Goal: Transaction & Acquisition: Complete application form

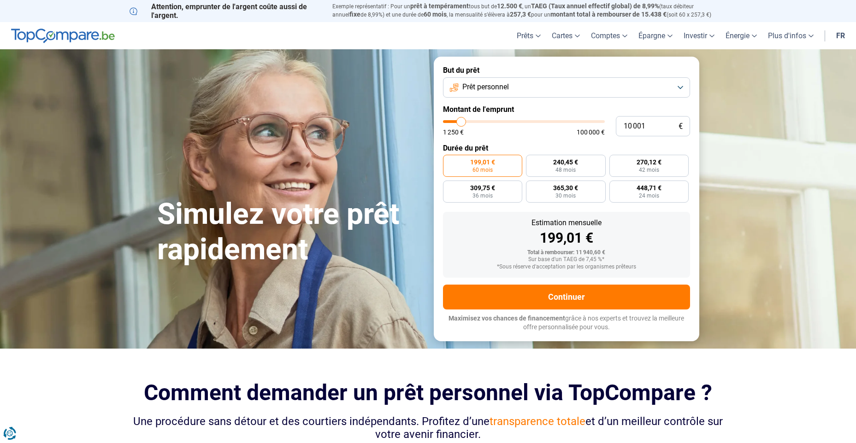
click at [520, 85] on button "Prêt personnel" at bounding box center [566, 87] width 247 height 20
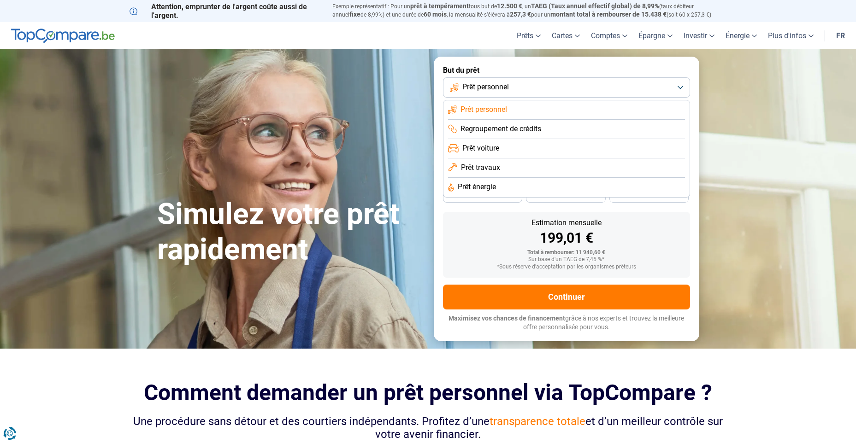
click at [766, 159] on section "Simulez votre prêt rapidement Simulez votre prêt rapidement But du prêt Prêt pe…" at bounding box center [428, 198] width 856 height 299
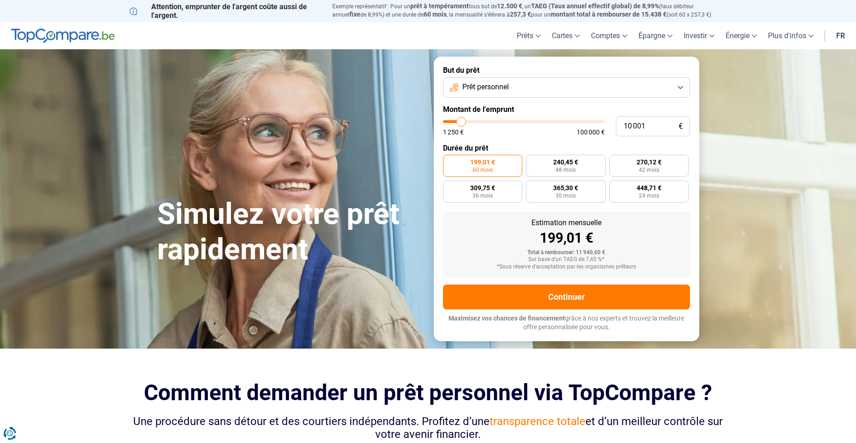
type input "11 250"
type input "11250"
type input "17 250"
type input "17250"
type input "24 250"
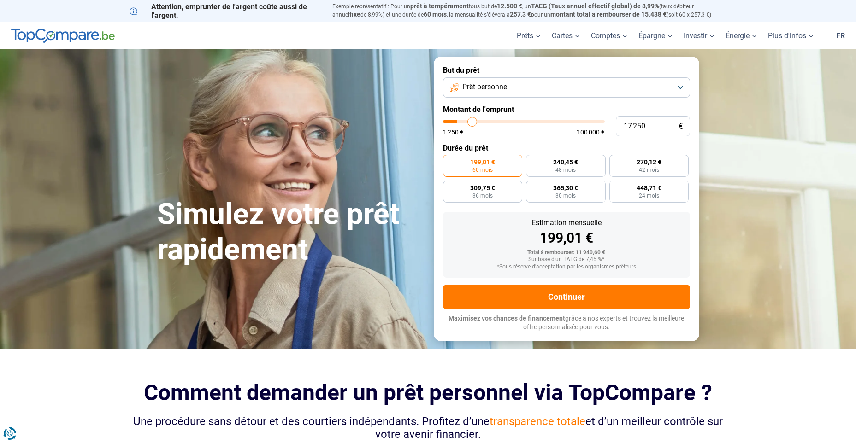
type input "24250"
type input "31 000"
type input "31000"
type input "38 000"
type input "38000"
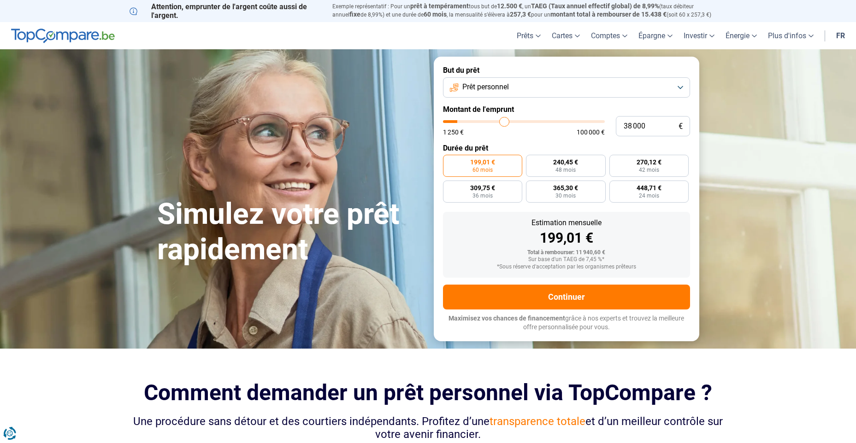
type input "47 000"
type input "47000"
type input "51 250"
type input "51250"
type input "54 500"
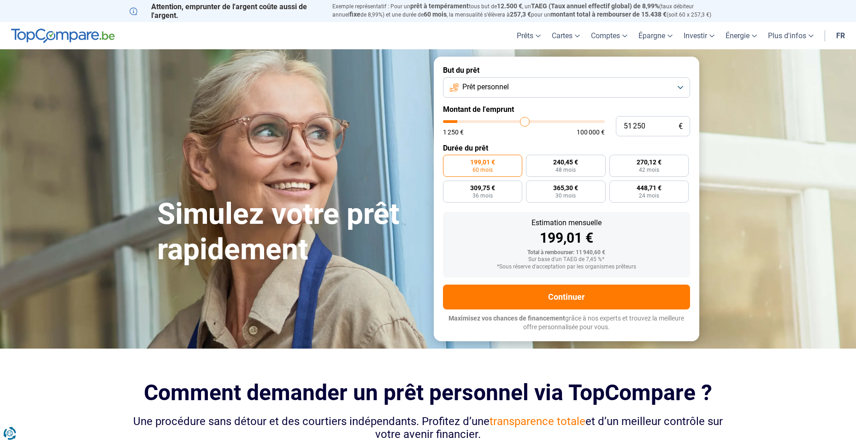
type input "54500"
type input "56 500"
type input "56500"
type input "58 000"
type input "58000"
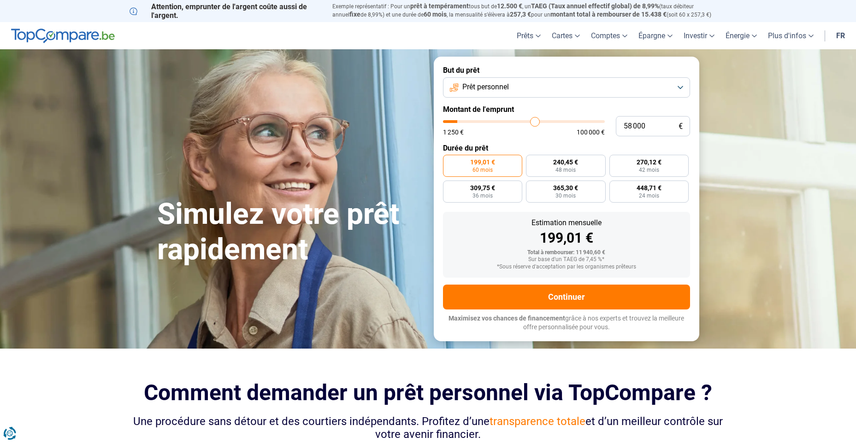
type input "59 000"
type input "59000"
type input "60 500"
type input "60500"
type input "61 750"
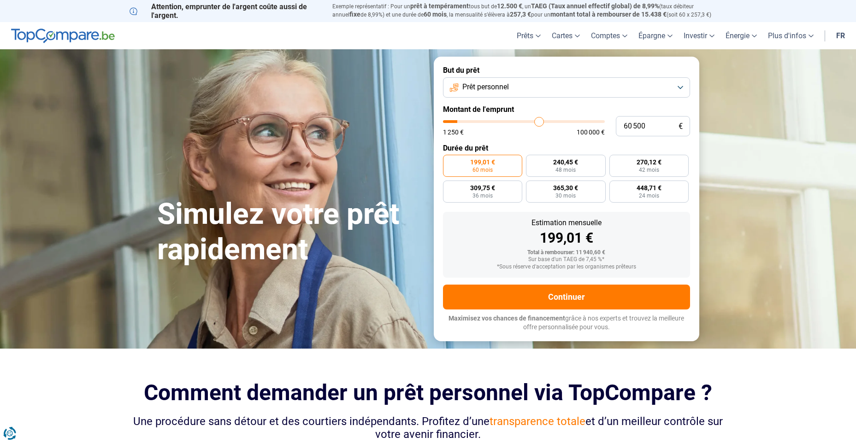
type input "61750"
type input "63 500"
type input "63500"
type input "64 750"
type input "64750"
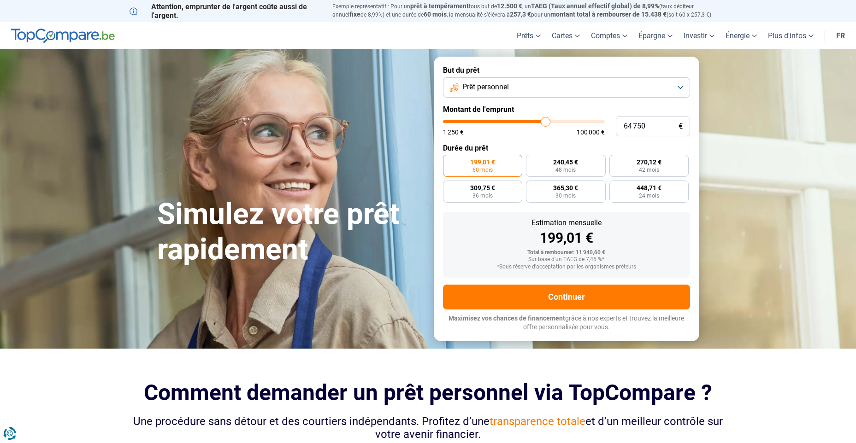
type input "66 750"
type input "66750"
type input "68 750"
type input "68750"
type input "71 750"
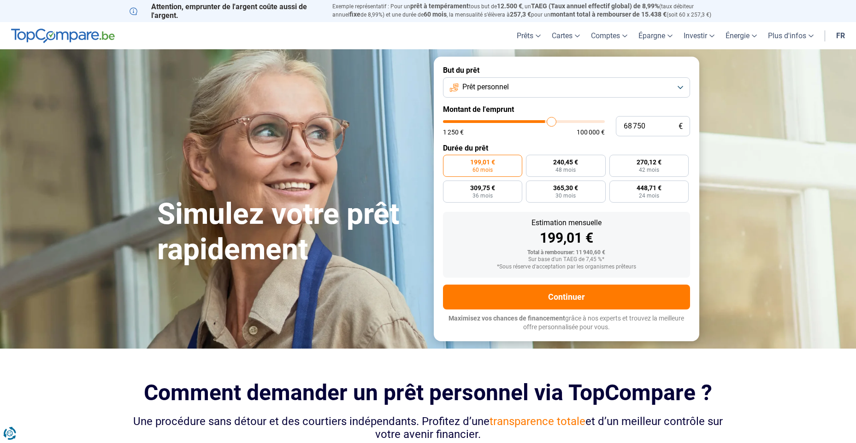
type input "71750"
type input "73 250"
type input "73250"
type input "74 250"
type input "74250"
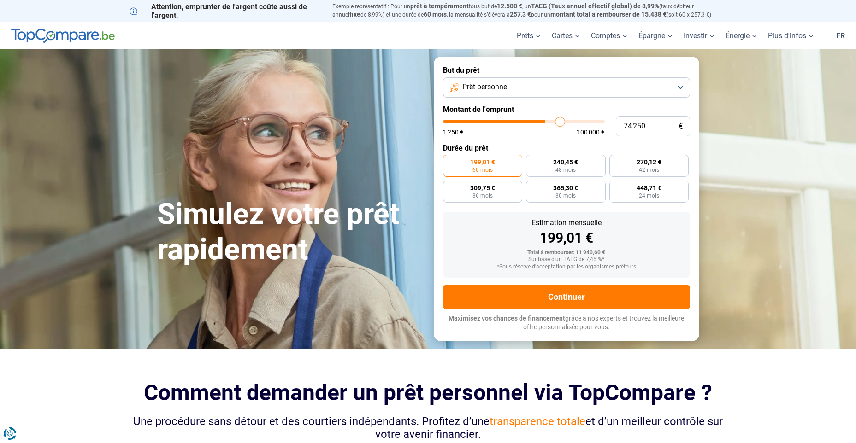
type input "75 500"
type input "75500"
type input "76 250"
type input "76250"
type input "76 750"
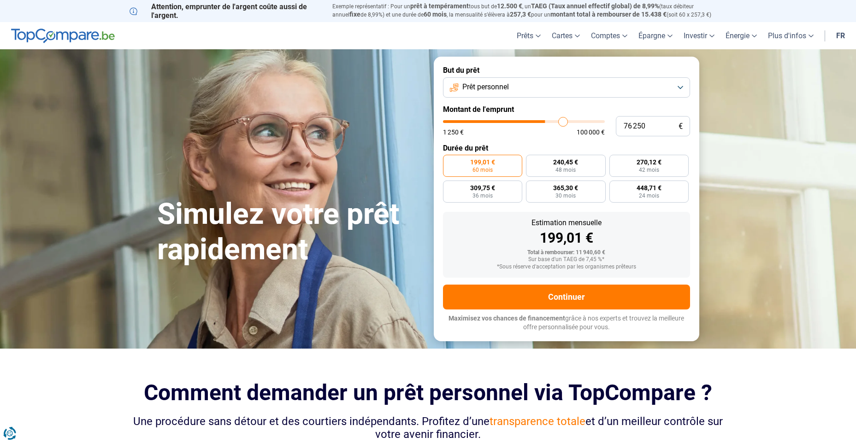
type input "76750"
type input "77 000"
type input "77000"
type input "77 250"
type input "77250"
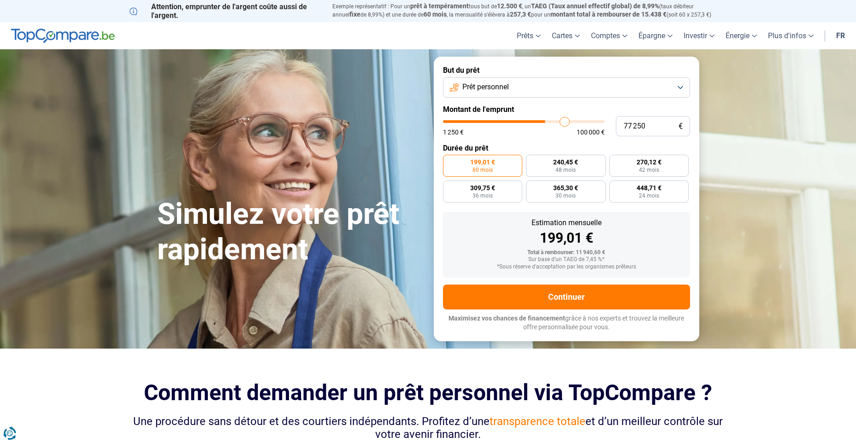
type input "78 250"
type input "78250"
type input "79 250"
type input "79250"
type input "80 250"
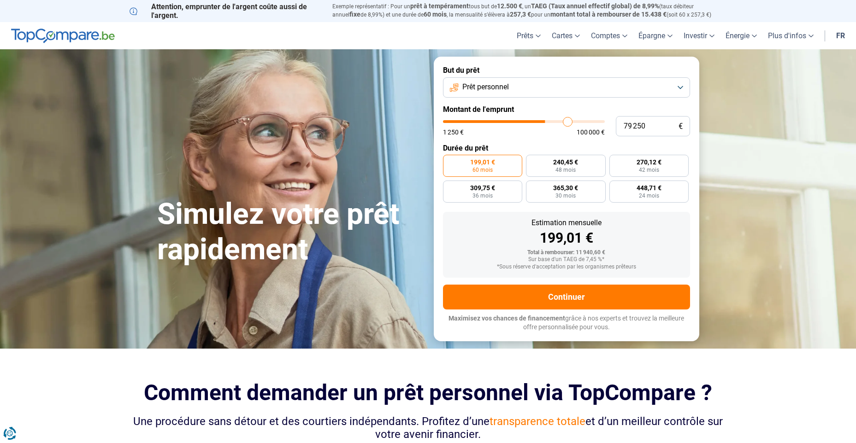
type input "80250"
type input "81 500"
type input "81500"
type input "81 750"
type input "81750"
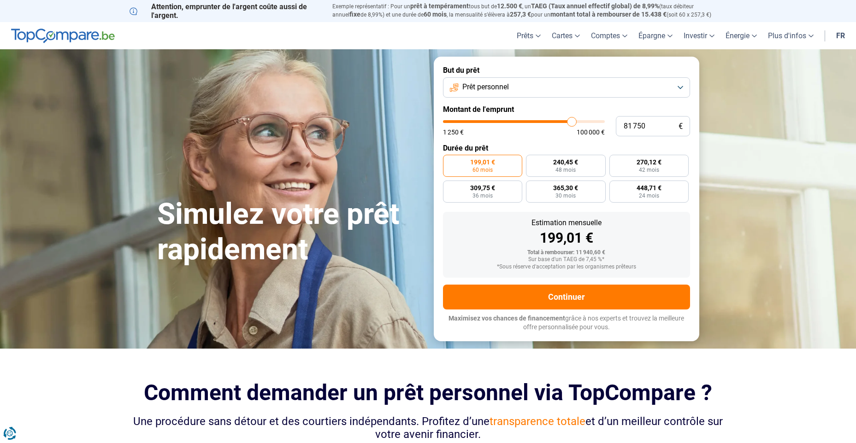
type input "83 250"
type input "83250"
type input "85 000"
type input "85000"
type input "86 500"
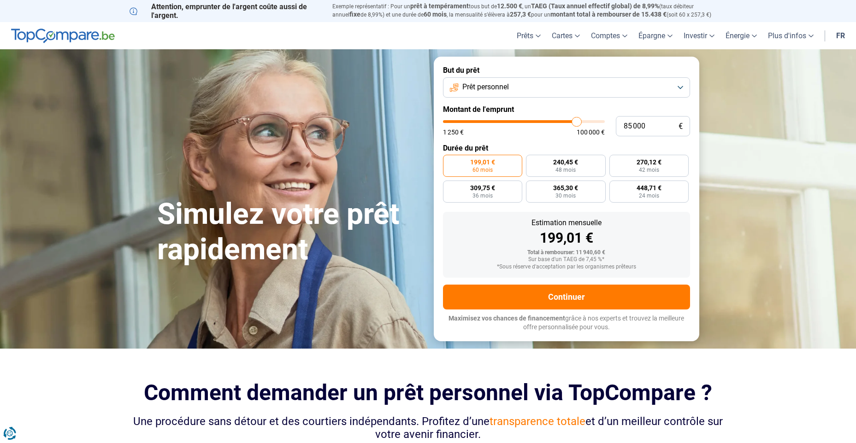
type input "86500"
type input "88 000"
type input "88000"
type input "89 000"
type input "89000"
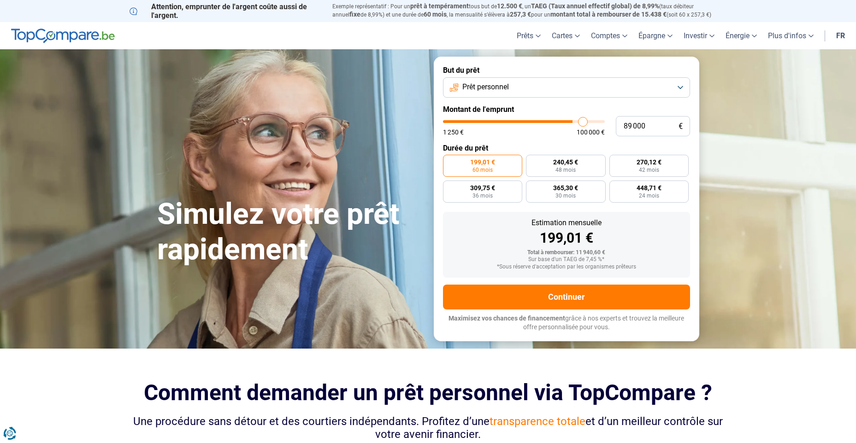
type input "90 500"
type input "90500"
type input "91 500"
type input "91500"
type input "92 000"
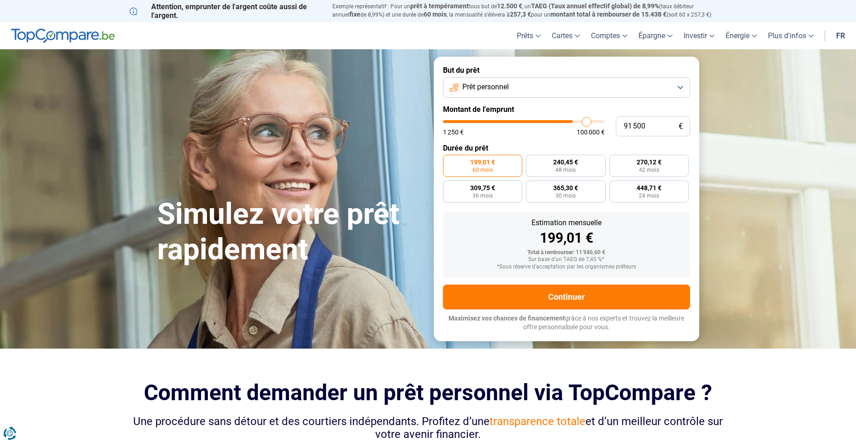
type input "92000"
type input "92 500"
type input "92500"
type input "92 750"
type input "92750"
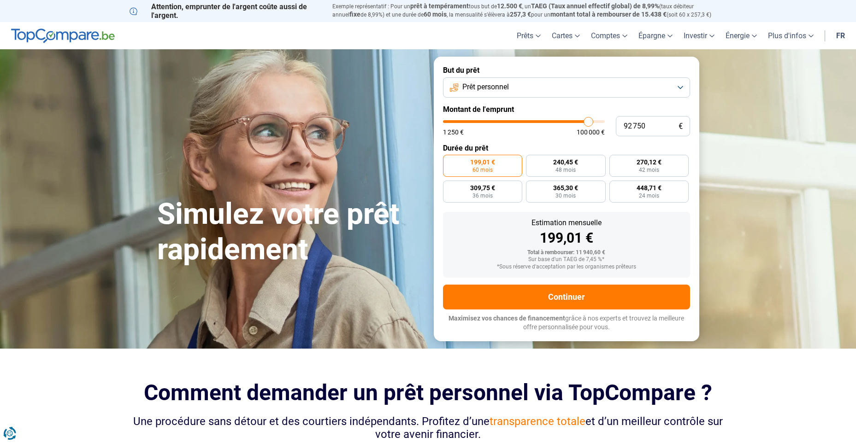
type input "91 500"
type input "91500"
type input "89 750"
type input "89750"
type input "87 500"
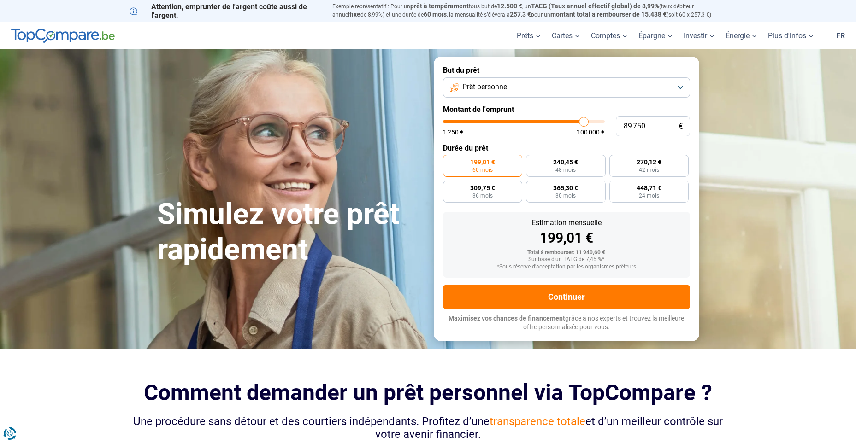
type input "87500"
type input "85 500"
type input "85500"
type input "83 000"
type input "83000"
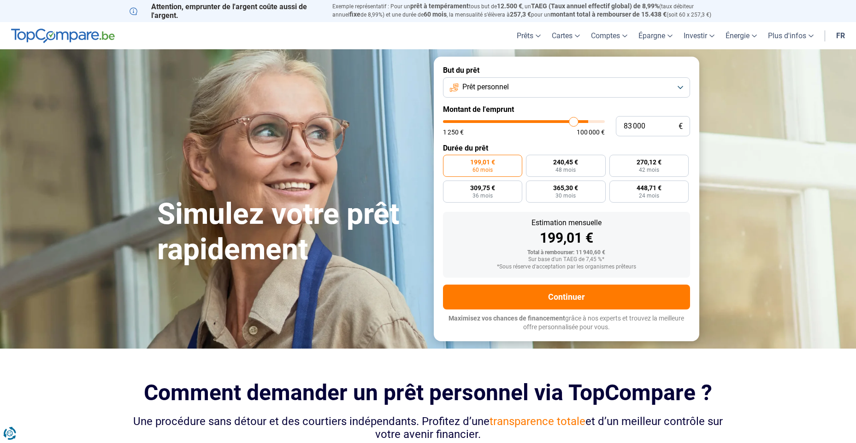
type input "82 250"
type input "82250"
type input "81 500"
type input "81500"
type input "81 250"
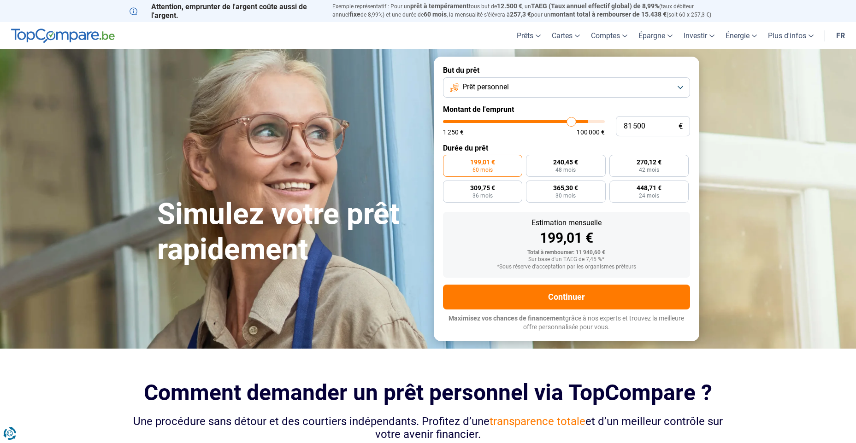
type input "81250"
type input "81 000"
type input "81000"
type input "80 750"
type input "80750"
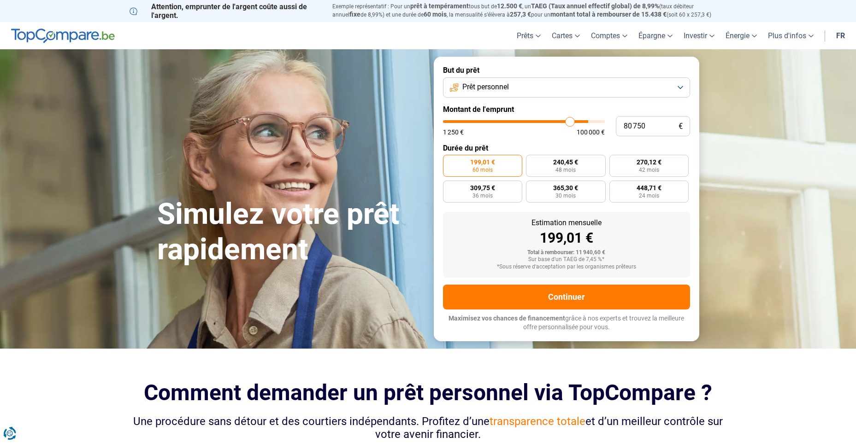
type input "79 750"
type input "79750"
type input "78 750"
type input "78750"
type input "77 750"
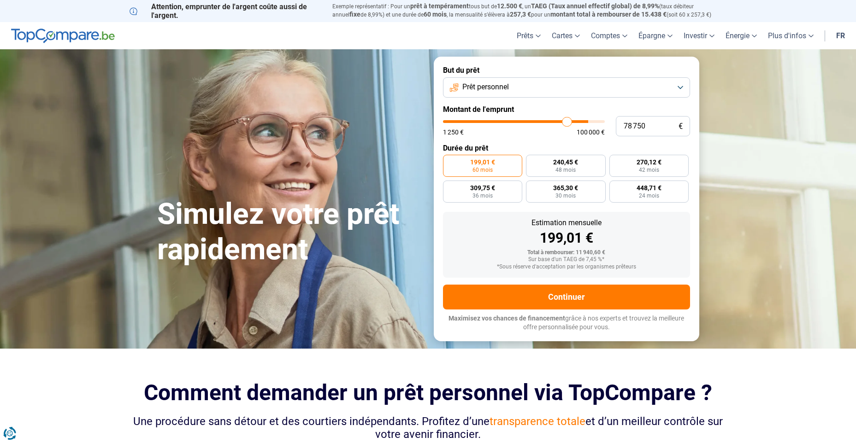
type input "77750"
type input "77 000"
type input "77000"
type input "75 750"
type input "75750"
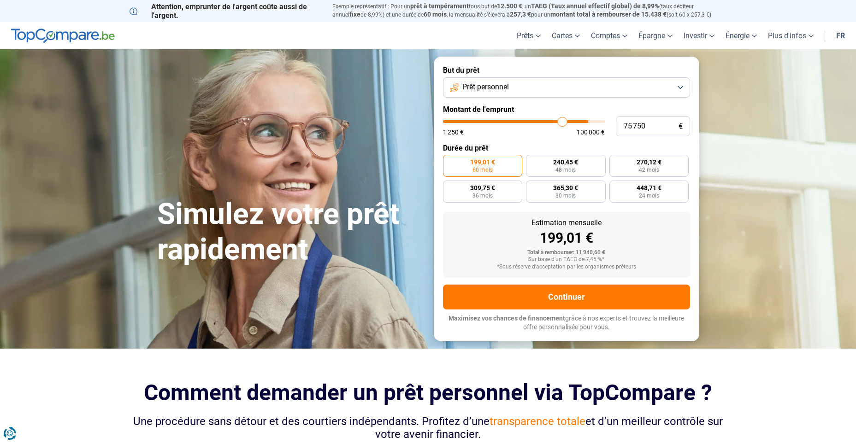
type input "75 250"
type input "75250"
type input "74 750"
type input "74750"
type input "74 000"
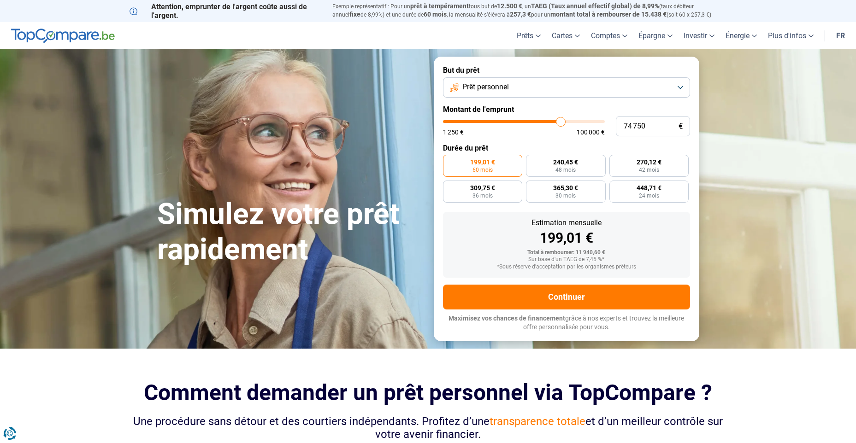
type input "74000"
type input "73 500"
type input "73500"
type input "71 750"
type input "71750"
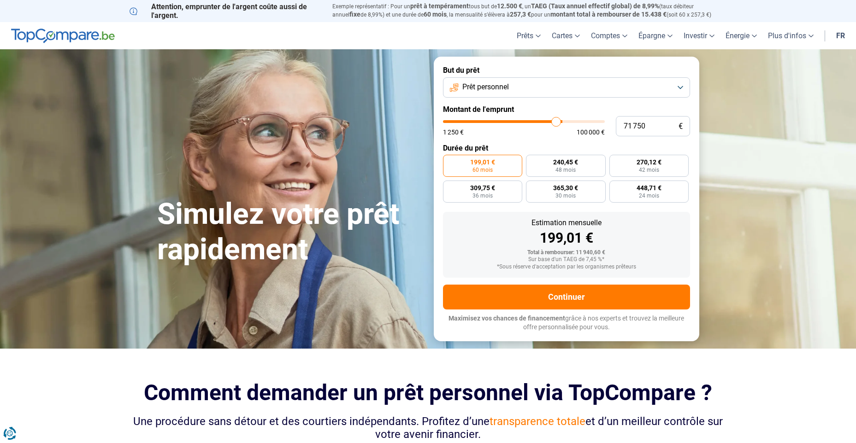
type input "70 500"
type input "70500"
type input "69 750"
type input "69750"
type input "69 500"
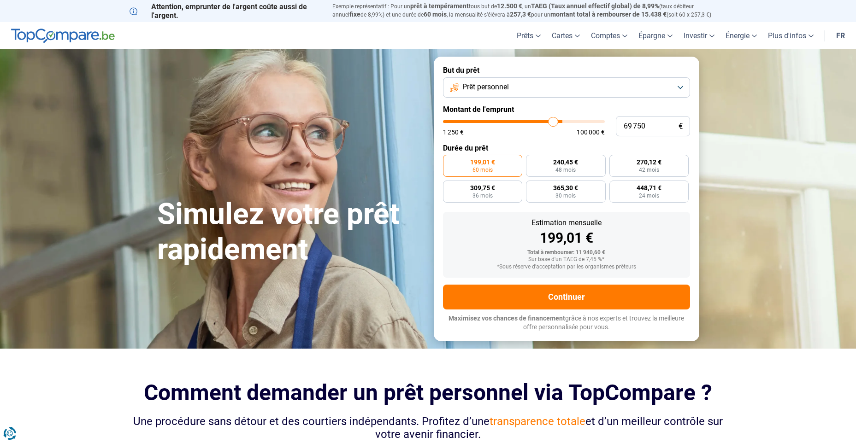
type input "69500"
type input "69 250"
type input "69250"
type input "69 000"
type input "69000"
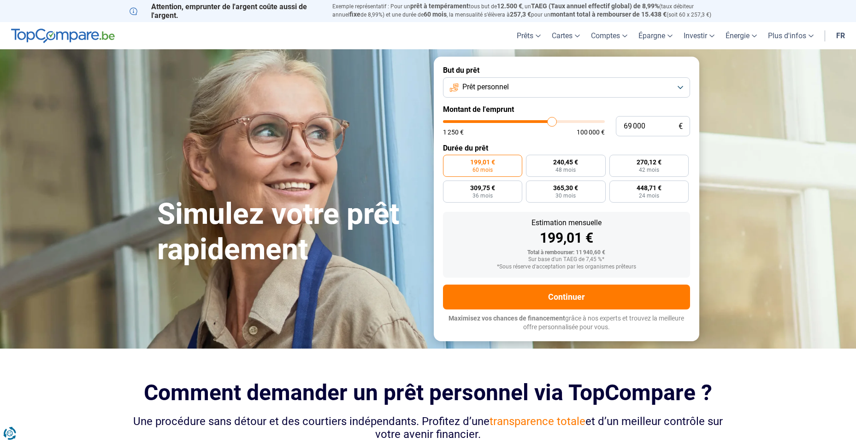
type input "68 250"
type input "68250"
type input "67 250"
type input "67250"
type input "66 750"
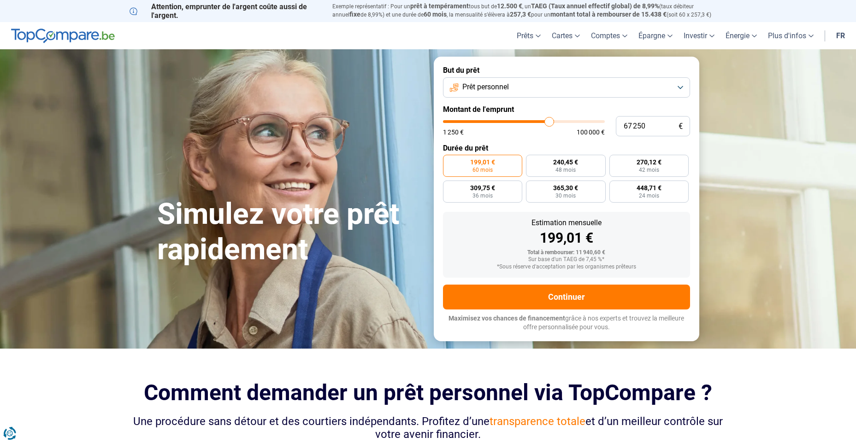
type input "66750"
type input "66 250"
type input "66250"
type input "65 250"
type input "65250"
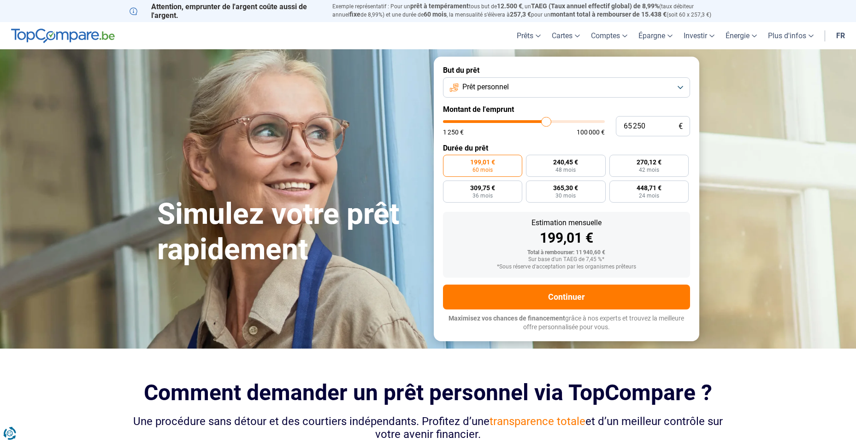
type input "65 750"
type input "65750"
type input "66 000"
type input "66000"
type input "66 500"
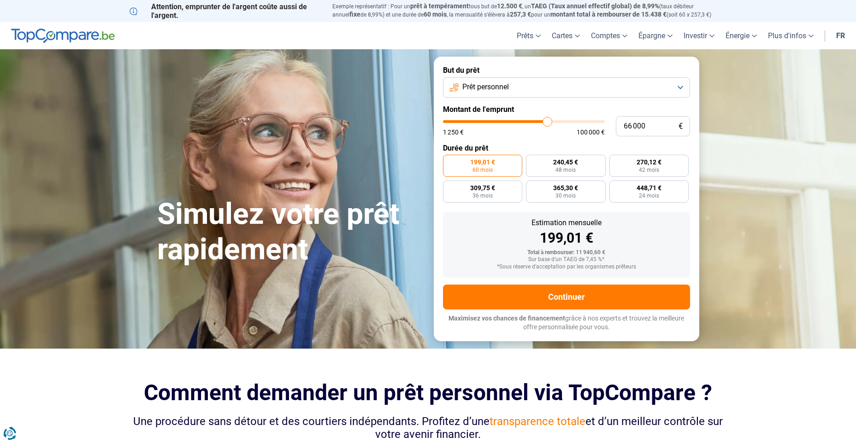
type input "66500"
type input "67 250"
type input "67250"
type input "67 500"
type input "67500"
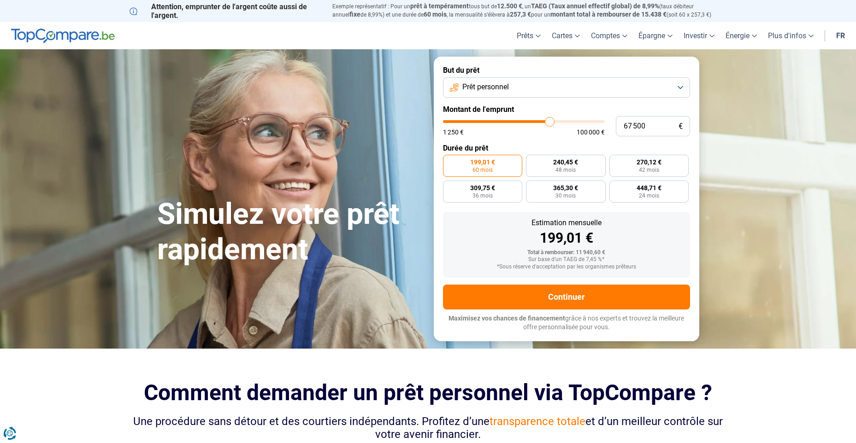
type input "66 750"
type input "66750"
type input "66 500"
type input "66500"
type input "65 750"
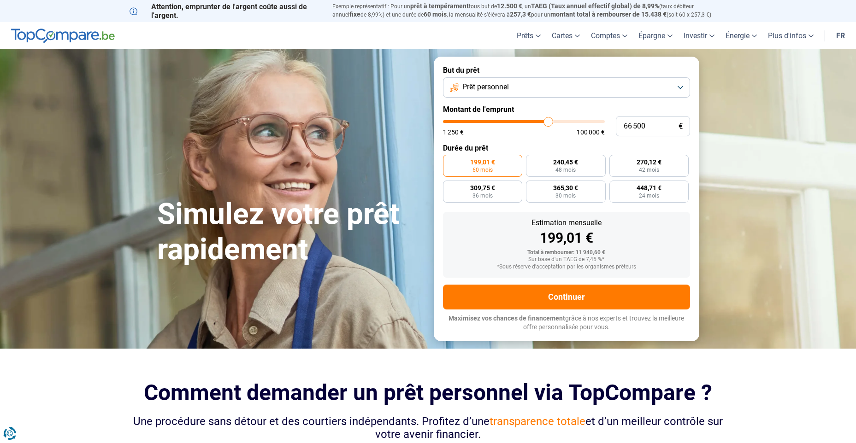
type input "65750"
type input "65 250"
type input "65250"
type input "65 000"
type input "65000"
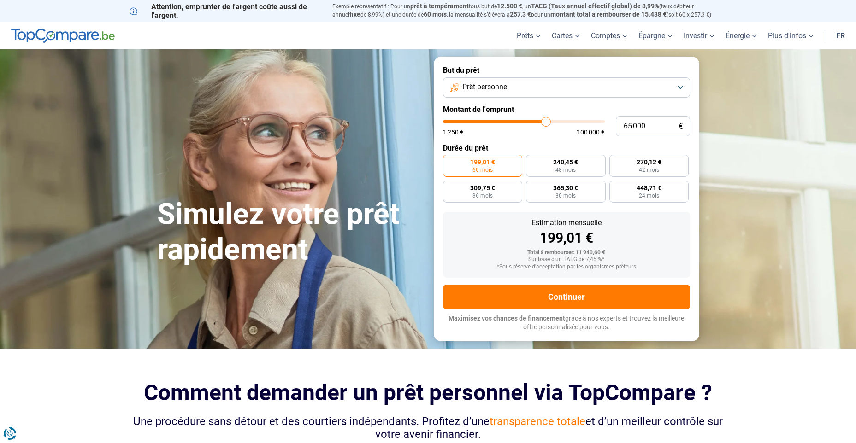
type input "64 500"
type input "64500"
type input "64 250"
type input "64250"
type input "63 750"
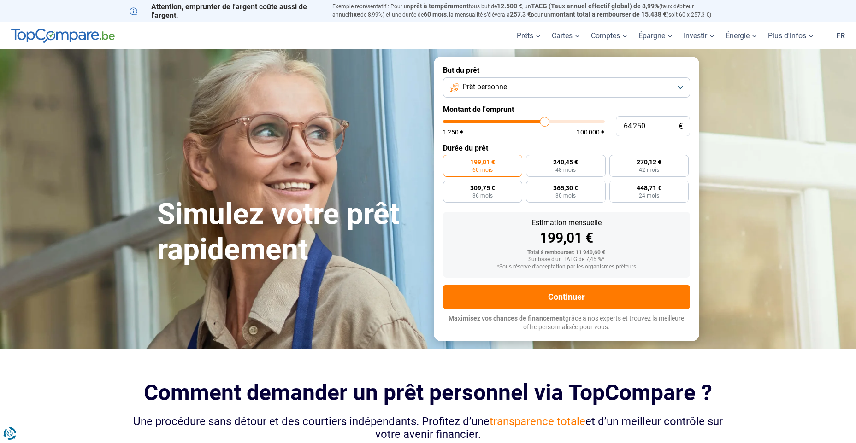
type input "63750"
type input "63 500"
type input "63500"
type input "63 250"
type input "63250"
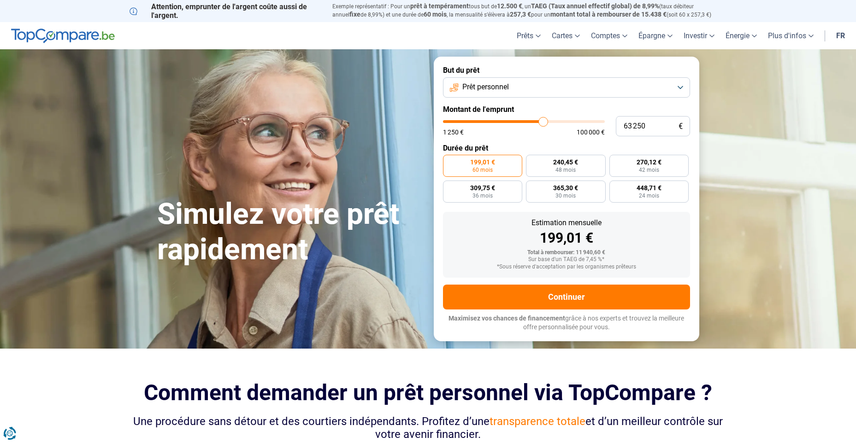
type input "63 000"
type input "63000"
type input "62 500"
type input "62500"
type input "62 250"
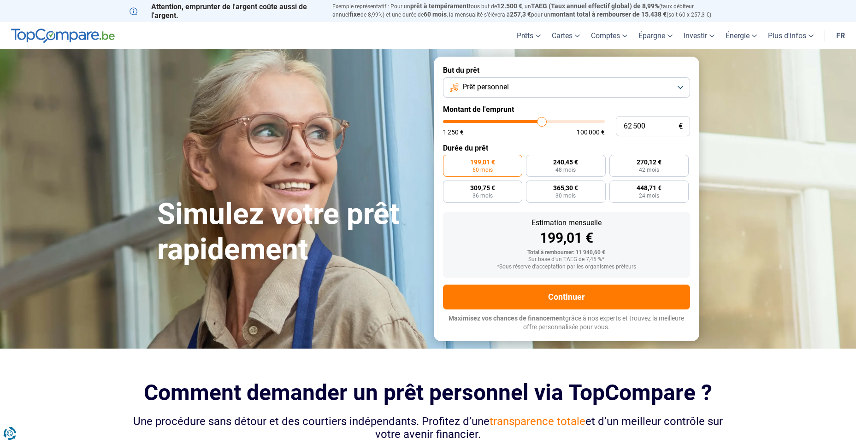
type input "62250"
type input "62 000"
type input "62000"
type input "61 750"
type input "61750"
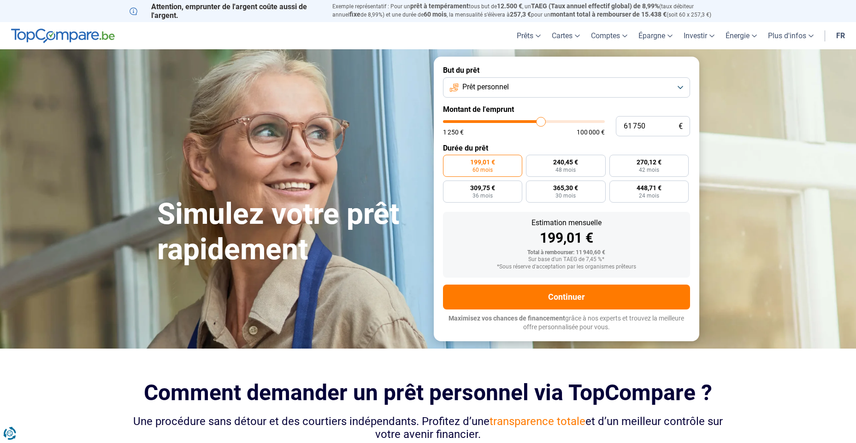
type input "61 000"
type input "61000"
type input "60 750"
type input "60750"
type input "61 000"
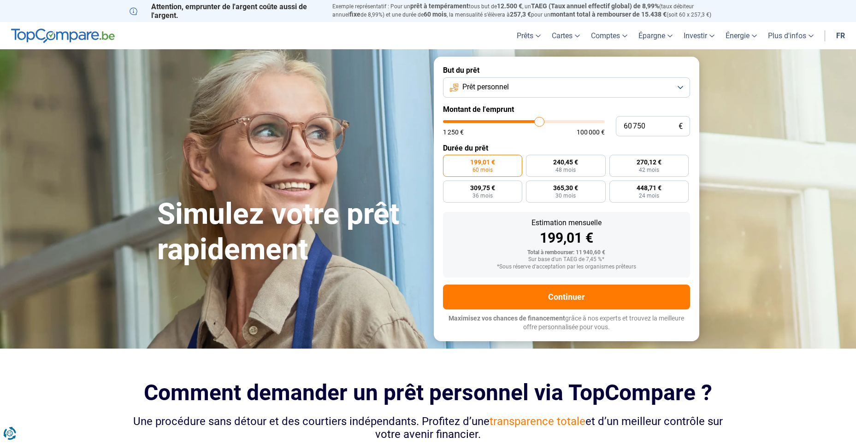
type input "61000"
type input "60 000"
type input "60000"
type input "59 250"
type input "59250"
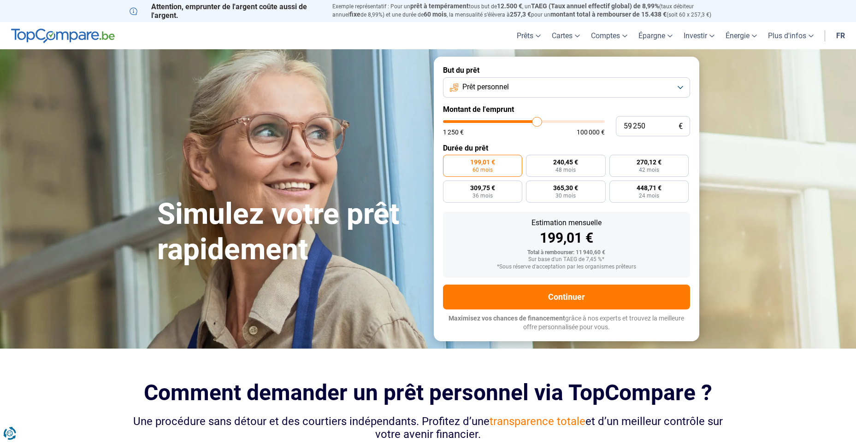
type input "59 000"
type input "59000"
type input "61 000"
type input "61000"
type input "62 000"
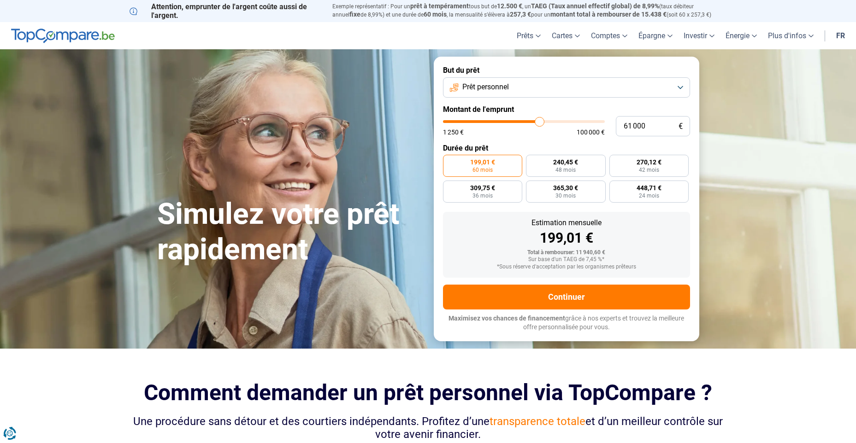
type input "62000"
type input "62 250"
type input "62250"
type input "62 000"
type input "62000"
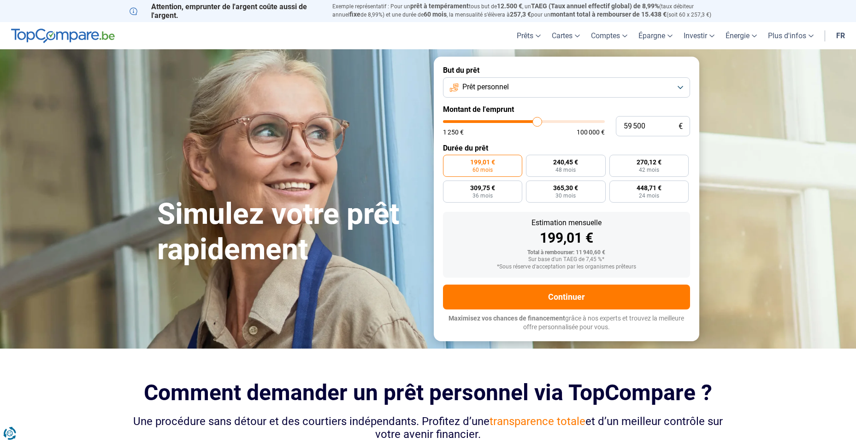
drag, startPoint x: 461, startPoint y: 120, endPoint x: 537, endPoint y: 132, distance: 77.4
click at [537, 123] on input "range" at bounding box center [524, 121] width 162 height 3
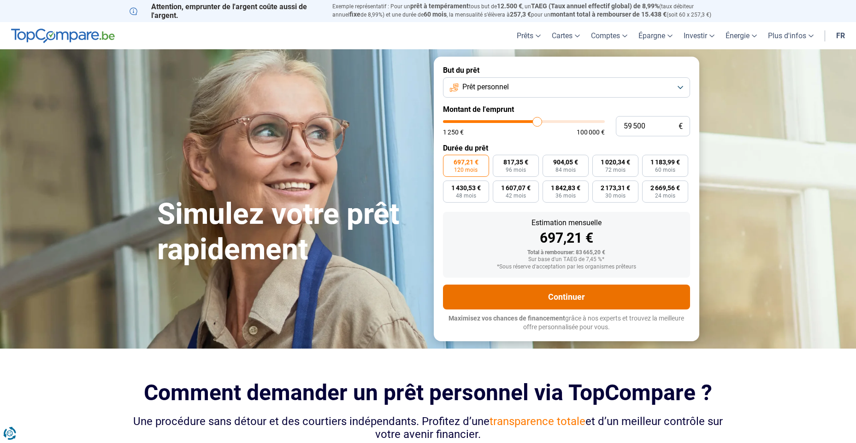
click at [567, 294] on button "Continuer" at bounding box center [566, 297] width 247 height 25
click at [569, 297] on button "Continuer" at bounding box center [566, 297] width 247 height 25
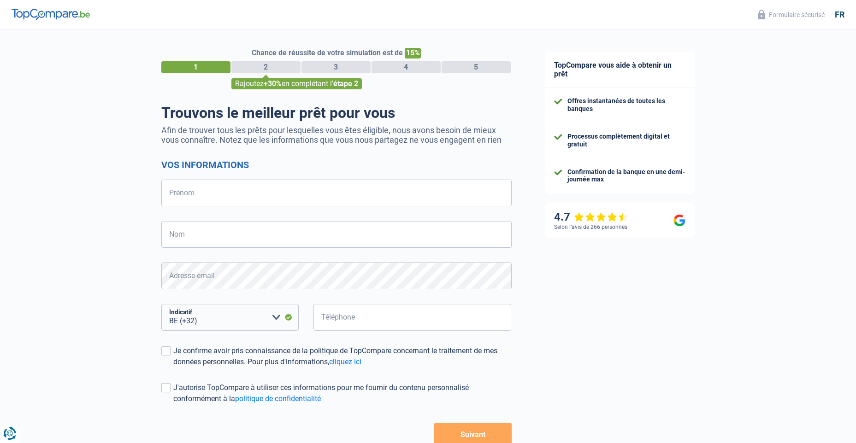
select select "32"
click at [216, 196] on input "Prénom" at bounding box center [336, 193] width 350 height 27
type input "Didier"
select select "32"
type input "[PERSON_NAME]"
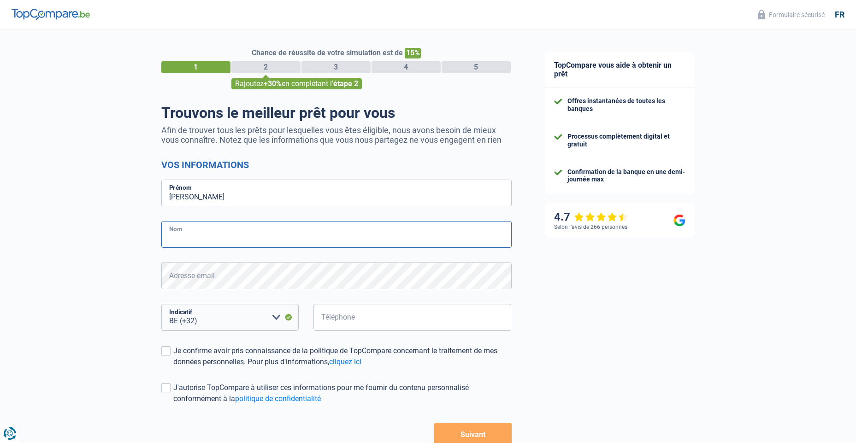
click at [178, 239] on input "Nom" at bounding box center [336, 234] width 350 height 27
type input "BONKEU"
click at [226, 326] on select "BE (+32) LU (+352) Veuillez sélectionner une option" at bounding box center [229, 317] width 137 height 27
select select "352"
click at [161, 305] on select "BE (+32) LU (+352) Veuillez sélectionner une option" at bounding box center [229, 317] width 137 height 27
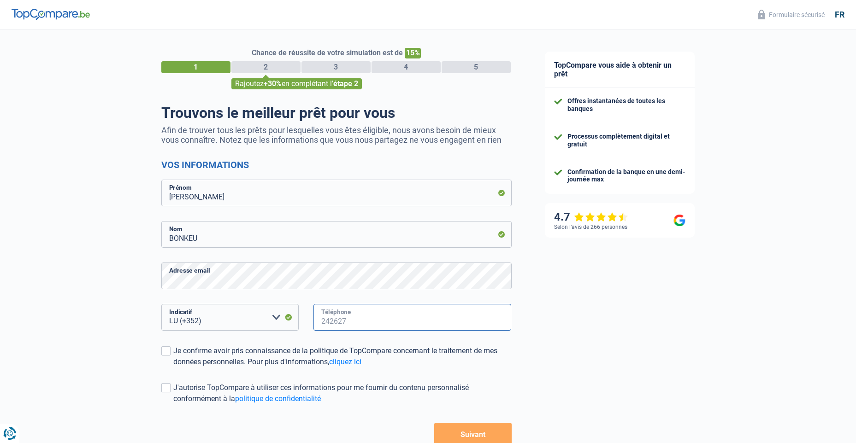
click at [345, 322] on input "Téléphone" at bounding box center [412, 317] width 198 height 27
type input "691204133"
click at [171, 353] on label "Je confirme avoir pris connaissance de la politique de TopCompare concernant le…" at bounding box center [336, 357] width 350 height 22
click at [173, 368] on input "Je confirme avoir pris connaissance de la politique de TopCompare concernant le…" at bounding box center [173, 368] width 0 height 0
click at [162, 387] on span at bounding box center [165, 387] width 9 height 9
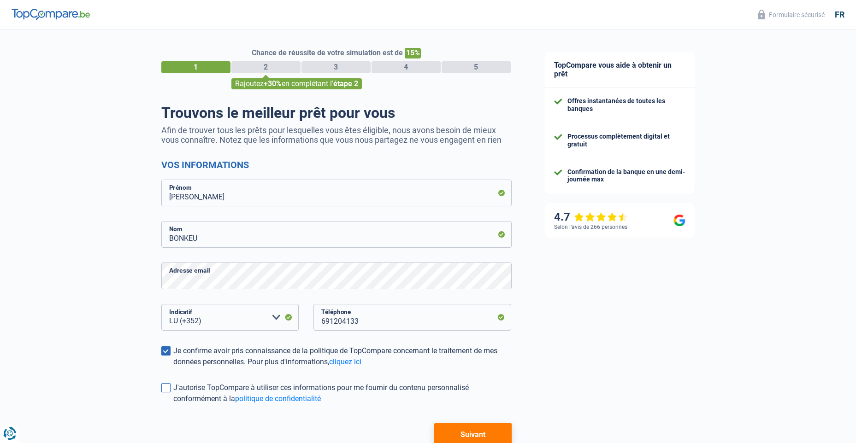
click at [173, 405] on input "J'autorise TopCompare à utiliser ces informations pour me fournir du contenu pe…" at bounding box center [173, 405] width 0 height 0
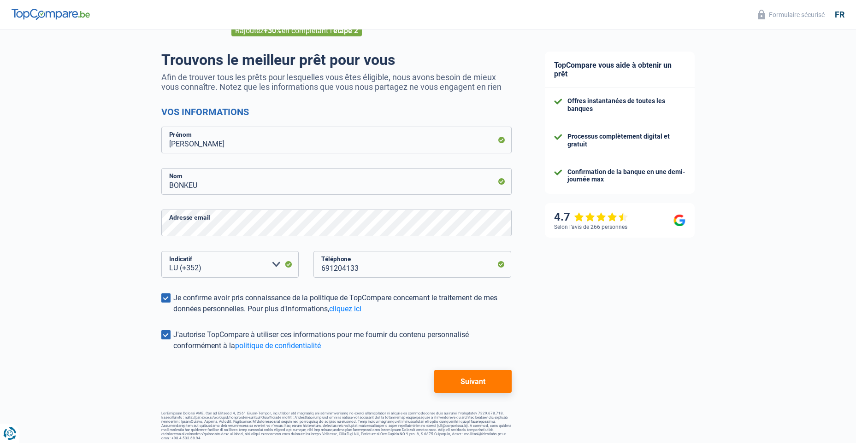
scroll to position [57, 0]
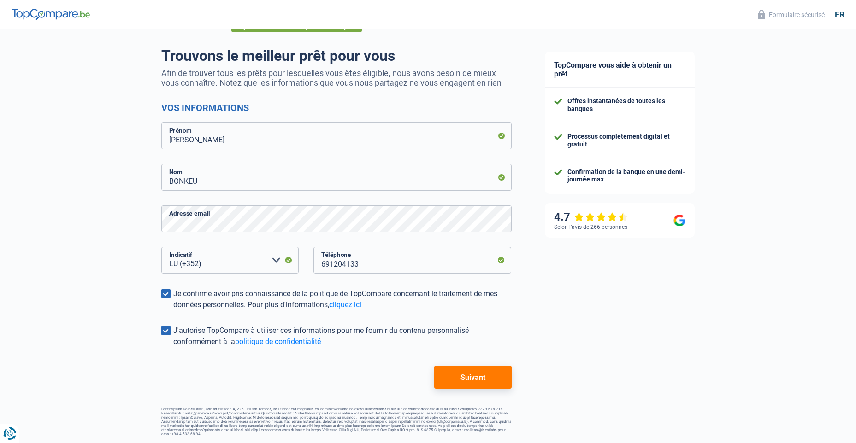
click at [478, 383] on button "Suivant" at bounding box center [472, 377] width 77 height 23
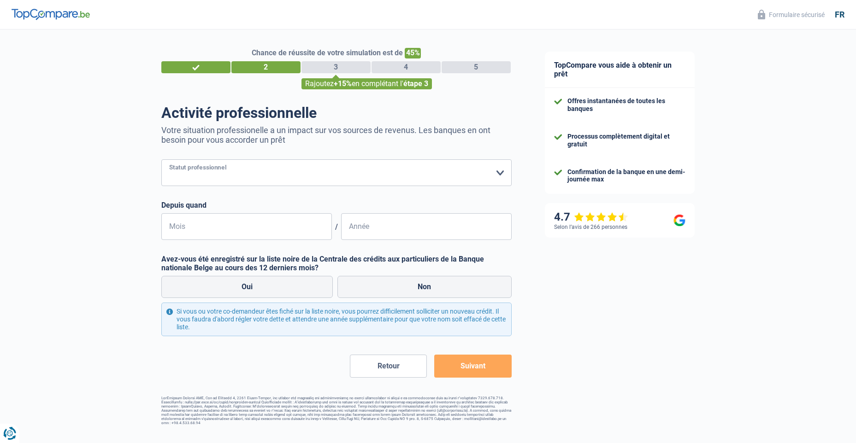
click at [213, 178] on select "Ouvrier Employé privé Employé public Invalide Indépendant Pensionné Chômeur Mut…" at bounding box center [336, 172] width 350 height 27
select select "privateEmployee"
click at [161, 160] on select "Ouvrier Employé privé Employé public Invalide Indépendant Pensionné Chômeur Mut…" at bounding box center [336, 172] width 350 height 27
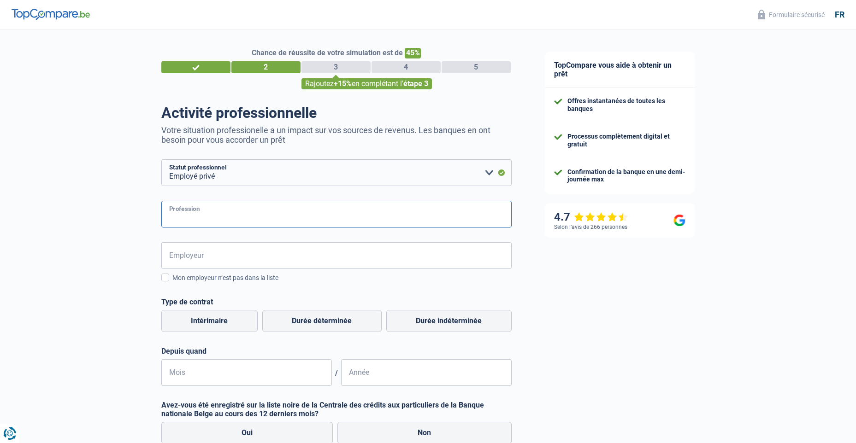
click at [222, 217] on input "Profession" at bounding box center [336, 214] width 350 height 27
type input "Transfert Agent"
click at [200, 254] on input "Employeur" at bounding box center [336, 255] width 350 height 27
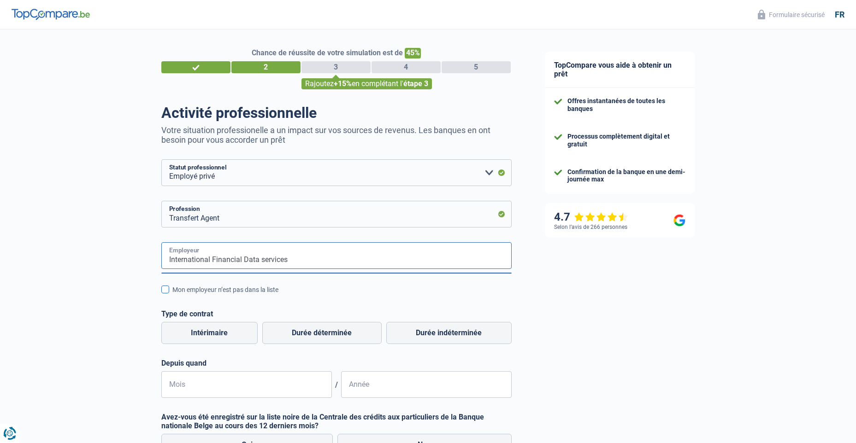
type input "International Financial Data services"
click at [167, 292] on span at bounding box center [165, 290] width 8 height 8
click at [172, 295] on input "Mon employeur n’est pas dans la liste" at bounding box center [172, 295] width 0 height 0
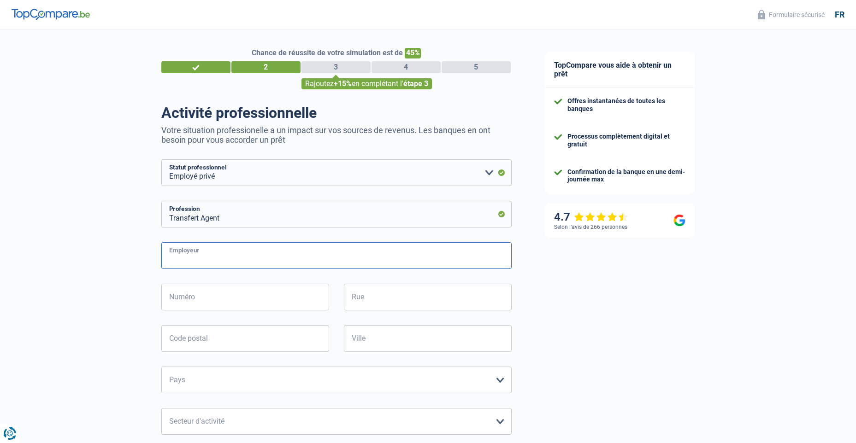
click at [218, 256] on input "Employeur" at bounding box center [336, 255] width 350 height 27
type input "F"
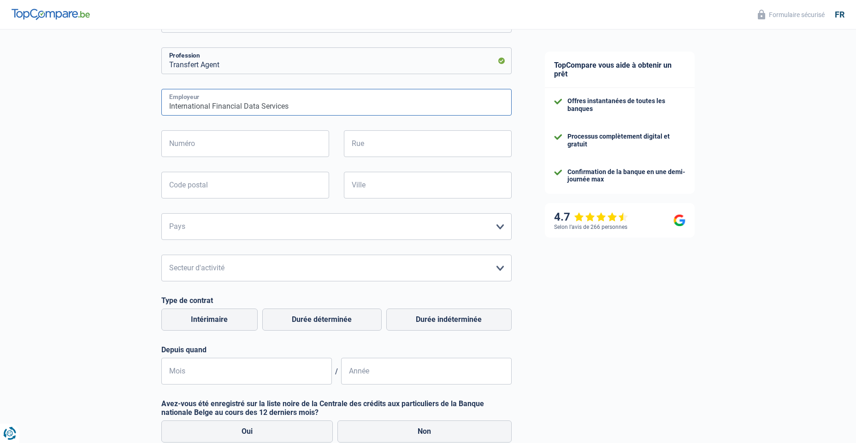
scroll to position [92, 0]
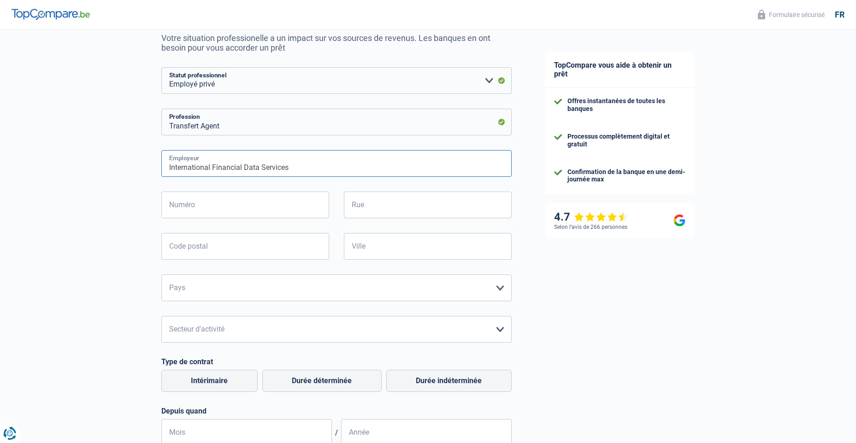
type input "International Financial Data Services"
click at [188, 210] on input "Numéro" at bounding box center [245, 205] width 168 height 27
paste input "https://www.google.com/url?sa=t&rct=j&q=&esrc=s&source=web&cd=&cad=rja&uact=8&v…"
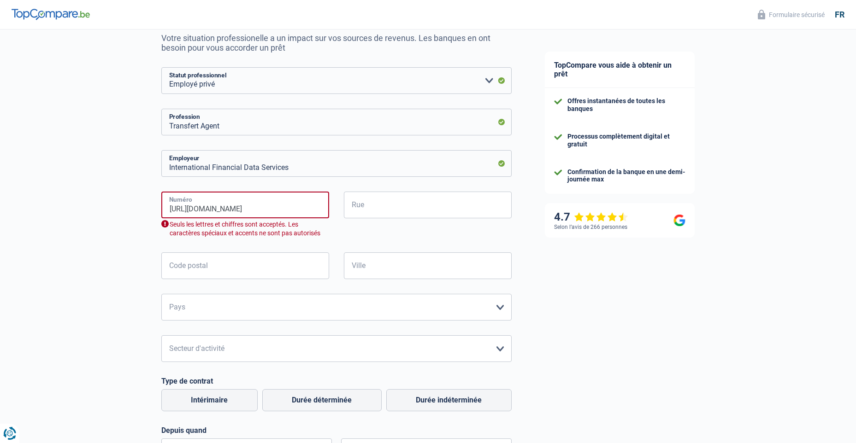
scroll to position [0, 0]
drag, startPoint x: 318, startPoint y: 211, endPoint x: 30, endPoint y: 216, distance: 288.1
click at [30, 216] on div "Chance de réussite de votre simulation est de 45% 1 2 3 4 5 Rajoutez +15% en co…" at bounding box center [264, 294] width 528 height 721
type input "src=s&source=web&cd=&cad=rja&uact=8&ved=2ahUKEwjtiOzr8vOPAxXnWkEAHVXjOV0Q4kB6BA…"
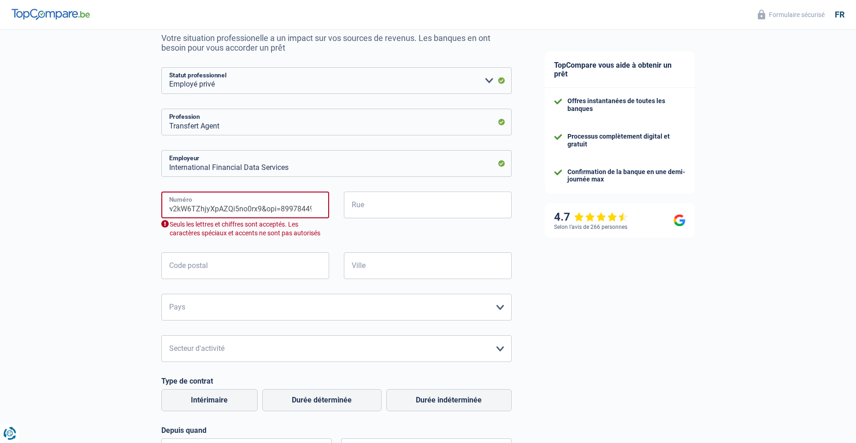
drag, startPoint x: 164, startPoint y: 210, endPoint x: 422, endPoint y: 218, distance: 257.7
click at [422, 218] on div "src=s&source=web&cd=&cad=rja&uact=8&ved=2ahUKEwjtiOzr8vOPAxXnWkEAHVXjOV0Q4kB6BA…" at bounding box center [336, 222] width 364 height 61
paste input "49 Av. John F. Kennedy, 1855 Kirchberg Luxembourg"
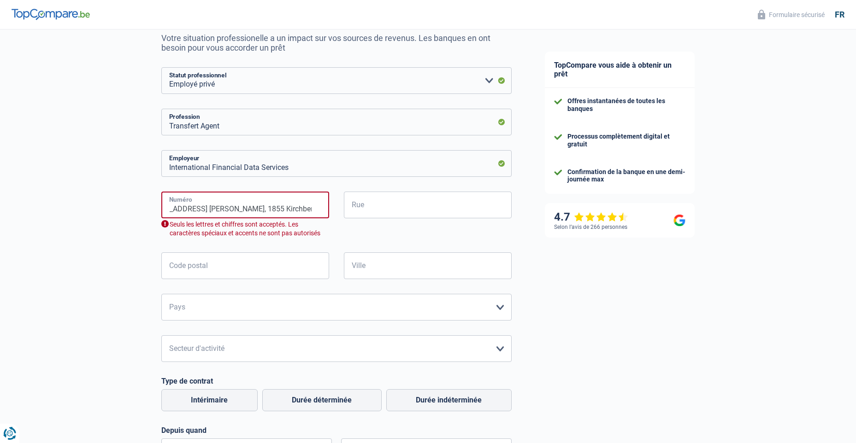
drag, startPoint x: 220, startPoint y: 209, endPoint x: 235, endPoint y: 209, distance: 15.7
click at [235, 209] on input "49 Av. John F. Kennedy, 1855 Kirchberg Luxembourg" at bounding box center [245, 205] width 168 height 27
type input "49 Av. John F. Kennedy, 1855 Kirchberg Luxembourg"
click at [193, 268] on input "Code postal" at bounding box center [245, 266] width 168 height 27
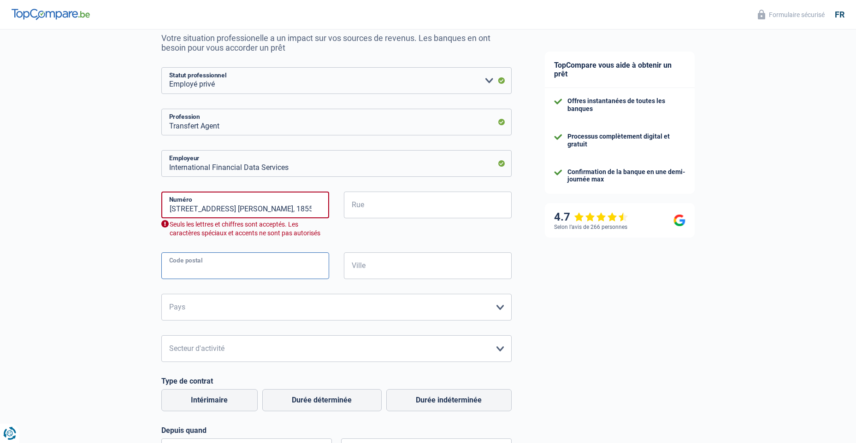
paste input "1855"
type input "1855"
drag, startPoint x: 267, startPoint y: 210, endPoint x: 317, endPoint y: 208, distance: 49.8
click at [317, 208] on input "49 Av. John F. Kennedy, 1855 Kirchberg Luxembourg" at bounding box center [245, 205] width 168 height 27
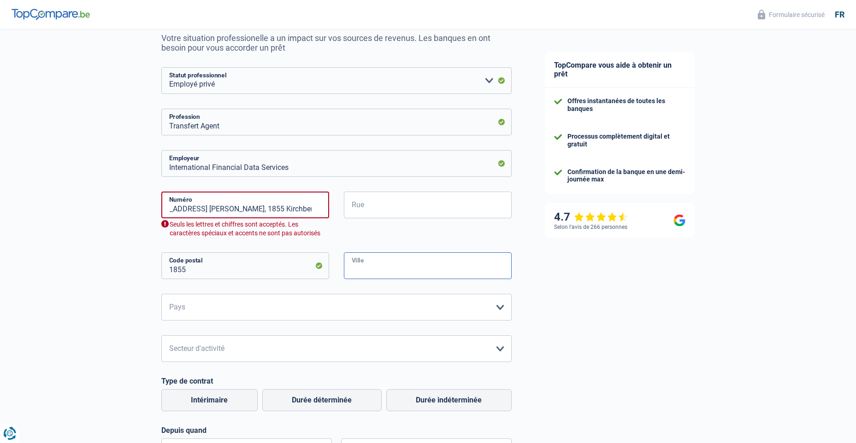
click at [364, 269] on input "Ville" at bounding box center [428, 266] width 168 height 27
paste input "Kirchberg Luxembourg"
type input "Kirchberg Luxembourg"
click at [100, 252] on div "Chance de réussite de votre simulation est de 45% 1 2 3 4 5 Rajoutez +15% en co…" at bounding box center [264, 294] width 528 height 721
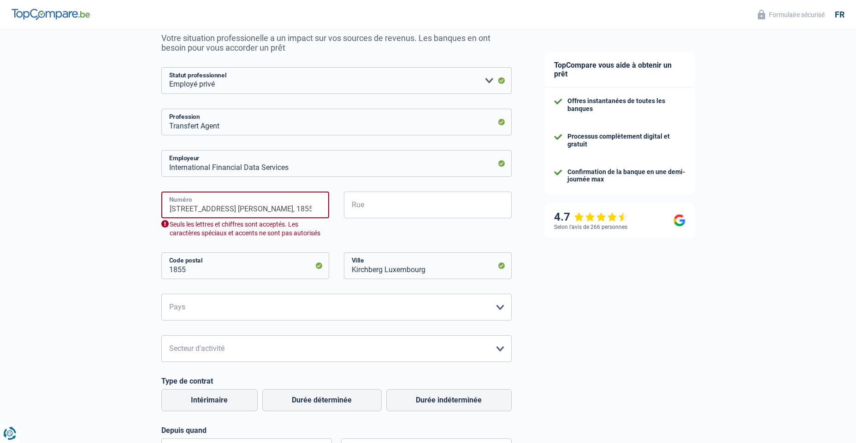
scroll to position [0, 29]
drag, startPoint x: 298, startPoint y: 209, endPoint x: 360, endPoint y: 213, distance: 61.9
click at [360, 213] on div "49 Av. John F. Kennedy, 1855 Kirchberg Luxembourg Numéro Seuls les lettres et c…" at bounding box center [336, 222] width 364 height 61
click at [200, 311] on select "Belgique France Allemagne Italie Luxembourg Pays-Bas Espagne Suisse Veuillez sé…" at bounding box center [336, 307] width 350 height 27
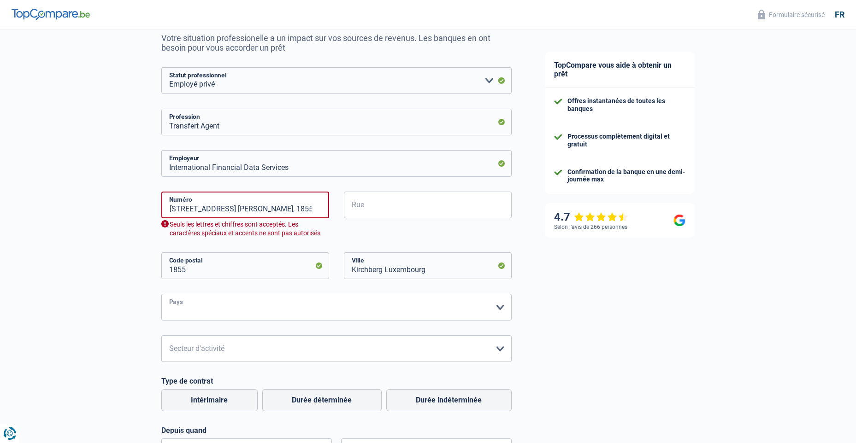
select select "LU"
click at [161, 295] on select "Belgique France Allemagne Italie Luxembourg Pays-Bas Espagne Suisse Veuillez sé…" at bounding box center [336, 307] width 350 height 27
click at [104, 290] on div "Chance de réussite de votre simulation est de 45% 1 2 3 4 5 Rajoutez +15% en co…" at bounding box center [264, 294] width 528 height 721
drag, startPoint x: 180, startPoint y: 208, endPoint x: 243, endPoint y: 208, distance: 63.1
click at [243, 208] on input "49 Av. John F. Kennedy, 1855 Kirchberg Luxembourg" at bounding box center [245, 205] width 168 height 27
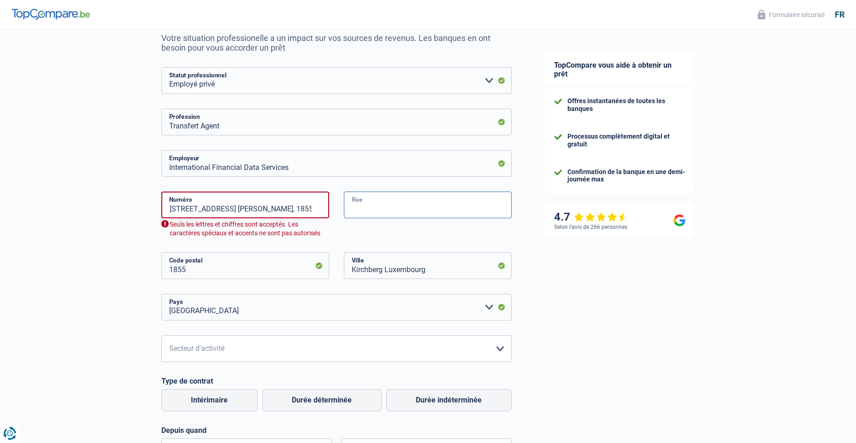
click at [365, 208] on input "Rue" at bounding box center [428, 205] width 168 height 27
paste input "Av. John F. Kennedy"
type input "Av. John F. Kennedy"
drag, startPoint x: 180, startPoint y: 209, endPoint x: 444, endPoint y: 228, distance: 264.7
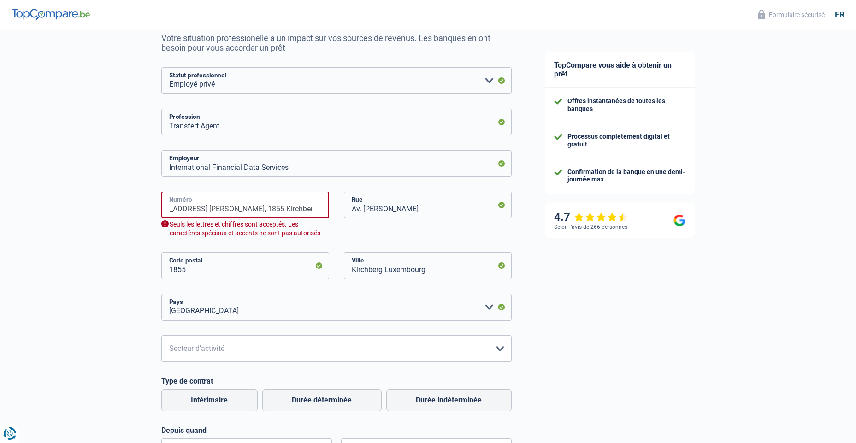
click at [444, 228] on div "49 Av. John F. Kennedy, 1855 Kirchberg Luxembourg Numéro Seuls les lettres et c…" at bounding box center [336, 222] width 364 height 61
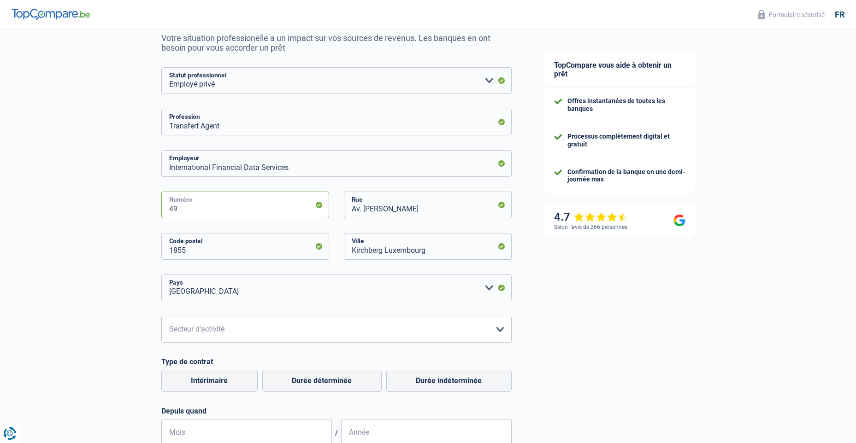
scroll to position [0, 0]
type input "49"
click at [61, 231] on div "Chance de réussite de votre simulation est de 45% 1 2 3 4 5 Rajoutez +15% en co…" at bounding box center [264, 284] width 528 height 701
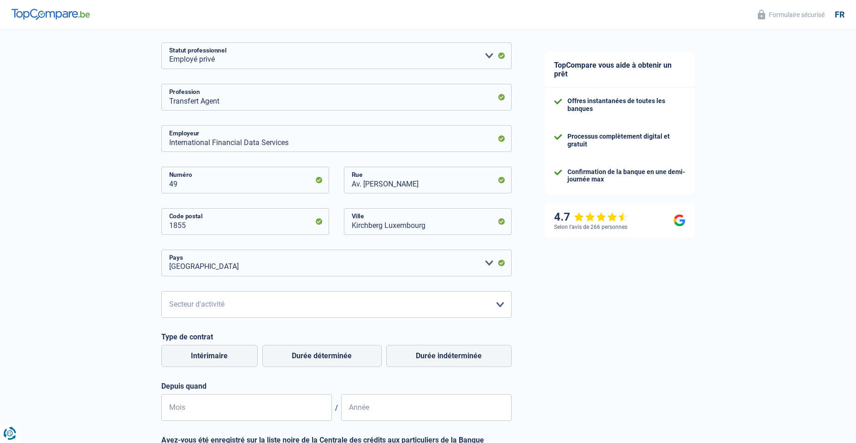
scroll to position [184, 0]
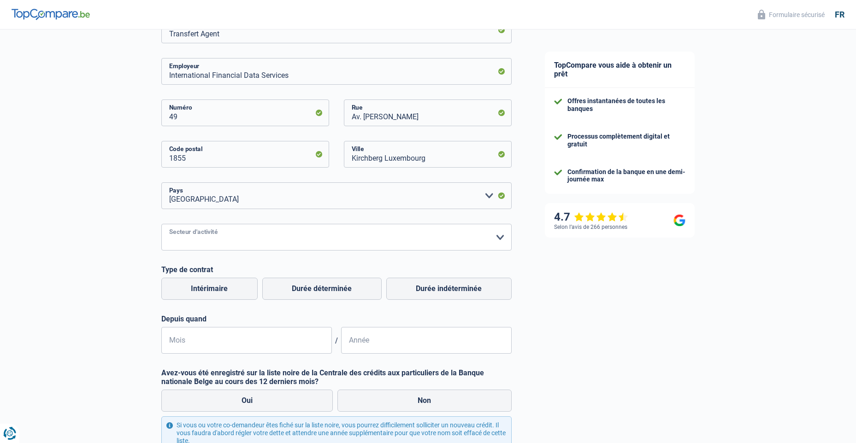
click at [221, 232] on select "Agriculture/Pêche Industrie Horeca Courier/Fitness/Taxi Construction Banques/As…" at bounding box center [336, 237] width 350 height 27
select select "banksInsurance"
click at [161, 225] on select "Agriculture/Pêche Industrie Horeca Courier/Fitness/Taxi Construction Banques/As…" at bounding box center [336, 237] width 350 height 27
click at [447, 293] on label "Durée indéterminée" at bounding box center [448, 289] width 125 height 22
click at [447, 293] on input "Durée indéterminée" at bounding box center [448, 289] width 125 height 22
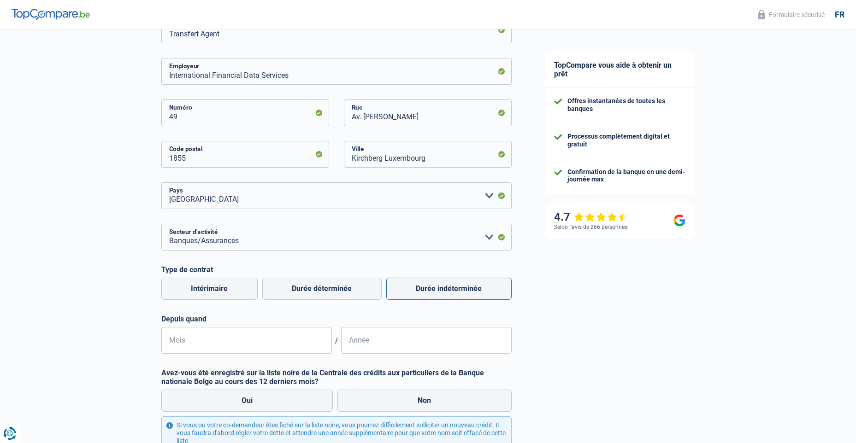
radio input "true"
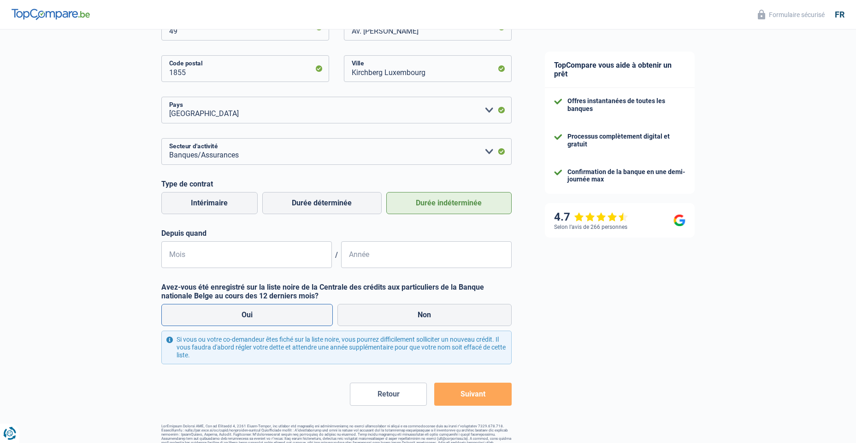
scroll to position [277, 0]
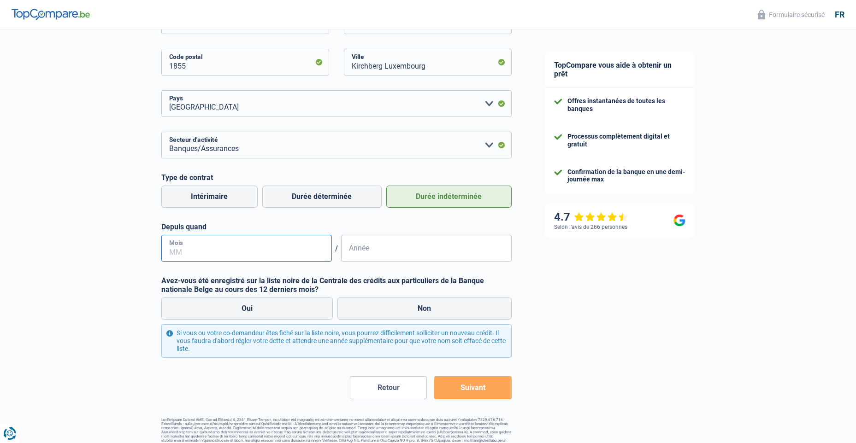
click at [223, 253] on input "Mois" at bounding box center [246, 248] width 171 height 27
type input "10"
type input "2021"
click at [411, 312] on label "Non" at bounding box center [424, 309] width 174 height 22
click at [411, 312] on input "Non" at bounding box center [424, 309] width 174 height 22
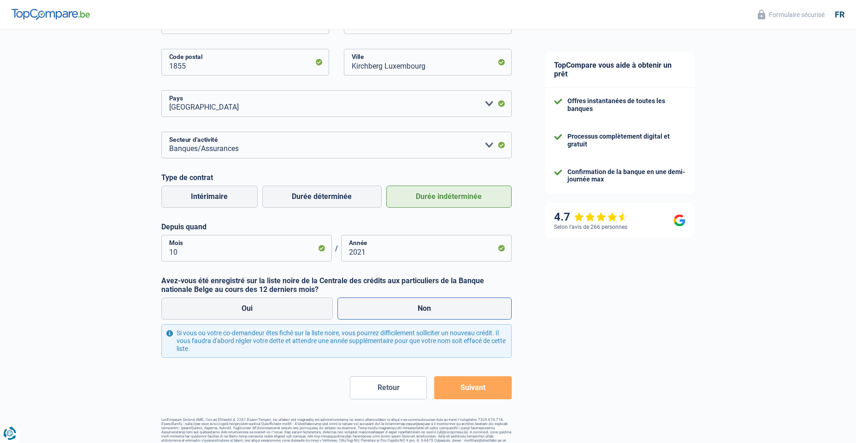
radio input "true"
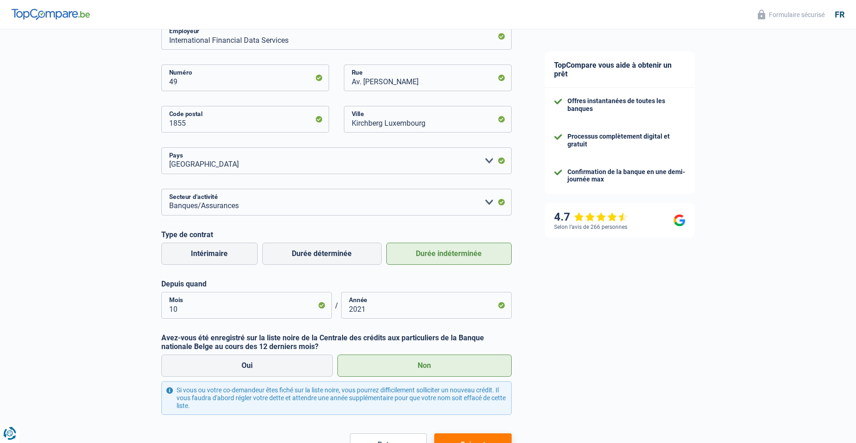
scroll to position [287, 0]
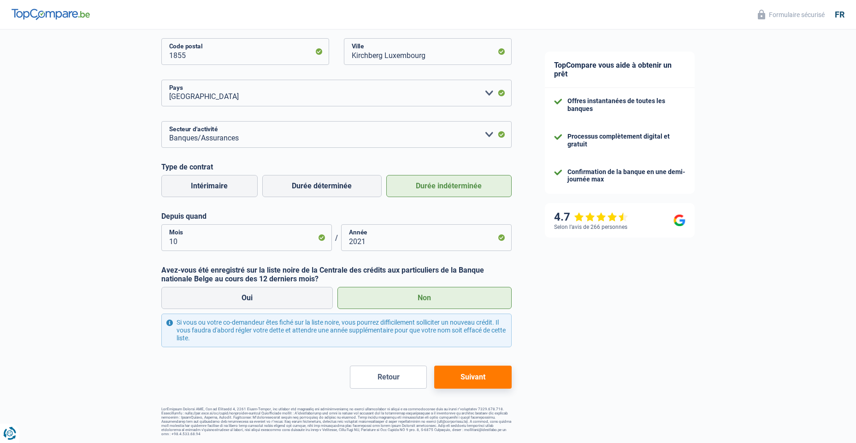
click at [489, 386] on button "Suivant" at bounding box center [472, 377] width 77 height 23
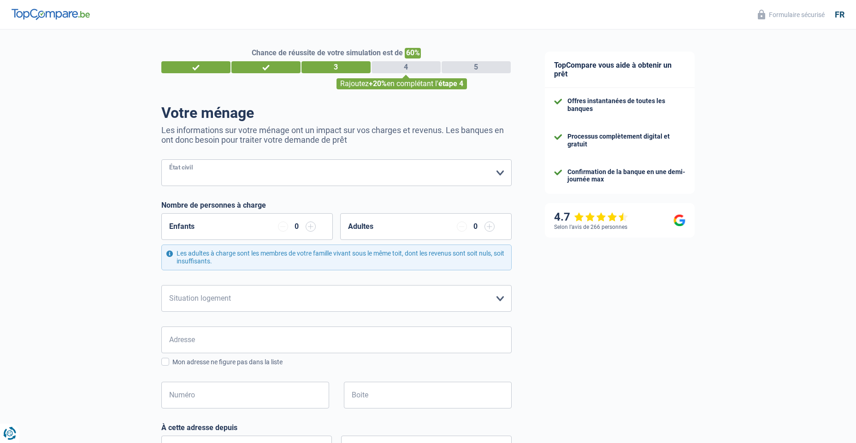
click at [289, 174] on select "Célibataire Marié(e) Cohabitant(e) légal(e) Divorcé(e) Veuf(ve) Séparé (de fait…" at bounding box center [336, 172] width 350 height 27
select select "single"
click at [161, 160] on select "Célibataire Marié(e) Cohabitant(e) légal(e) Divorcé(e) Veuf(ve) Séparé (de fait…" at bounding box center [336, 172] width 350 height 27
click at [236, 297] on select "Locataire Propriétaire avec prêt hypothécaire Propriétaire sans prêt hypothécai…" at bounding box center [336, 298] width 350 height 27
select select "ownerWithMortgage"
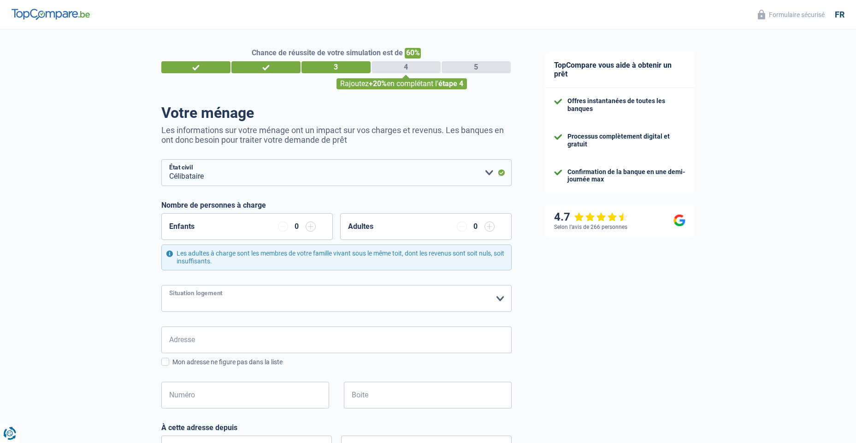
click at [161, 286] on select "Locataire Propriétaire avec prêt hypothécaire Propriétaire sans prêt hypothécai…" at bounding box center [336, 298] width 350 height 27
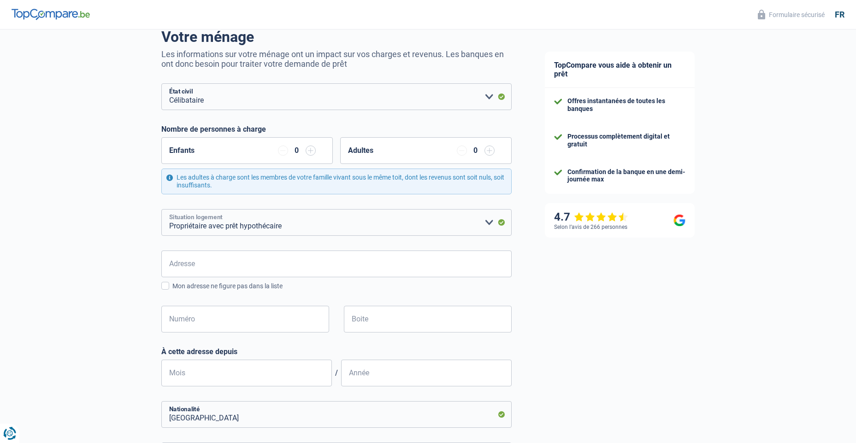
scroll to position [92, 0]
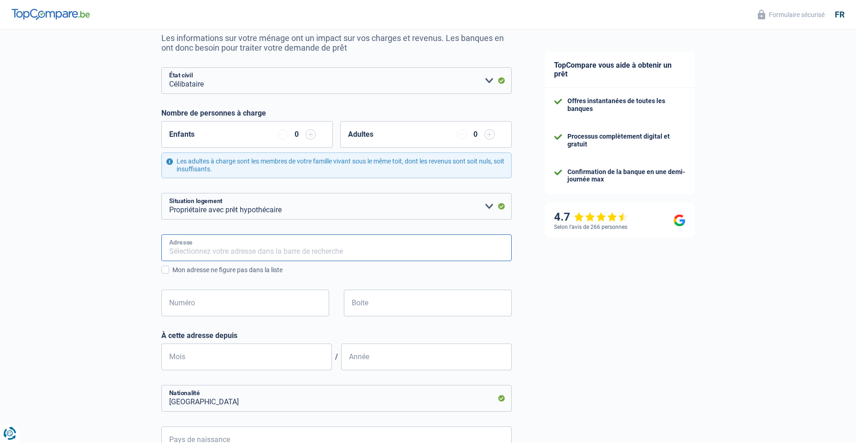
click at [234, 248] on input "Adresse" at bounding box center [336, 248] width 350 height 27
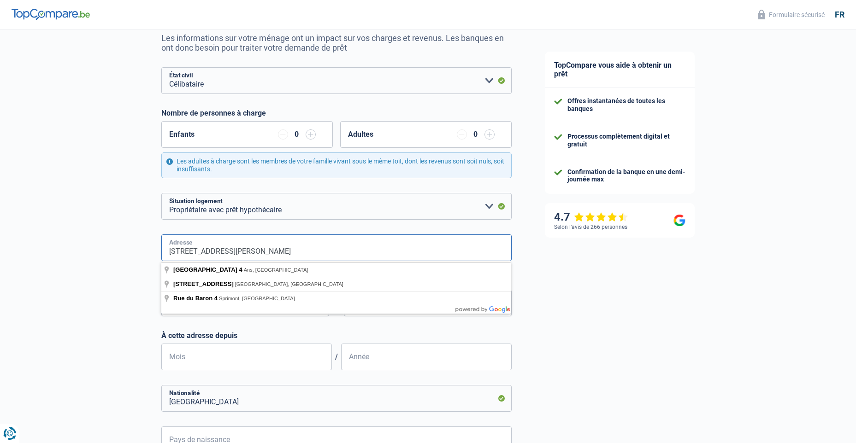
type input "4 Rue du colonel merlin"
click at [70, 252] on div "Chance de réussite de votre simulation est de 60% 1 2 3 4 5 Rajoutez +20% en co…" at bounding box center [264, 281] width 528 height 695
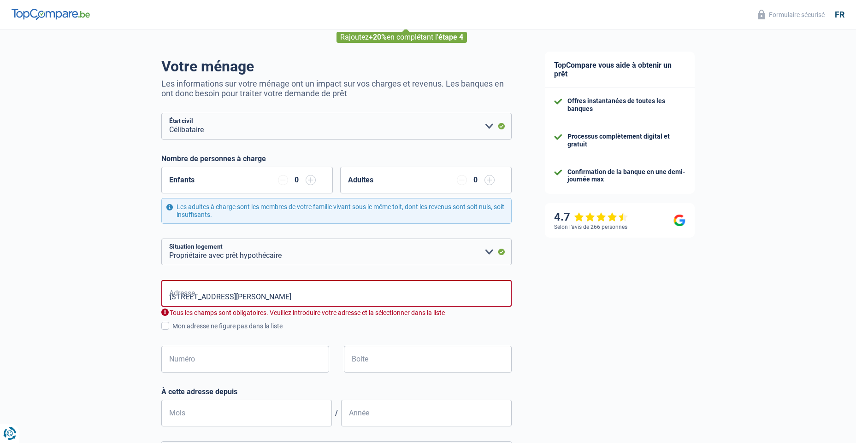
scroll to position [138, 0]
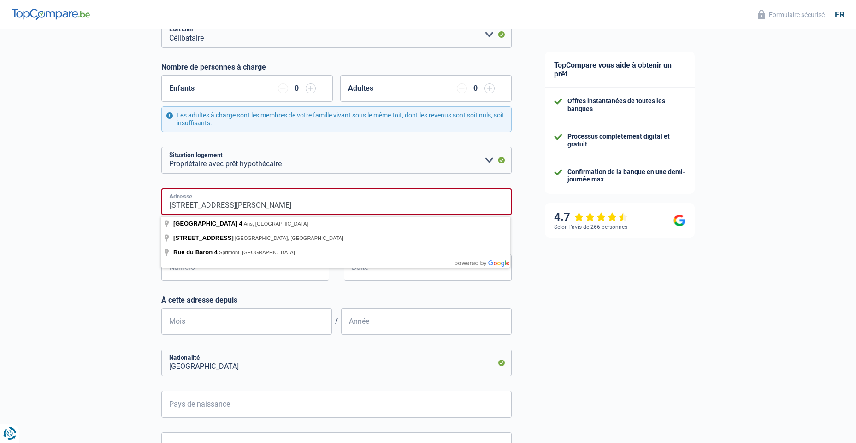
click at [237, 206] on input "4 Rue du colonel merlin" at bounding box center [336, 201] width 350 height 27
click at [134, 235] on div "Chance de réussite de votre simulation est de 60% 1 2 3 4 5 Rajoutez +20% en co…" at bounding box center [264, 241] width 528 height 706
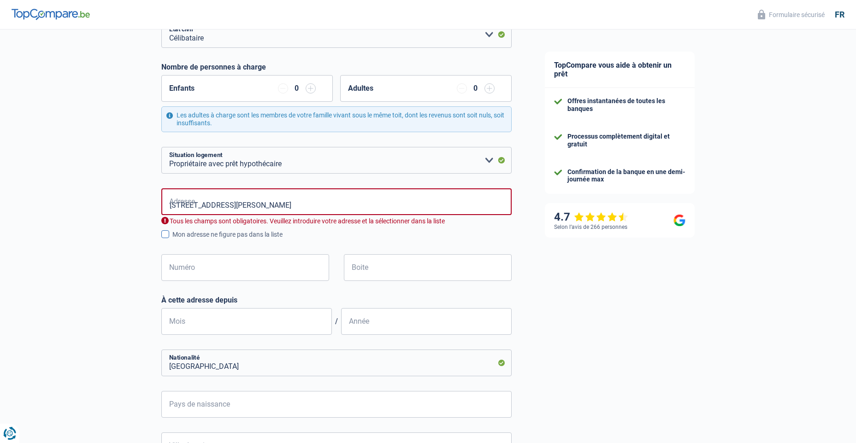
click at [164, 238] on span at bounding box center [165, 234] width 8 height 8
click at [172, 240] on input "Mon adresse ne figure pas dans la liste" at bounding box center [172, 240] width 0 height 0
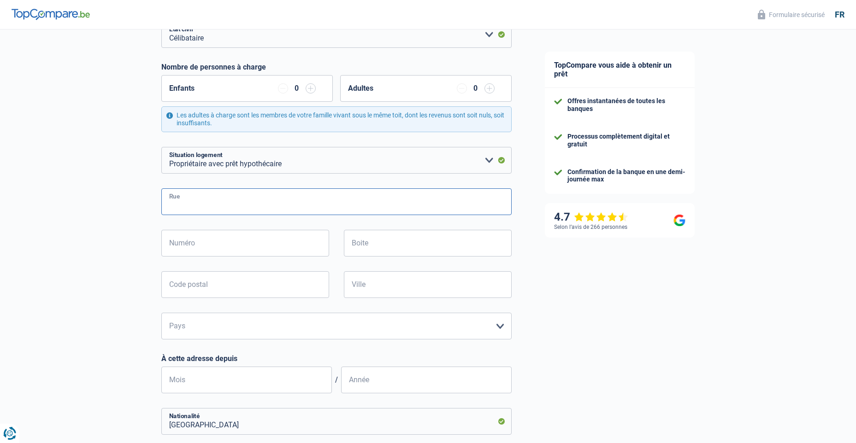
click at [214, 208] on input "Rue" at bounding box center [336, 201] width 350 height 27
drag, startPoint x: 173, startPoint y: 206, endPoint x: 153, endPoint y: 209, distance: 20.5
click at [153, 209] on div "Chance de réussite de votre simulation est de 60% 1 2 3 4 5 Rajoutez +20% en co…" at bounding box center [264, 270] width 528 height 765
type input "Rue du Colonel Merlin"
click at [185, 247] on input "Numéro" at bounding box center [245, 243] width 168 height 27
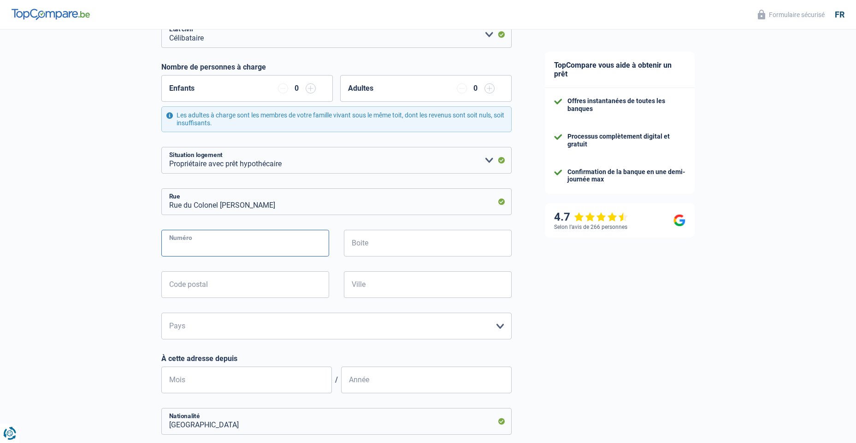
paste input "4"
type input "4"
click at [382, 253] on input "Boite" at bounding box center [428, 243] width 168 height 27
type input "01"
click at [210, 288] on input "Code postal" at bounding box center [245, 284] width 168 height 27
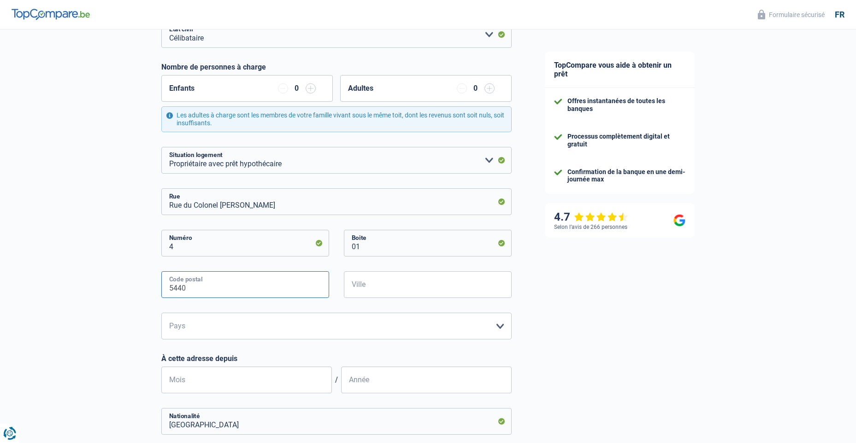
type input "5440"
click at [365, 288] on input "Ville" at bounding box center [428, 284] width 168 height 27
type input "Lomgwy"
click at [206, 321] on select "Belgique Luxembourg Veuillez sélectionner une option" at bounding box center [336, 326] width 350 height 27
click at [207, 334] on select "Belgique Luxembourg Veuillez sélectionner une option" at bounding box center [336, 326] width 350 height 27
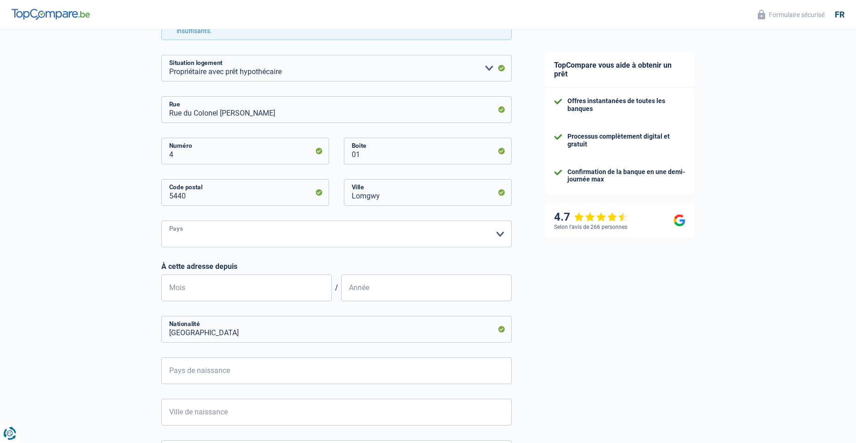
scroll to position [277, 0]
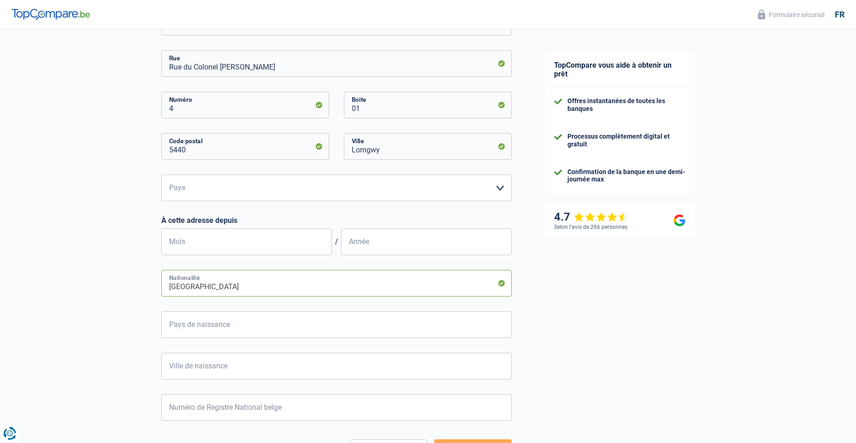
click at [236, 290] on input "Luxembourg" at bounding box center [336, 283] width 350 height 27
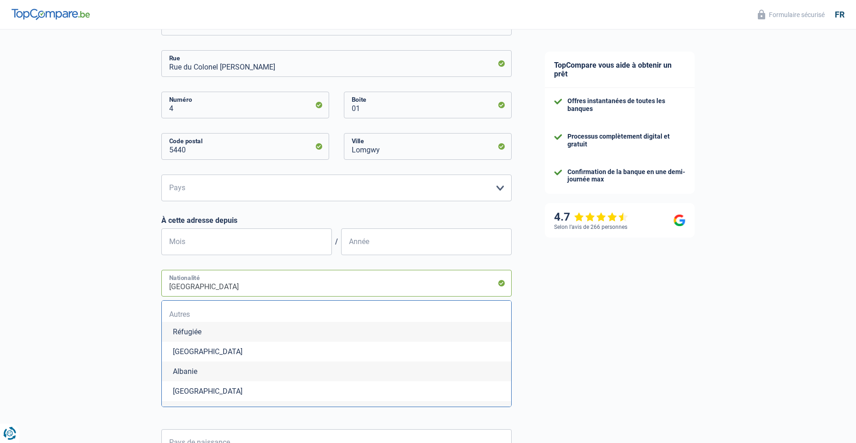
scroll to position [184, 0]
drag, startPoint x: 222, startPoint y: 289, endPoint x: 112, endPoint y: 284, distance: 110.3
click at [112, 284] on div "Chance de réussite de votre simulation est de 60% 1 2 3 4 5 Rajoutez +20% en co…" at bounding box center [264, 190] width 528 height 883
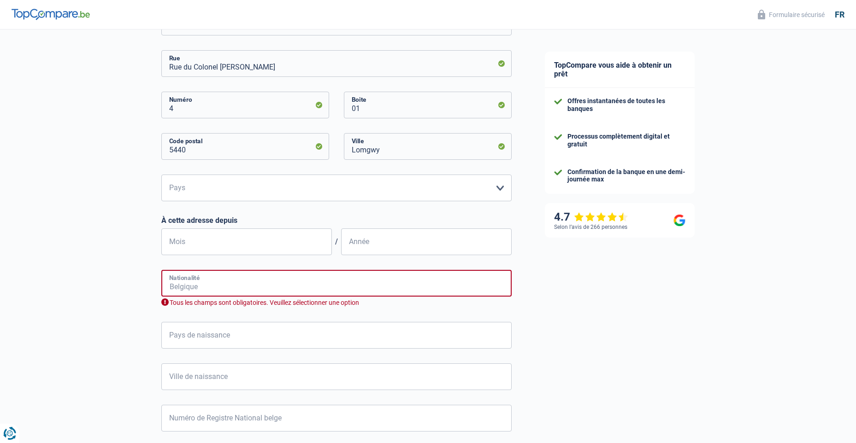
type input "a"
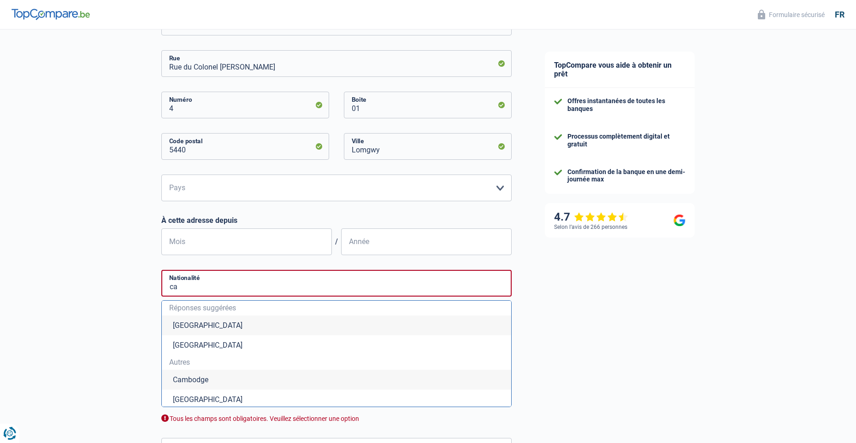
click at [191, 404] on li "Cameroun" at bounding box center [336, 400] width 349 height 20
type input "Cameroun"
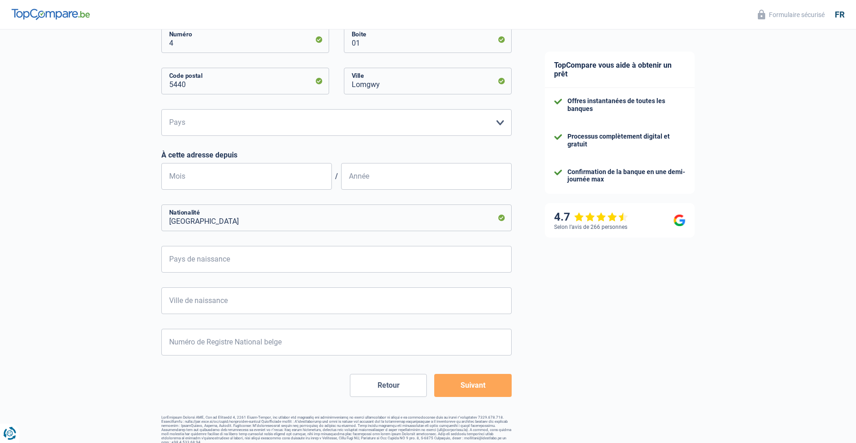
scroll to position [350, 0]
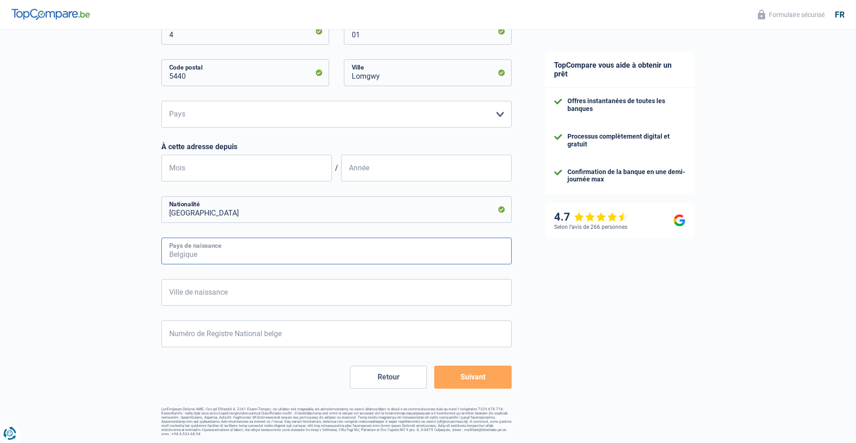
click at [188, 255] on input "Pays de naissance" at bounding box center [336, 251] width 350 height 27
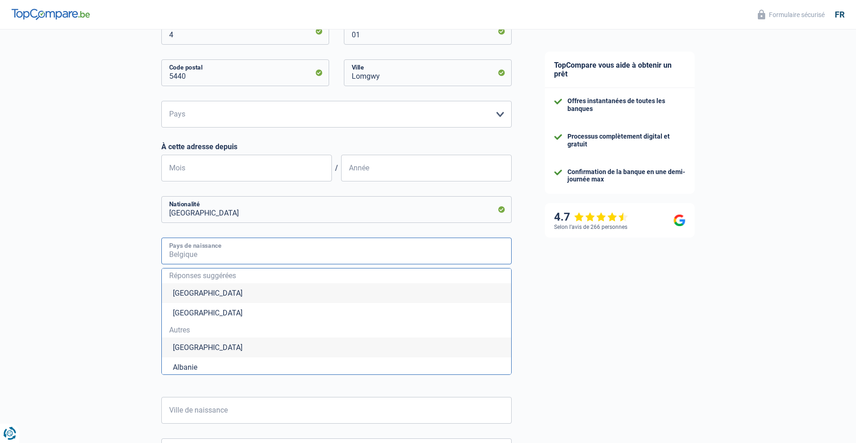
type input "c"
type input "a"
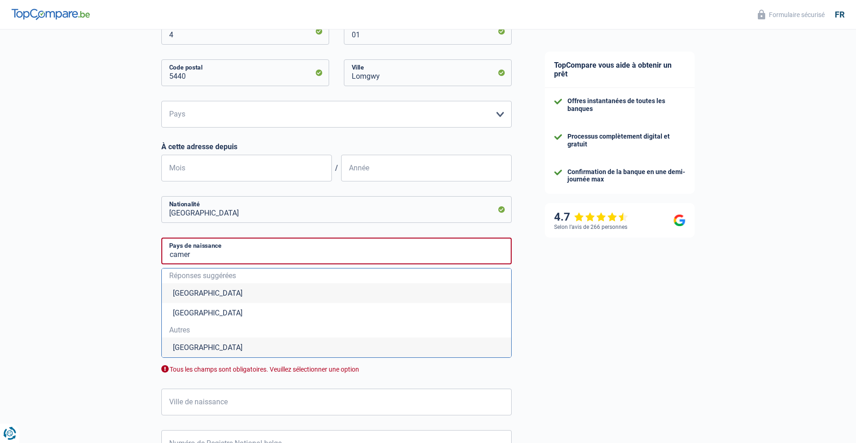
click at [205, 348] on li "Cameroun" at bounding box center [336, 348] width 349 height 20
type input "Cameroun"
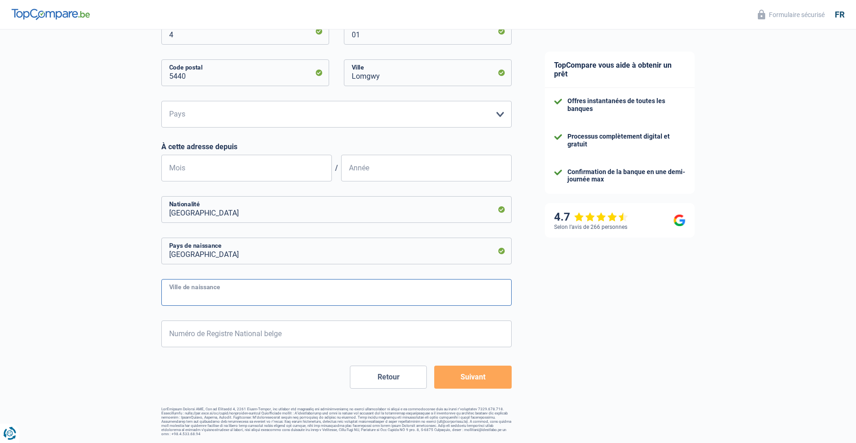
click at [189, 294] on input "Ville de naissance" at bounding box center [336, 292] width 350 height 27
type input "d"
type input "Douala"
click at [192, 337] on input "Numéro de Registre National belge" at bounding box center [336, 334] width 350 height 27
click at [95, 335] on div "Chance de réussite de votre simulation est de 60% 1 2 3 4 5 Rajoutez +20% en co…" at bounding box center [264, 58] width 528 height 765
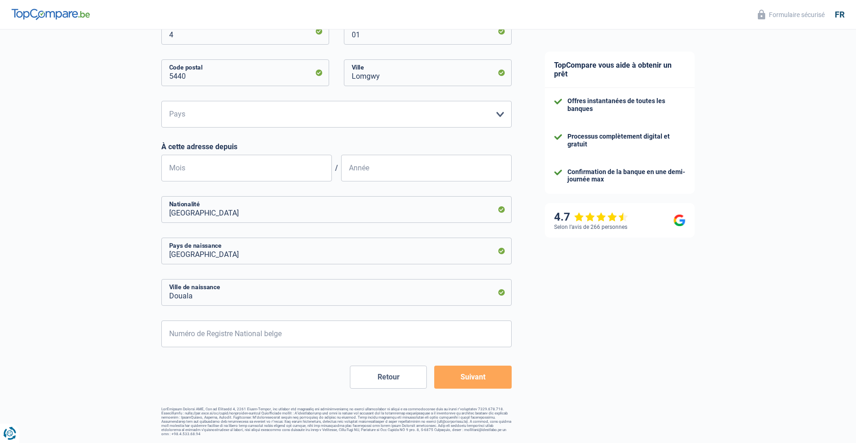
click at [471, 376] on button "Suivant" at bounding box center [472, 377] width 77 height 23
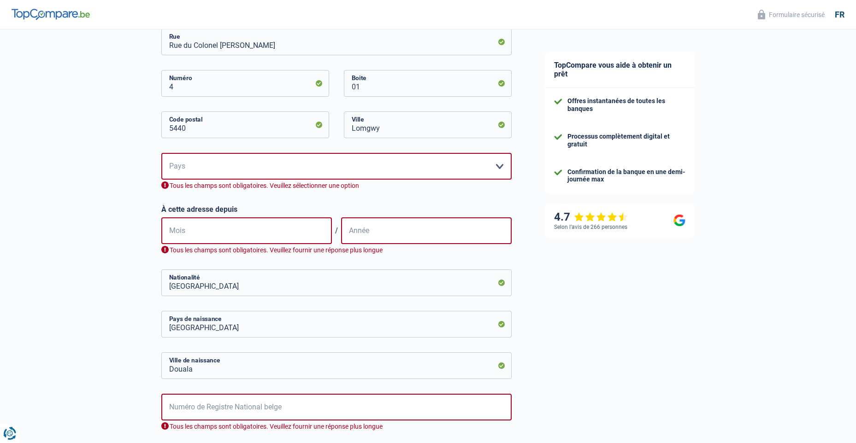
scroll to position [166, 0]
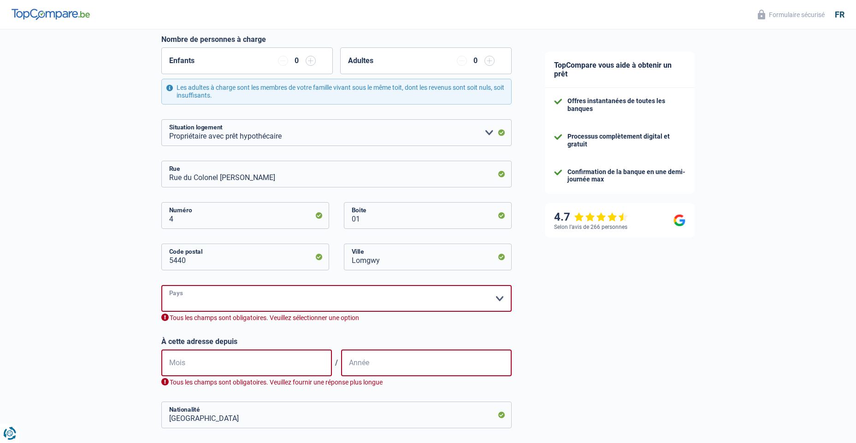
click at [201, 298] on select "Belgique Luxembourg Veuillez sélectionner une option" at bounding box center [336, 298] width 350 height 27
click at [314, 127] on select "Locataire Propriétaire avec prêt hypothécaire Propriétaire sans prêt hypothécai…" at bounding box center [336, 132] width 350 height 27
select select "liveWithParents"
click at [161, 120] on select "Locataire Propriétaire avec prêt hypothécaire Propriétaire sans prêt hypothécai…" at bounding box center [336, 132] width 350 height 27
click at [197, 219] on input "4" at bounding box center [245, 215] width 168 height 27
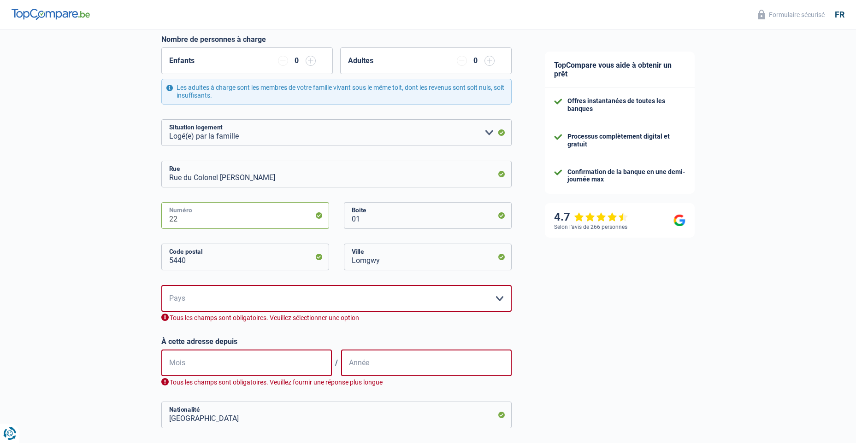
type input "2"
type input "33"
click at [387, 263] on input "Lomgwy" at bounding box center [428, 257] width 168 height 27
drag, startPoint x: 387, startPoint y: 263, endPoint x: 327, endPoint y: 265, distance: 59.5
click at [327, 265] on div "5440 Code postal Lomgwy Ville" at bounding box center [336, 264] width 364 height 41
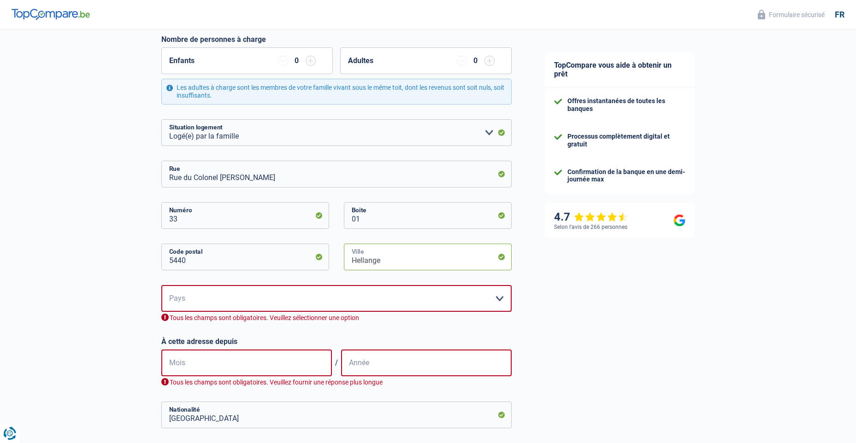
type input "Hellange"
drag, startPoint x: 188, startPoint y: 262, endPoint x: 153, endPoint y: 263, distance: 35.5
click at [153, 263] on div "Chance de réussite de votre simulation est de 60% 1 2 3 4 5 Rajoutez +20% en co…" at bounding box center [264, 258] width 528 height 796
type input "3333"
drag, startPoint x: 249, startPoint y: 177, endPoint x: 157, endPoint y: 177, distance: 92.2
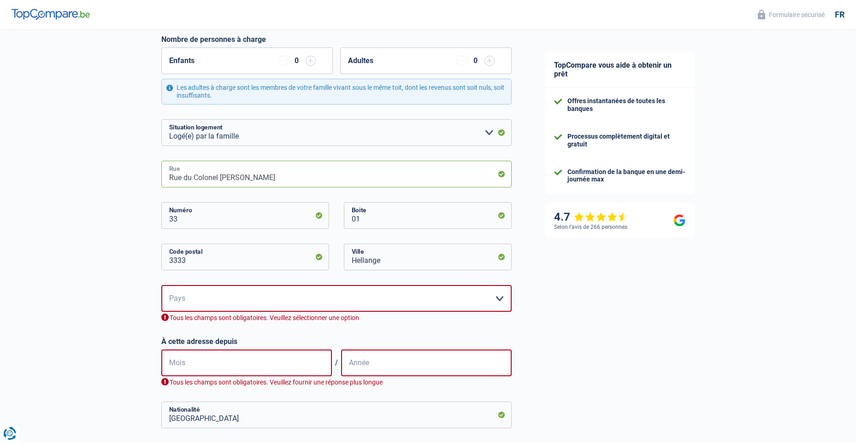
click at [157, 177] on div "Chance de réussite de votre simulation est de 60% 1 2 3 4 5 Rajoutez +20% en co…" at bounding box center [264, 258] width 528 height 796
paste input "Beetebuergerstrooss"
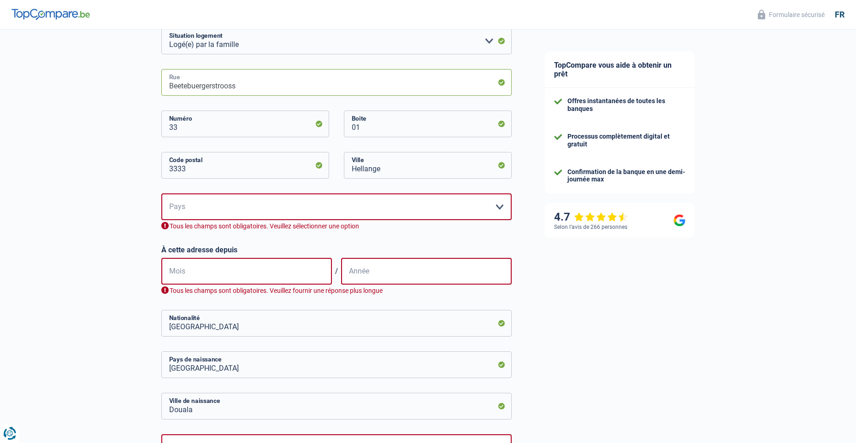
scroll to position [258, 0]
type input "Beetebuergerstrooss"
click at [224, 207] on select "Belgique Luxembourg Veuillez sélectionner une option" at bounding box center [336, 206] width 350 height 27
select select "LU"
click at [161, 194] on select "Belgique Luxembourg Veuillez sélectionner une option" at bounding box center [336, 206] width 350 height 27
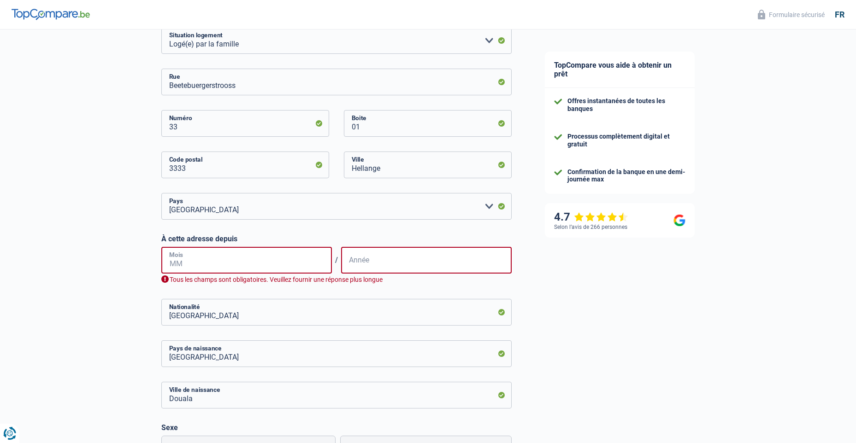
click at [201, 265] on input "Mois" at bounding box center [246, 260] width 171 height 27
type input "05"
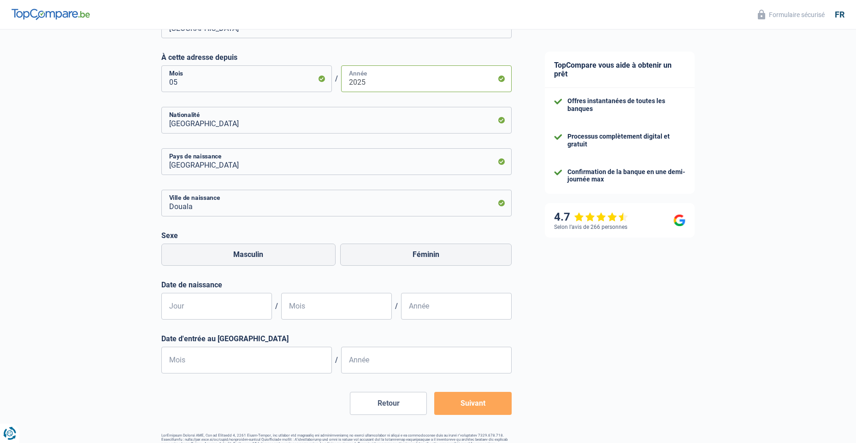
scroll to position [466, 0]
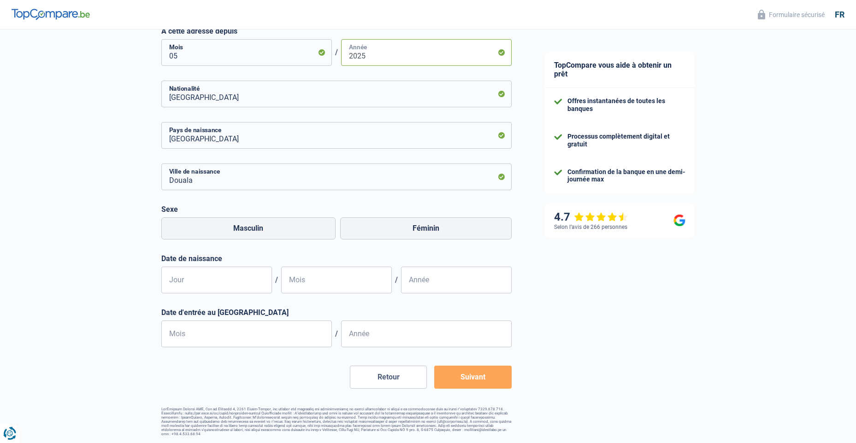
type input "2025"
click at [186, 284] on input "Jour" at bounding box center [216, 280] width 111 height 27
type input "25"
type input "04"
type input "1989"
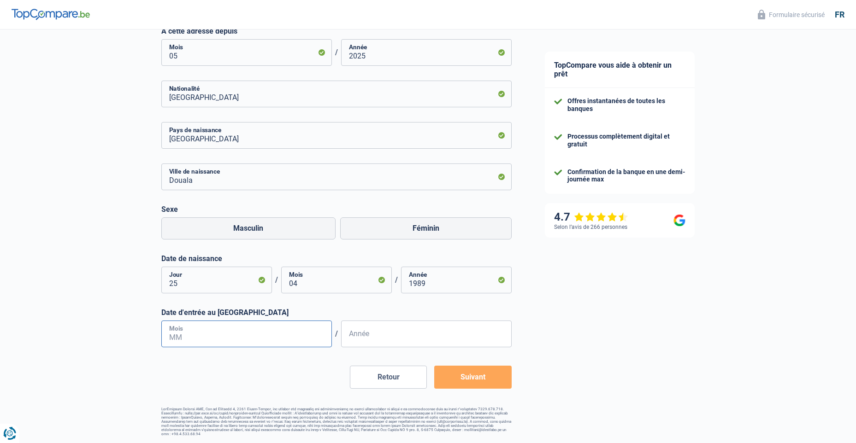
click at [191, 334] on input "Mois" at bounding box center [246, 334] width 171 height 27
type input "02"
type input "2016"
click at [492, 384] on button "Suivant" at bounding box center [472, 377] width 77 height 23
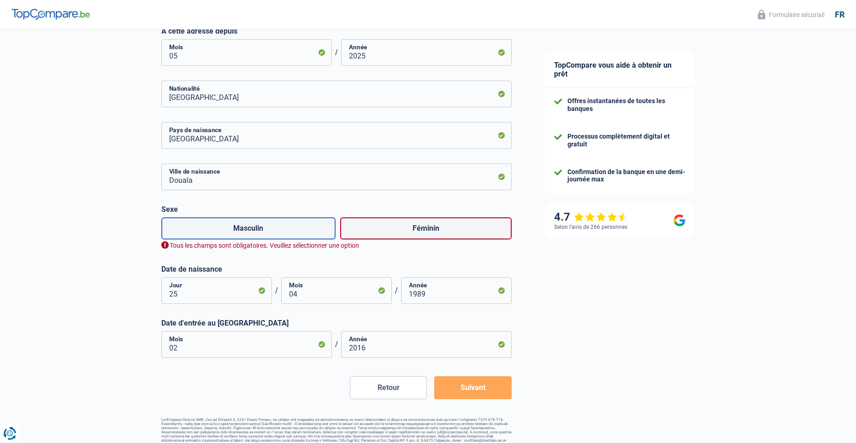
click at [237, 232] on label "Masculin" at bounding box center [248, 229] width 175 height 22
click at [237, 232] on input "Masculin" at bounding box center [248, 229] width 175 height 22
radio input "true"
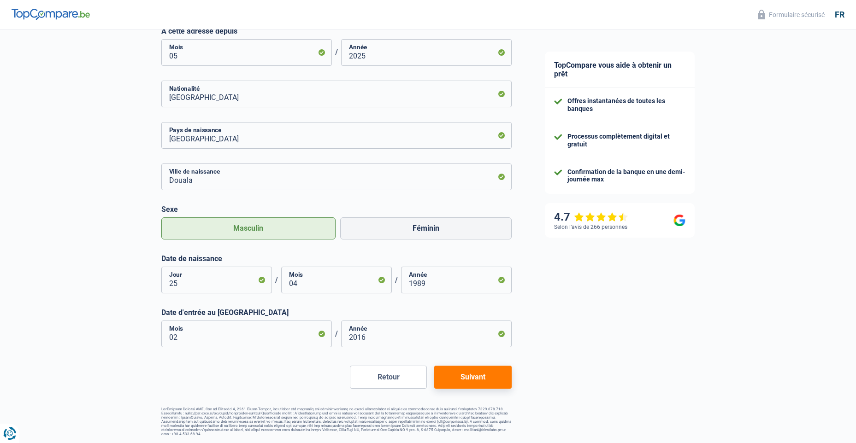
click at [485, 381] on button "Suivant" at bounding box center [472, 377] width 77 height 23
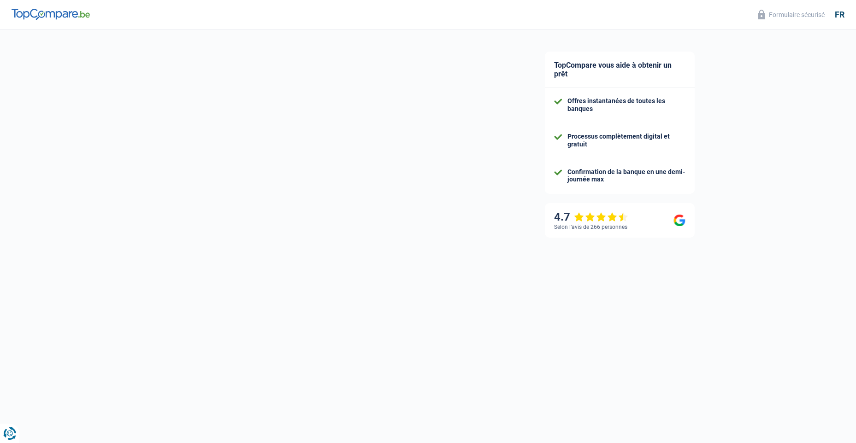
select select "netSalary"
select select "mealVouchers"
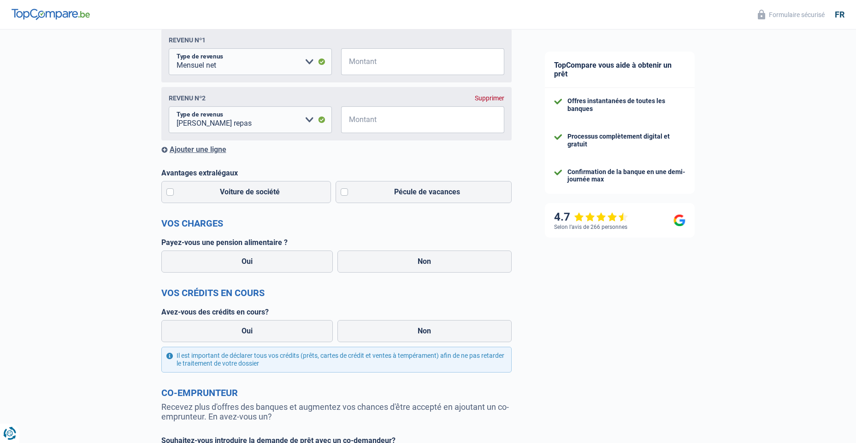
scroll to position [184, 0]
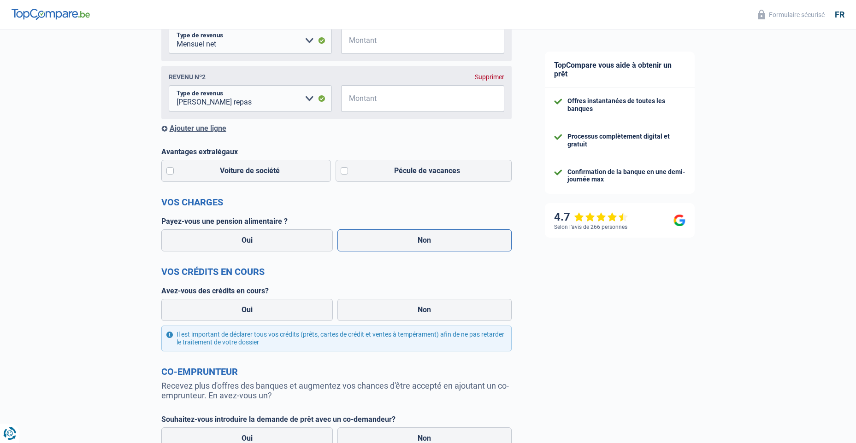
click at [432, 245] on label "Non" at bounding box center [424, 240] width 174 height 22
click at [432, 245] on input "Non" at bounding box center [424, 240] width 174 height 22
radio input "true"
click at [256, 316] on label "Oui" at bounding box center [247, 310] width 172 height 22
click at [256, 316] on input "Oui" at bounding box center [247, 310] width 172 height 22
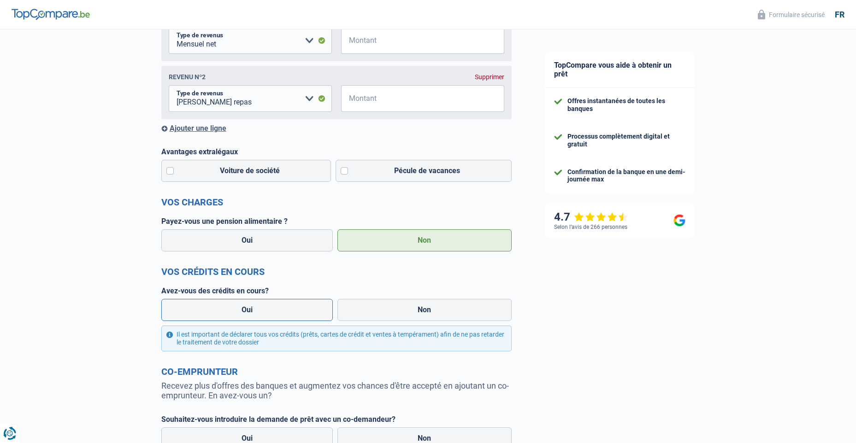
radio input "true"
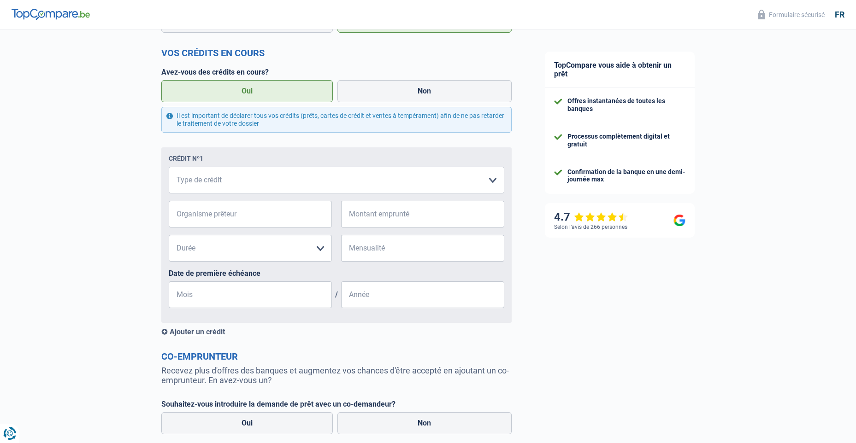
scroll to position [461, 0]
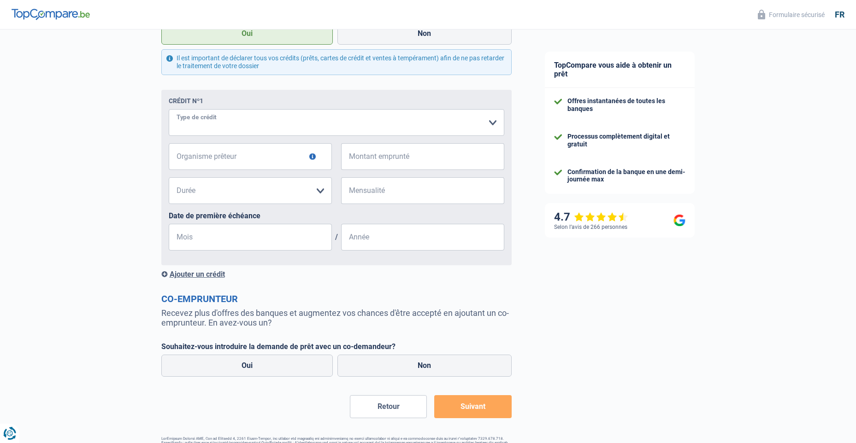
click at [237, 129] on select "Carte ou ouverture de crédit Prêt hypothécaire Vente à tempérament Prêt à tempé…" at bounding box center [336, 122] width 335 height 27
select select "mortgage"
click at [169, 111] on select "Carte ou ouverture de crédit Prêt hypothécaire Vente à tempérament Prêt à tempé…" at bounding box center [336, 122] width 335 height 27
click at [221, 160] on input "Organisme prêteur" at bounding box center [250, 156] width 163 height 27
type input "Caisse D'epargne"
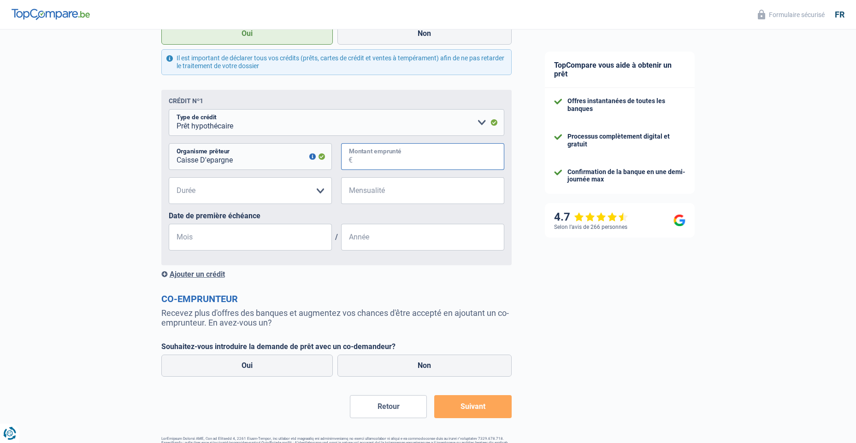
click at [372, 160] on input "Montant emprunté" at bounding box center [429, 156] width 152 height 27
type input "200.000"
click at [214, 190] on select "120 mois 180 mois 240 mois 300 mois 360 mois 420 mois Veuillez sélectionner une…" at bounding box center [250, 190] width 163 height 27
click at [104, 206] on div "Chance de réussite de votre simulation est de 80% 1 2 3 4 5 Rajoutez +10% en co…" at bounding box center [264, 17] width 528 height 905
click at [365, 196] on input "Mensualité" at bounding box center [429, 190] width 152 height 27
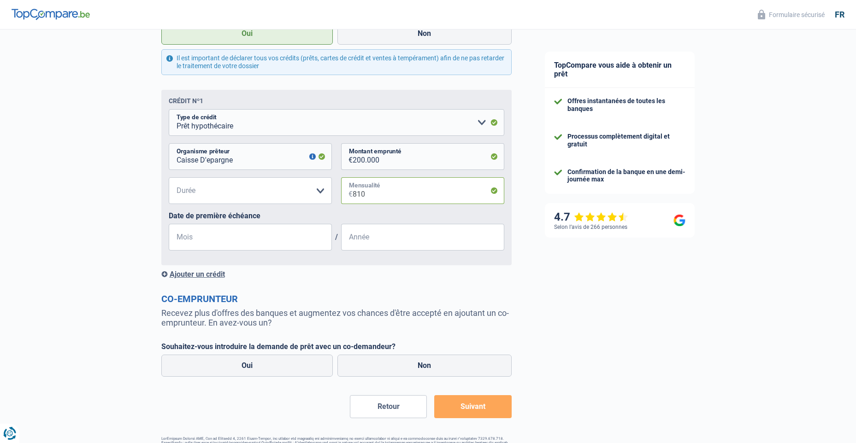
type input "810"
click at [221, 241] on input "Mois" at bounding box center [250, 237] width 163 height 27
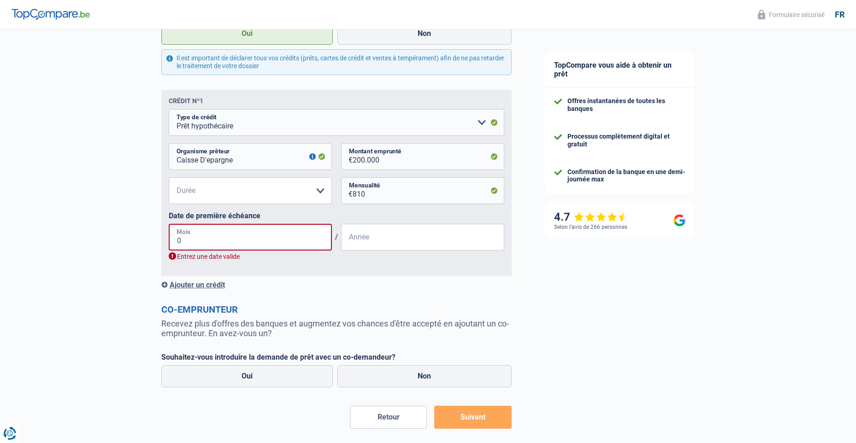
type input "04"
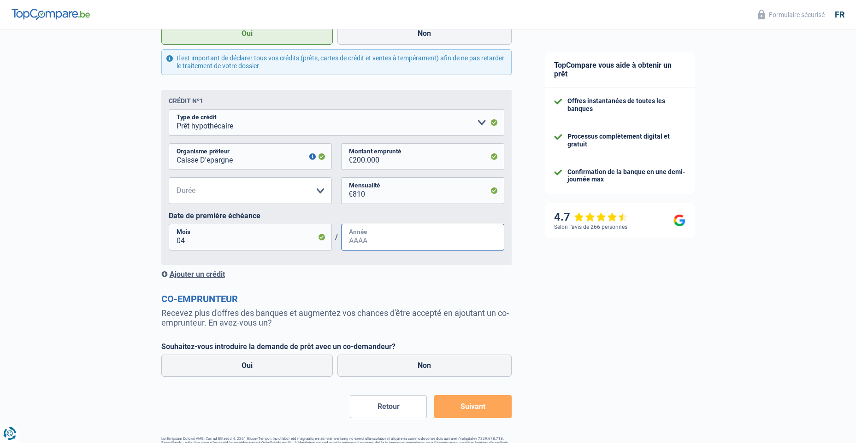
click at [381, 244] on input "Année" at bounding box center [422, 237] width 163 height 27
type input "0"
type input "2022"
click at [90, 259] on div "Chance de réussite de votre simulation est de 80% 1 2 3 4 5 Rajoutez +10% en co…" at bounding box center [264, 17] width 528 height 905
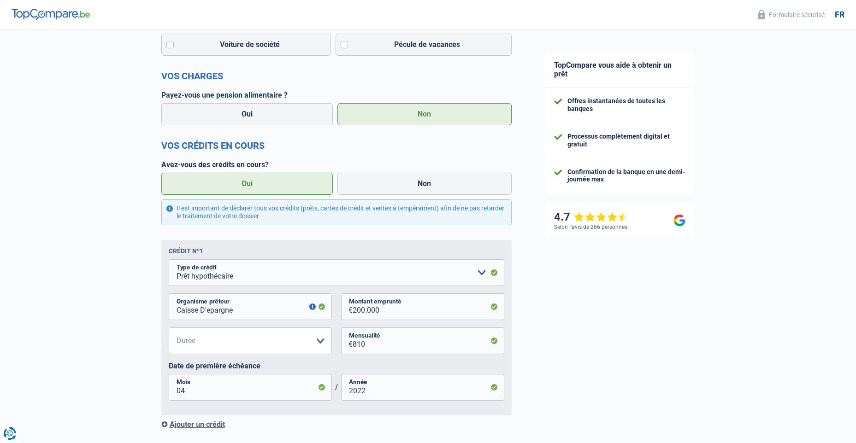
scroll to position [447, 0]
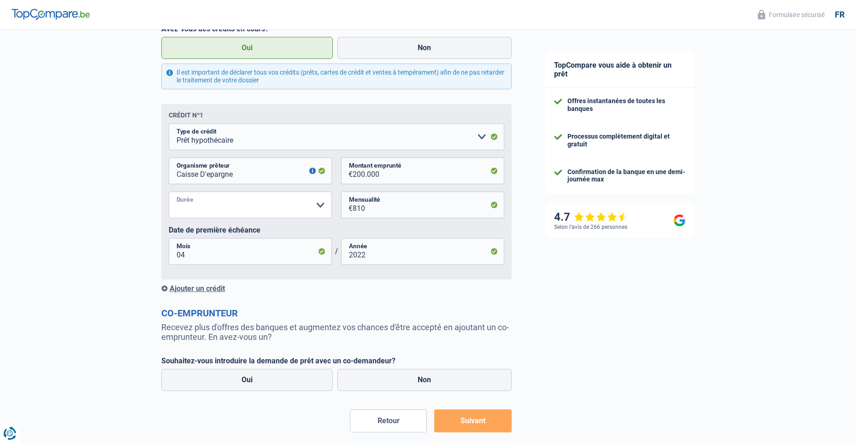
click at [235, 209] on select "120 mois 180 mois 240 mois 300 mois 360 mois 420 mois Veuillez sélectionner une…" at bounding box center [250, 205] width 163 height 27
select select "300"
click at [169, 194] on select "120 mois 180 mois 240 mois 300 mois 360 mois 420 mois Veuillez sélectionner une…" at bounding box center [250, 205] width 163 height 27
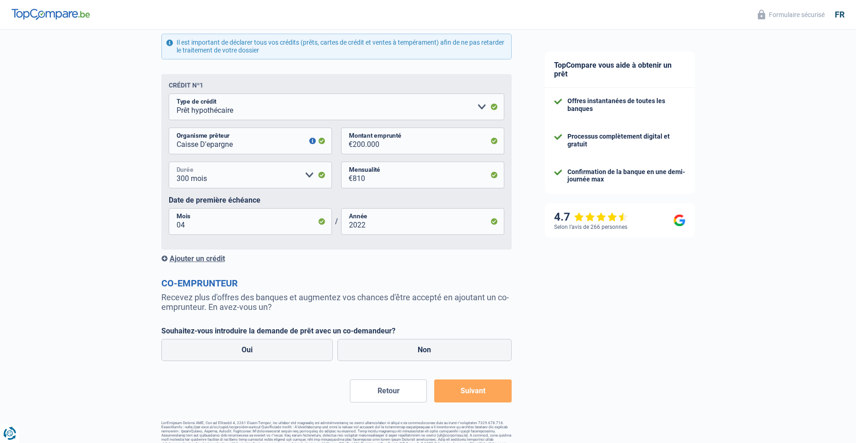
scroll to position [493, 0]
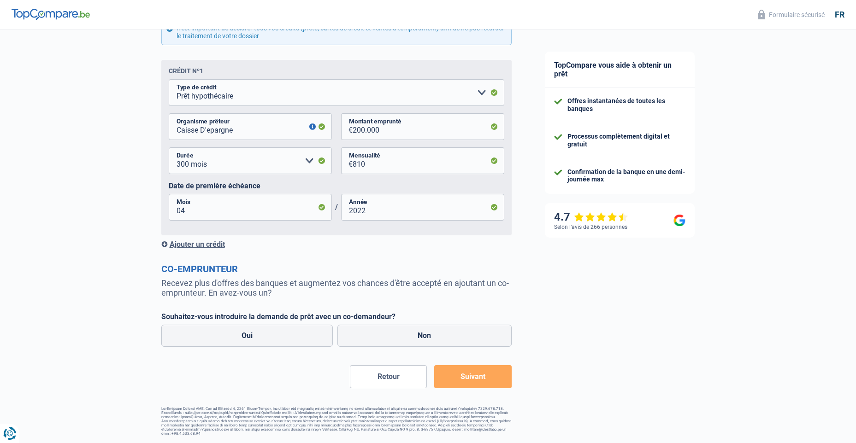
click at [470, 375] on button "Suivant" at bounding box center [472, 376] width 77 height 23
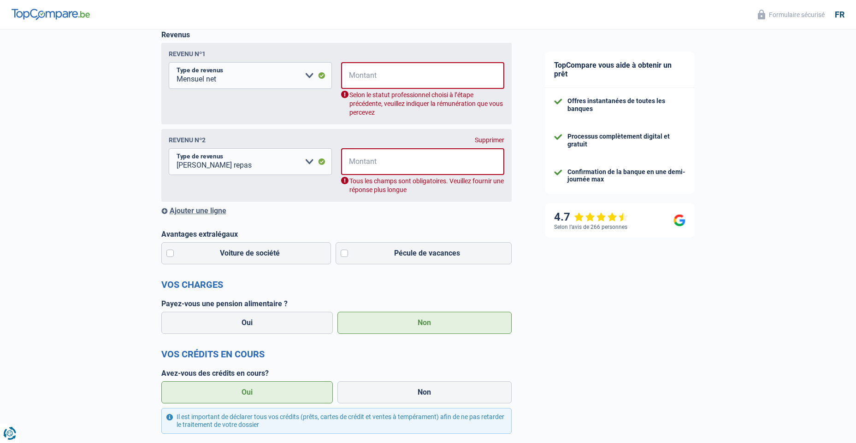
scroll to position [103, 0]
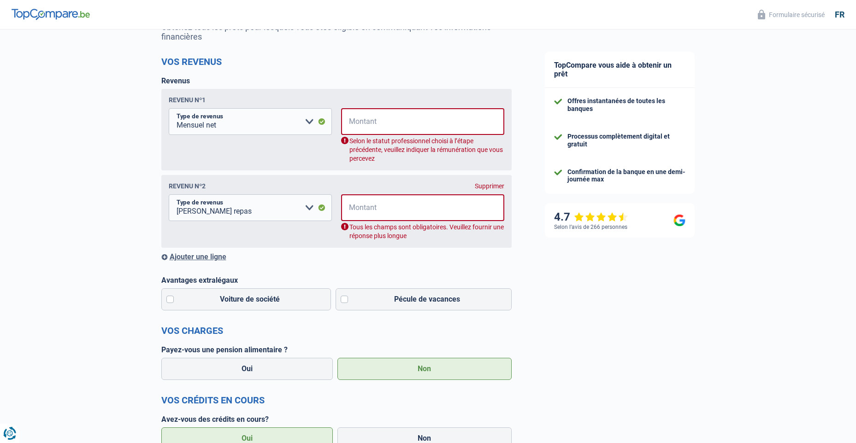
drag, startPoint x: 129, startPoint y: 148, endPoint x: 134, endPoint y: 150, distance: 4.8
click at [129, 148] on div "Chance de réussite de votre simulation est de 80% 1 2 3 4 5 Rajoutez +10% en co…" at bounding box center [264, 404] width 528 height 963
click at [394, 124] on input "Montant" at bounding box center [428, 121] width 151 height 27
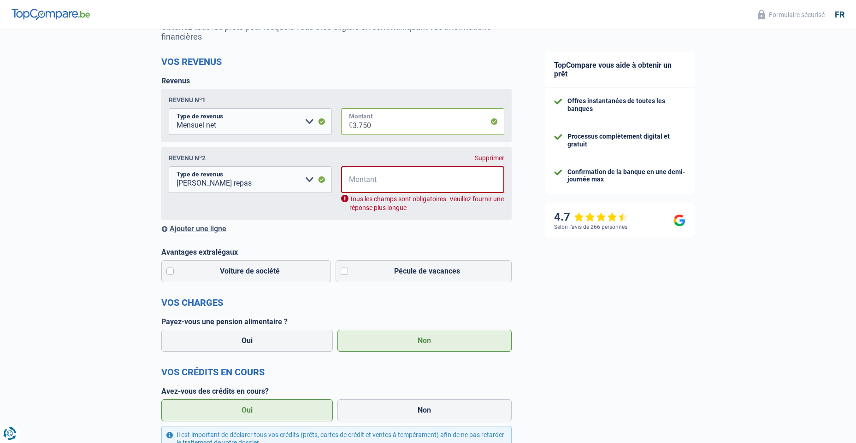
type input "3.750"
click at [488, 161] on div "Supprimer" at bounding box center [489, 157] width 29 height 7
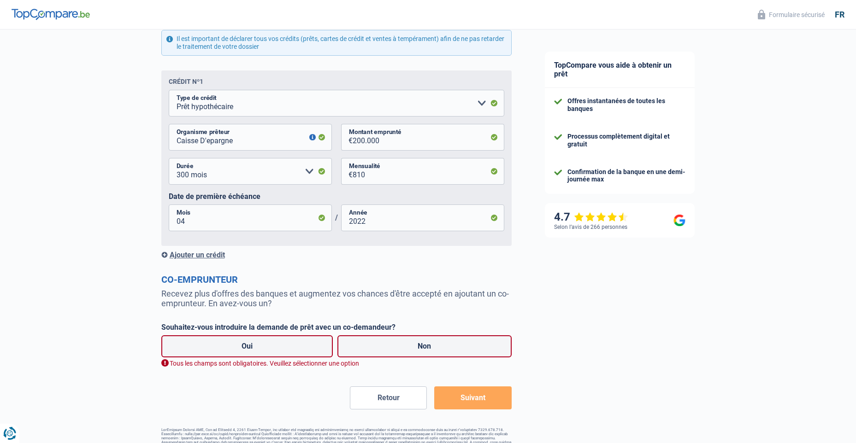
scroll to position [445, 0]
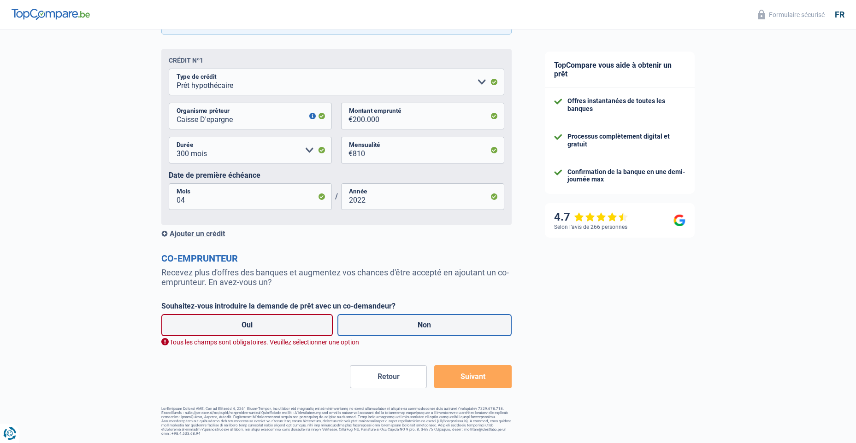
click at [418, 330] on label "Non" at bounding box center [424, 325] width 174 height 22
click at [418, 330] on input "Non" at bounding box center [424, 325] width 174 height 22
radio input "true"
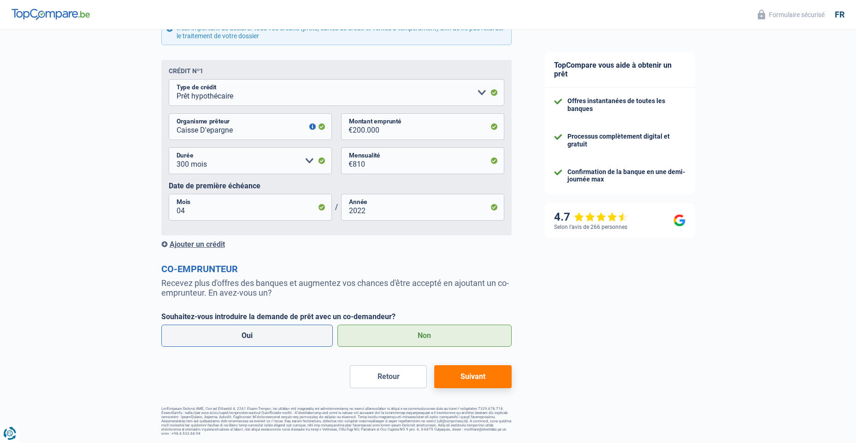
scroll to position [434, 0]
click at [484, 381] on button "Suivant" at bounding box center [472, 376] width 77 height 23
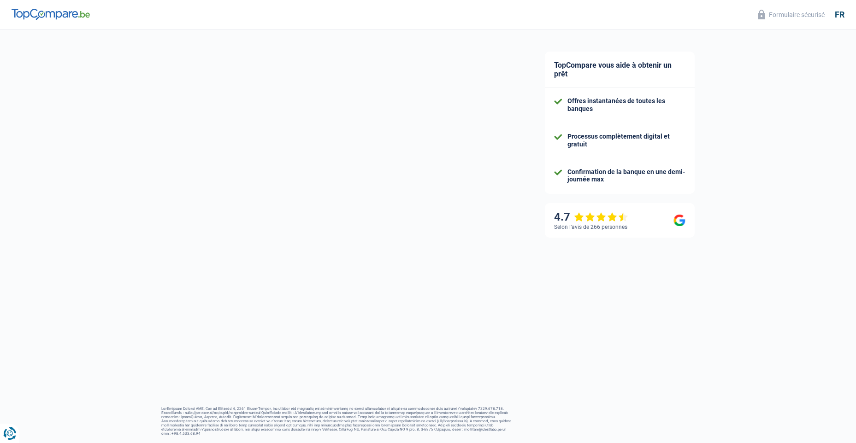
select select "120"
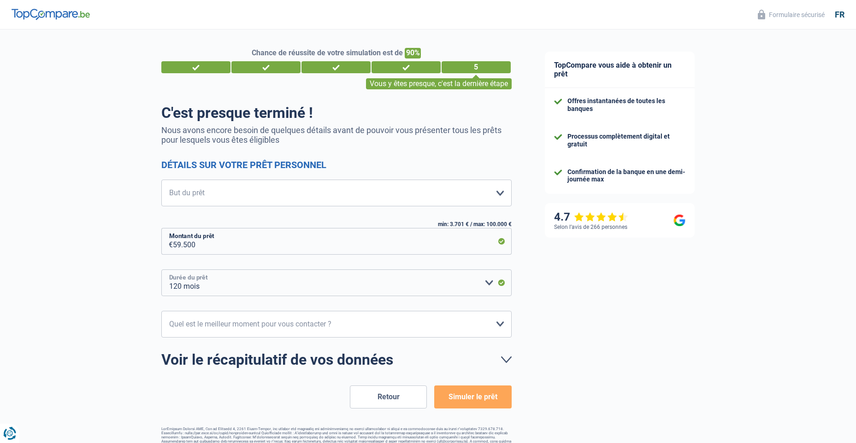
click at [309, 290] on select "12 mois 18 mois 24 mois 30 mois 36 mois 42 mois 48 mois 60 mois 72 mois 84 mois…" at bounding box center [336, 283] width 350 height 27
click at [112, 294] on div "Chance de réussite de votre simulation est de 90% 1 2 3 4 5 Vous y êtes presque…" at bounding box center [264, 243] width 528 height 434
click at [236, 252] on input "59.500" at bounding box center [342, 241] width 339 height 27
click at [237, 246] on input "59.500" at bounding box center [342, 241] width 339 height 27
click at [180, 245] on input "59.500" at bounding box center [342, 241] width 339 height 27
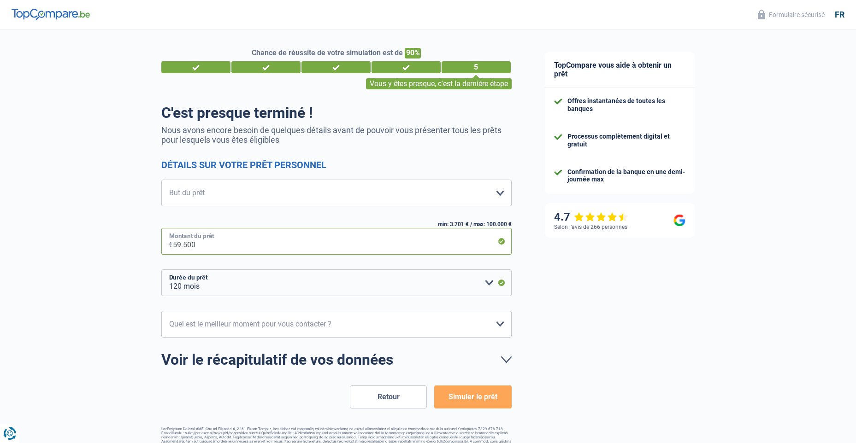
type input "5.500"
select select "36"
type input "500"
select select "24"
type input "6.500"
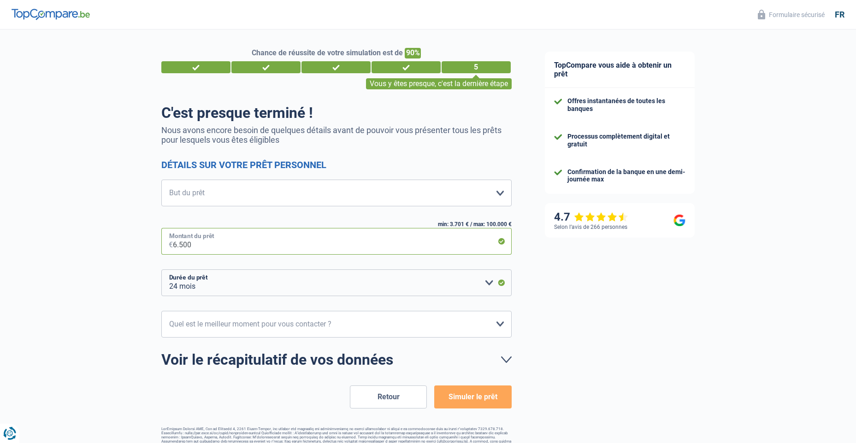
select select "42"
type input "60.500"
select select "120"
type input "6.000"
select select "42"
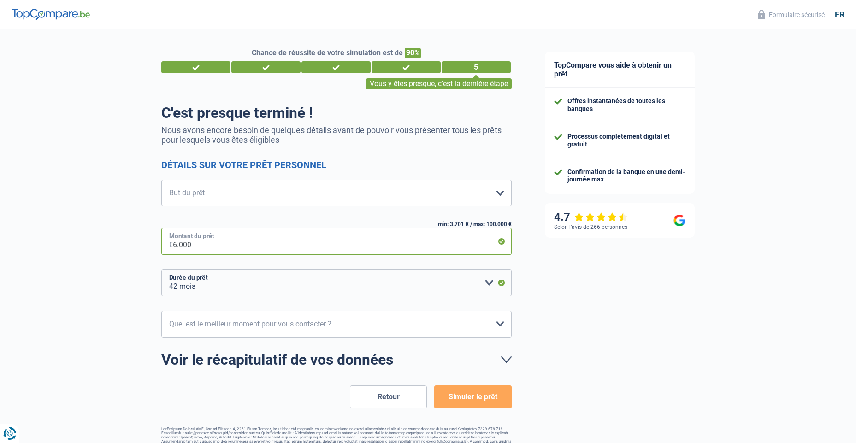
type input "60.000"
select select "120"
type input "60.000"
click at [151, 288] on div "Chance de réussite de votre simulation est de 90% 1 2 3 4 5 Vous y êtes presque…" at bounding box center [264, 243] width 528 height 434
click at [475, 400] on button "Simuler le prêt" at bounding box center [472, 397] width 77 height 23
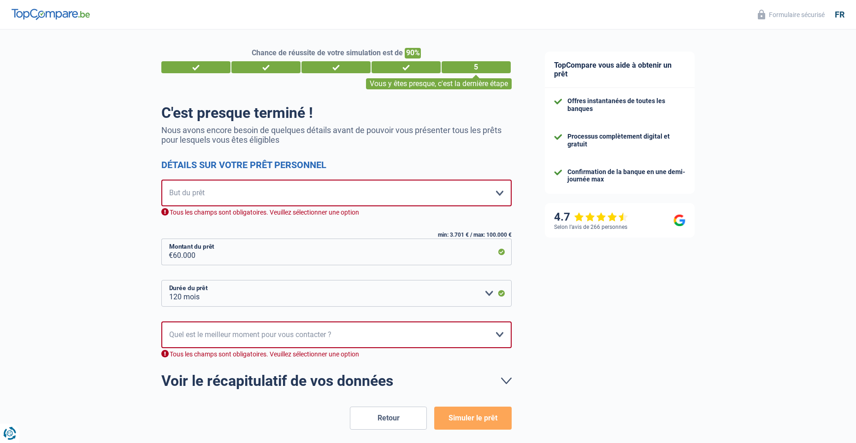
scroll to position [20, 0]
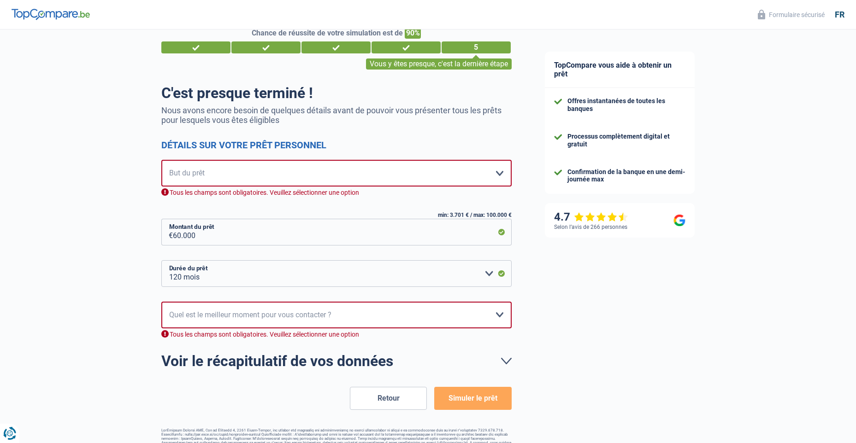
click at [103, 187] on div "Chance de réussite de votre simulation est de 90% 1 2 3 4 5 Vous y êtes presque…" at bounding box center [264, 233] width 528 height 455
click at [314, 172] on select "Confort maison: meubles, textile, peinture, électroménager, outillage non-profe…" at bounding box center [336, 173] width 350 height 27
select select "other"
click at [161, 161] on select "Confort maison: meubles, textile, peinture, électroménager, outillage non-profe…" at bounding box center [336, 173] width 350 height 27
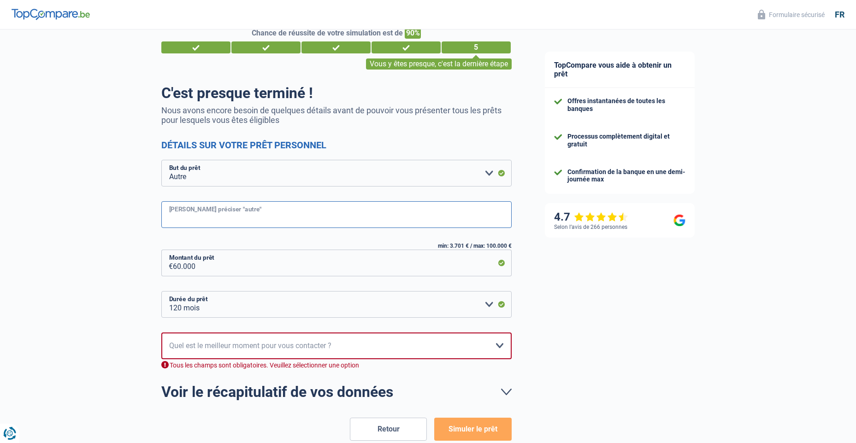
click at [259, 219] on input "Veuillez préciser "autre"" at bounding box center [336, 214] width 350 height 27
type input "Rembourser les credits existannts"
click at [101, 239] on div "Chance de réussite de votre simulation est de 90% 1 2 3 4 5 Vous y êtes presque…" at bounding box center [264, 249] width 528 height 486
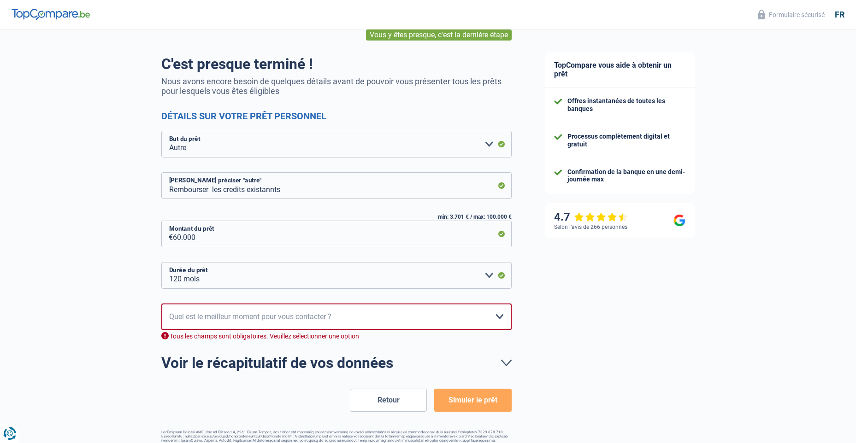
scroll to position [72, 0]
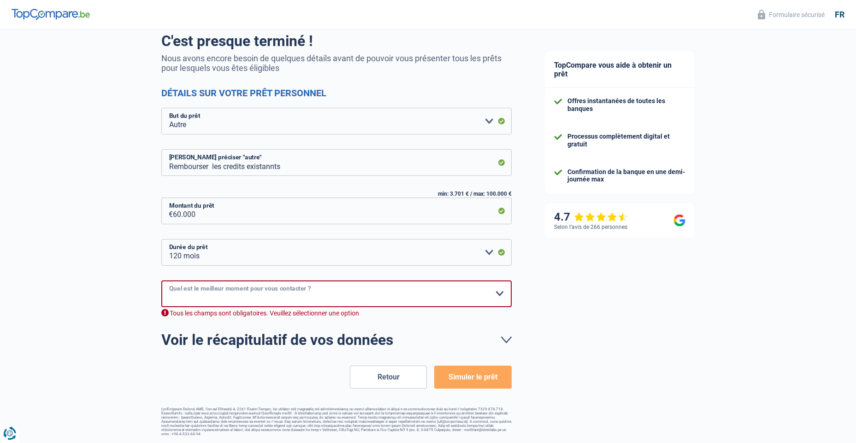
click at [236, 296] on select "10h-12h 12h-14h 14h-16h 16h-18h Veuillez sélectionner une option" at bounding box center [336, 294] width 350 height 27
select select "12-14"
click at [161, 292] on select "10h-12h 12h-14h 14h-16h 16h-18h Veuillez sélectionner une option" at bounding box center [336, 294] width 350 height 27
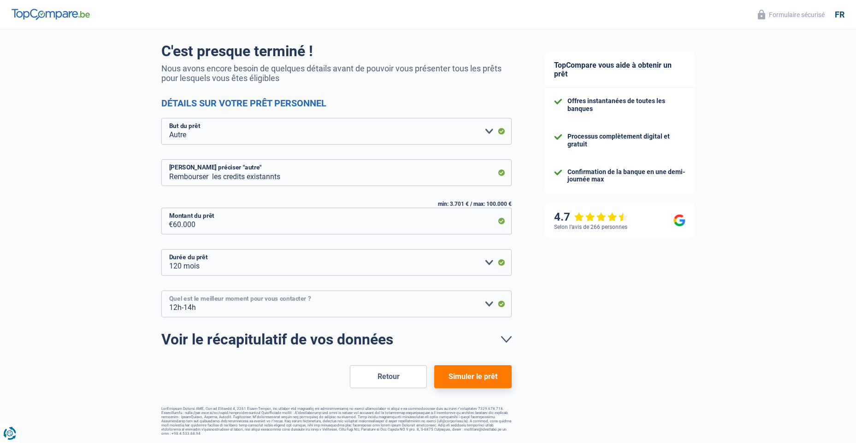
scroll to position [61, 0]
click at [459, 376] on button "Simuler le prêt" at bounding box center [472, 377] width 77 height 23
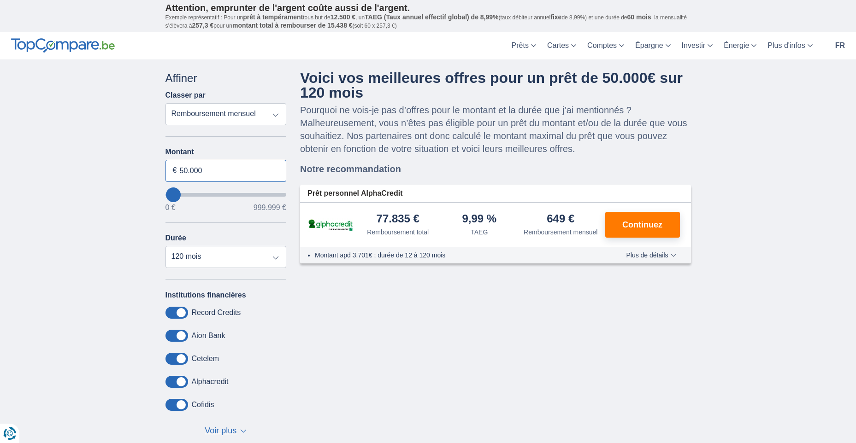
click at [183, 169] on input "50.000" at bounding box center [225, 171] width 121 height 22
type input "60.000"
type input "60000"
click at [57, 191] on div "× widget.non-eligible-application.title widget.non-eligible-application.text no…" at bounding box center [428, 266] width 856 height 414
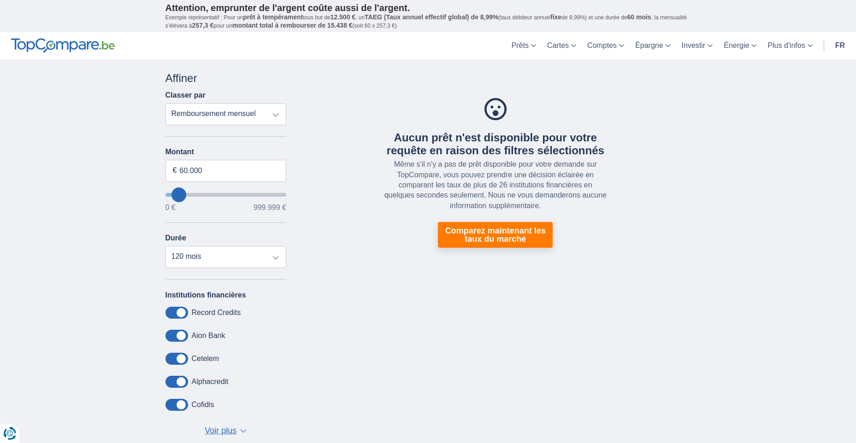
type input "63.000"
type input "63000"
type input "72.000"
type input "72000"
type input "76.000"
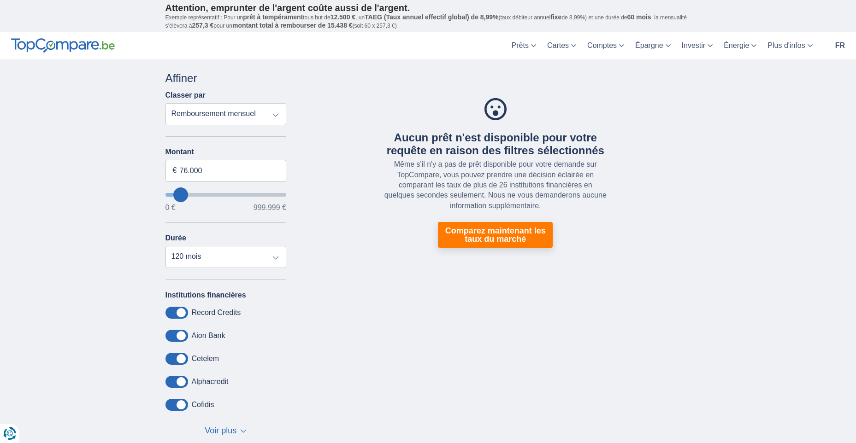
type input "80000"
type input "228.000"
type input "228000"
click at [197, 194] on input "wantToBorrow" at bounding box center [225, 195] width 121 height 4
type input "219.000"
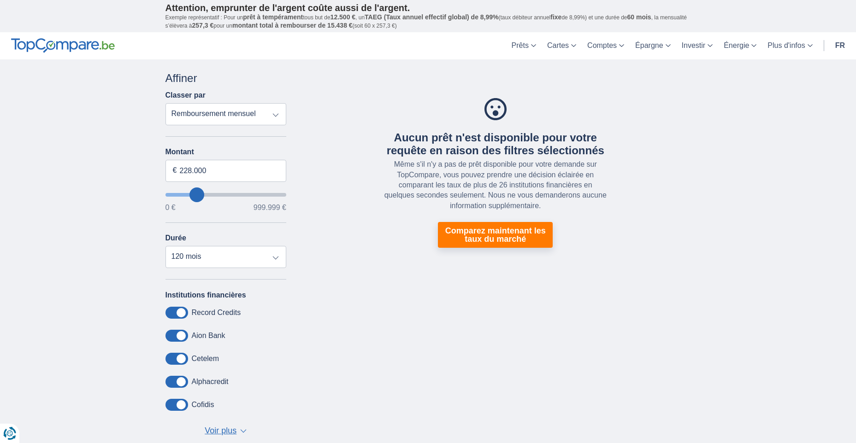
type input "219000"
type input "215.000"
type input "202000"
type input "193.000"
type input "163000"
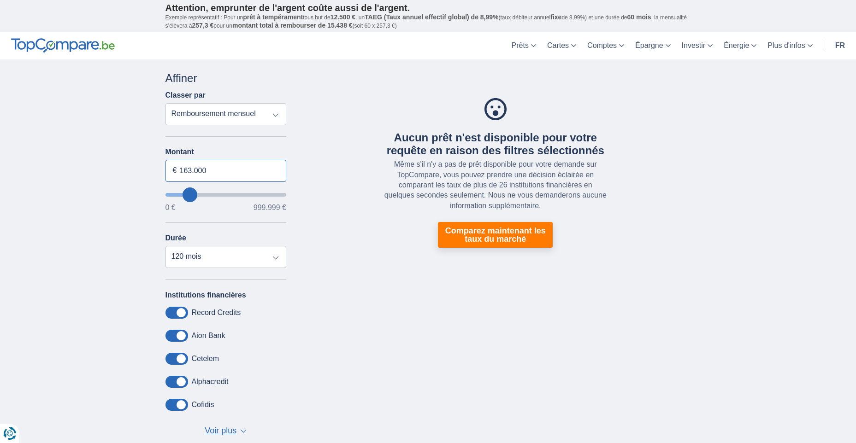
drag, startPoint x: 191, startPoint y: 169, endPoint x: 172, endPoint y: 170, distance: 18.5
click at [172, 170] on div "163.000 €" at bounding box center [225, 171] width 121 height 22
type input "50.000"
type input "50000"
click at [64, 162] on div "× widget.non-eligible-application.title widget.non-eligible-application.text no…" at bounding box center [428, 266] width 856 height 414
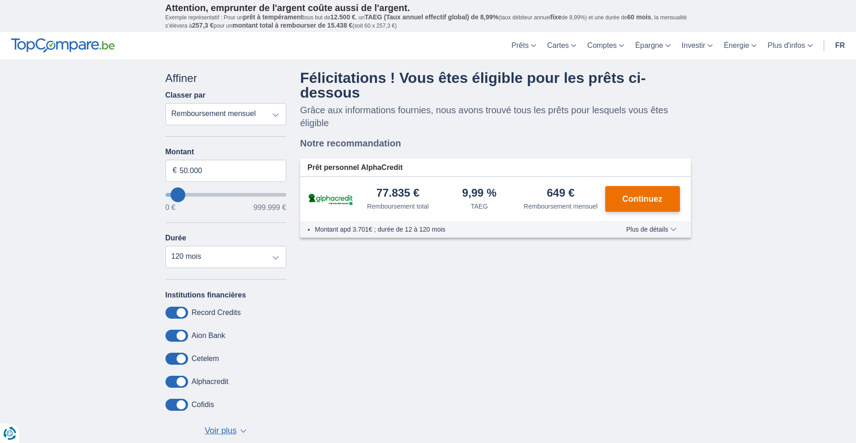
click at [637, 198] on span "Continuez" at bounding box center [642, 199] width 40 height 8
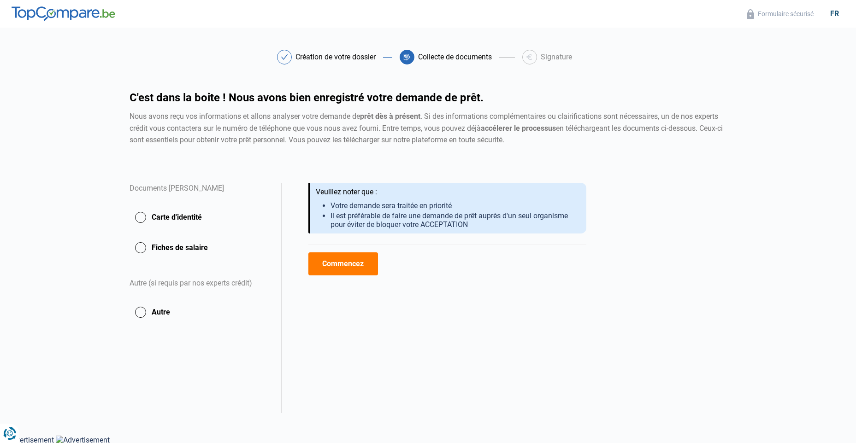
click at [139, 217] on button "Carte d'identité" at bounding box center [199, 217] width 141 height 23
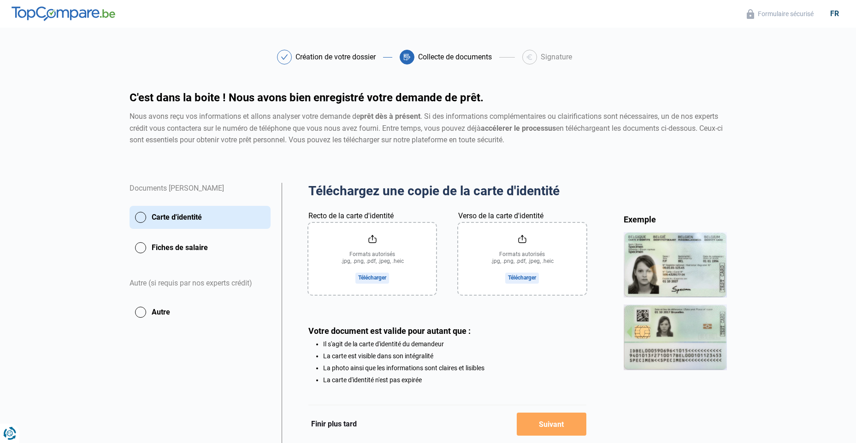
click at [520, 277] on input "Verso de la carte d'identité" at bounding box center [522, 259] width 128 height 72
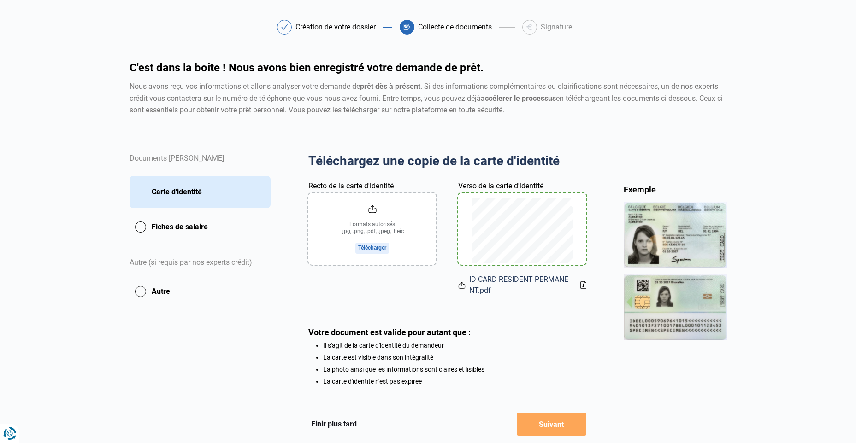
scroll to position [46, 0]
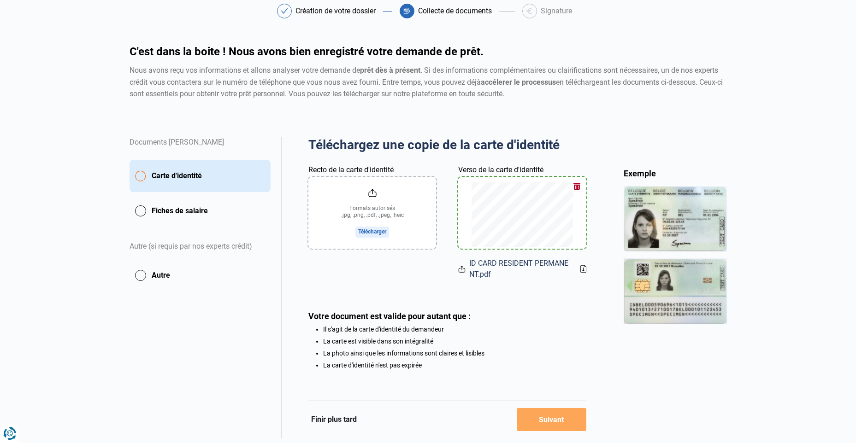
click at [138, 276] on button "Autre" at bounding box center [199, 275] width 141 height 23
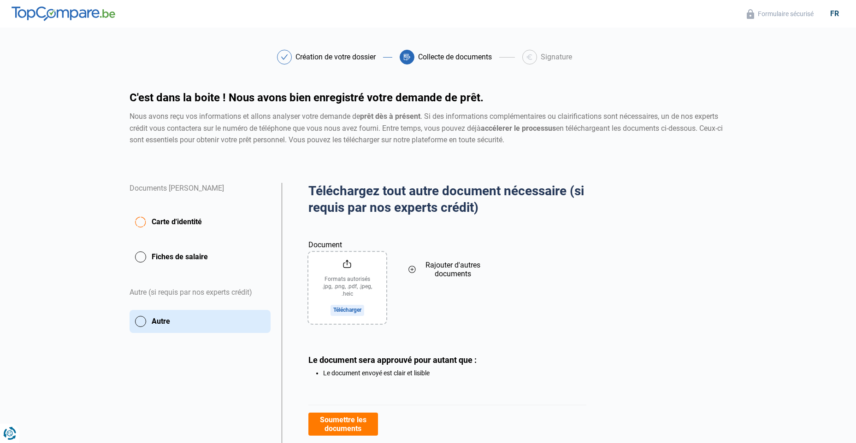
click at [144, 322] on button "Autre" at bounding box center [199, 321] width 141 height 23
click at [141, 257] on button "Fiches de salaire" at bounding box center [199, 257] width 141 height 23
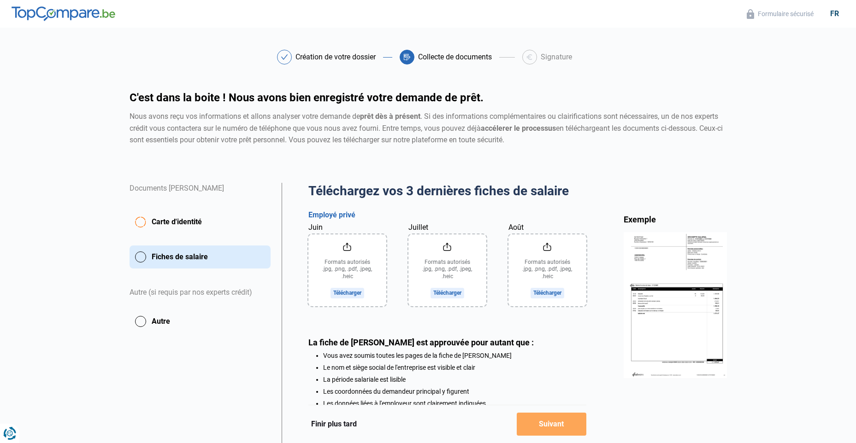
click at [544, 297] on input "Août" at bounding box center [547, 271] width 78 height 72
click at [541, 293] on input "Août" at bounding box center [547, 271] width 78 height 72
click at [542, 290] on input "Août" at bounding box center [547, 271] width 78 height 72
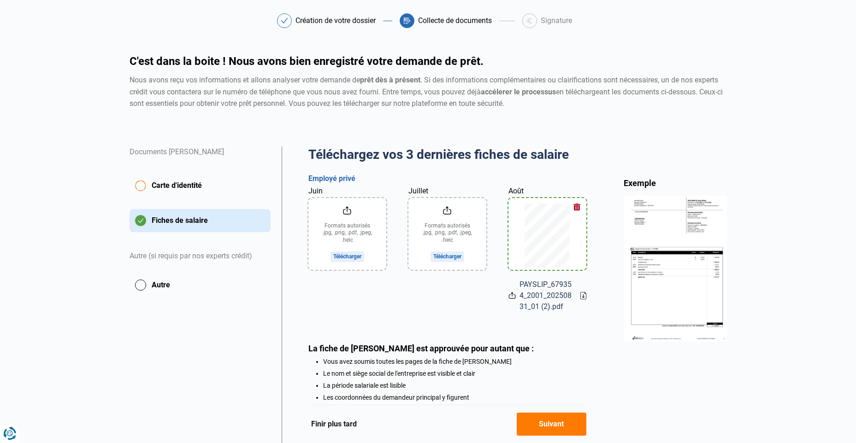
scroll to position [122, 0]
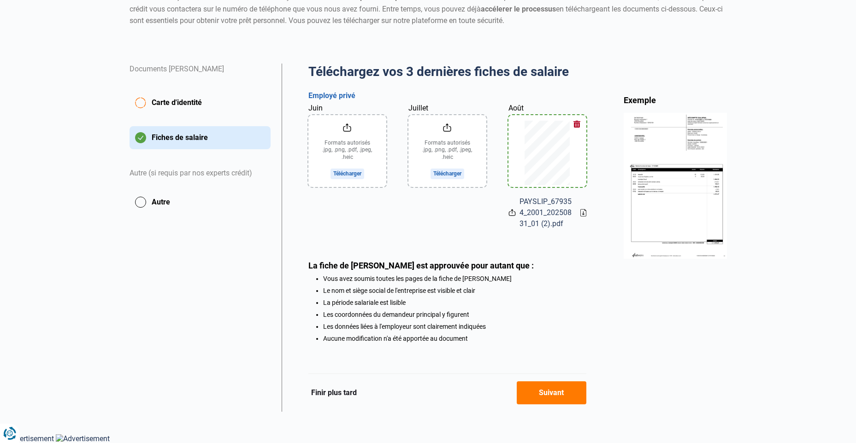
click at [550, 395] on button "Suivant" at bounding box center [552, 393] width 70 height 23
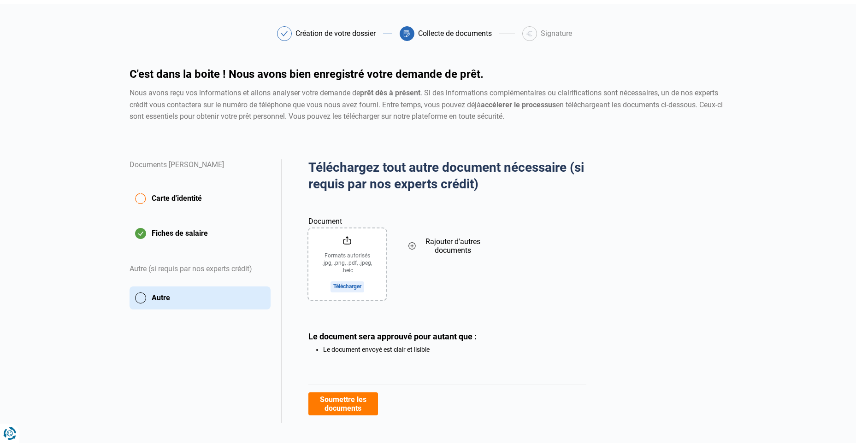
scroll to position [35, 0]
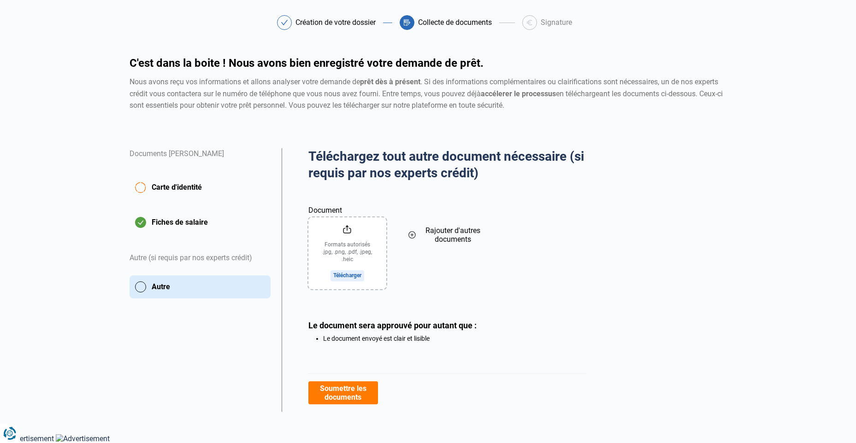
click at [354, 396] on button "Soumettre les documents" at bounding box center [343, 393] width 70 height 23
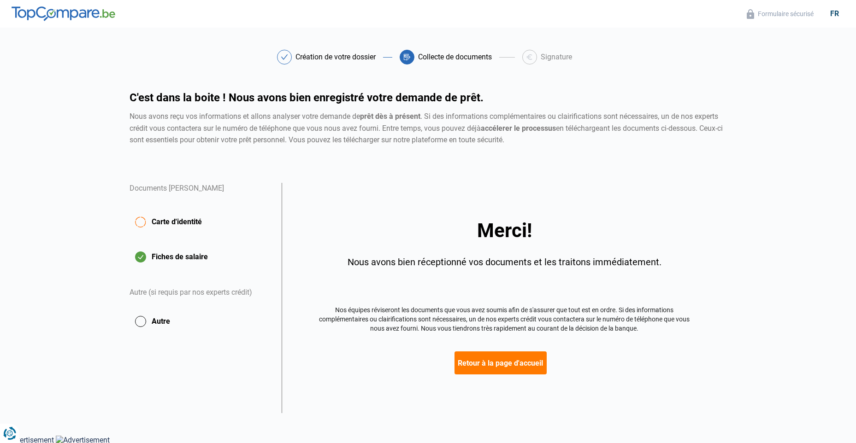
click at [512, 372] on button "Retour à la page d'accueil" at bounding box center [500, 363] width 92 height 23
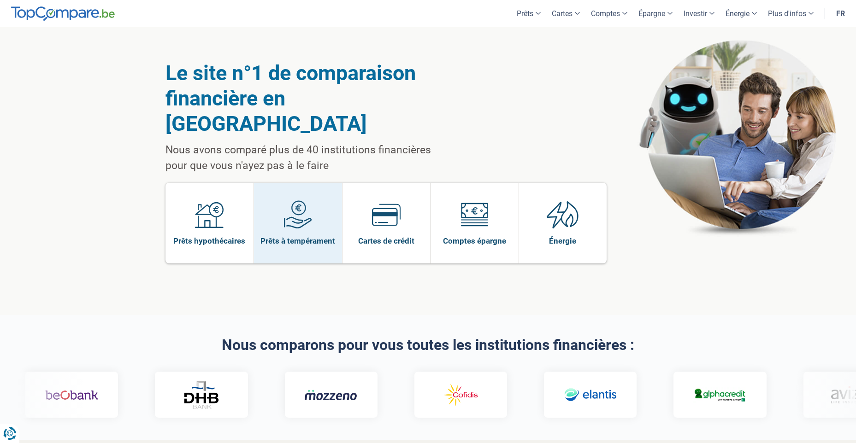
click at [299, 236] on span "Prêts à tempérament" at bounding box center [297, 241] width 75 height 10
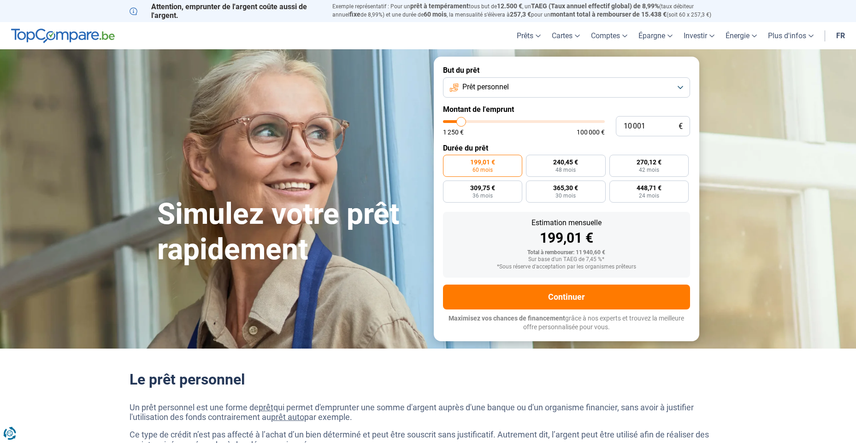
click at [518, 88] on button "Prêt personnel" at bounding box center [566, 87] width 247 height 20
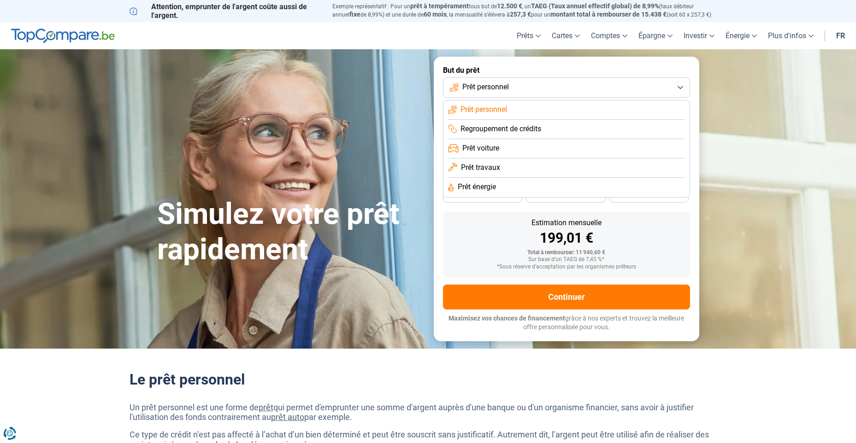
click at [480, 250] on div "Total à rembourser: 11 940,60 €" at bounding box center [566, 253] width 232 height 6
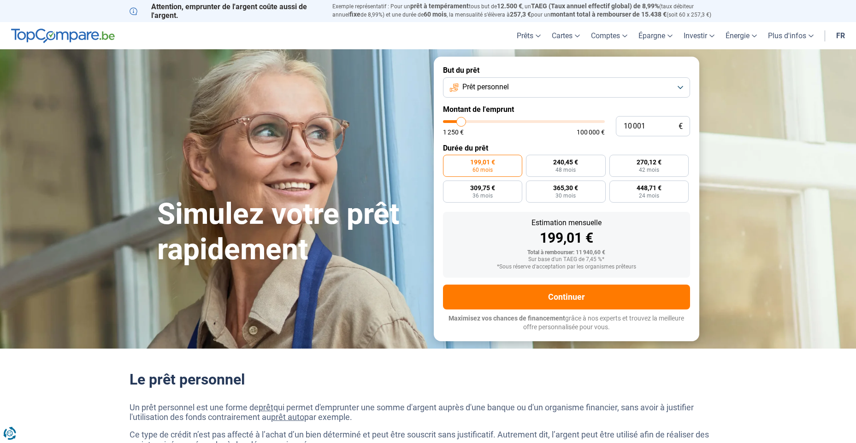
type input "11 500"
type input "11500"
type input "16 000"
type input "16000"
type input "23 000"
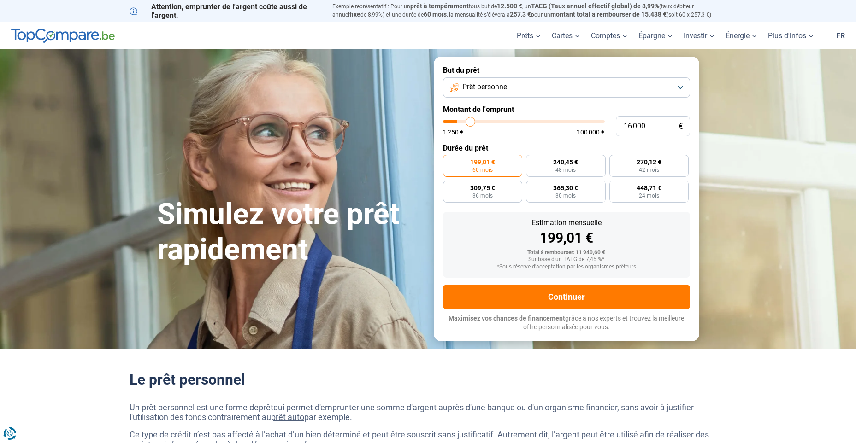
type input "23000"
type input "26 250"
type input "26250"
type input "28 000"
type input "28000"
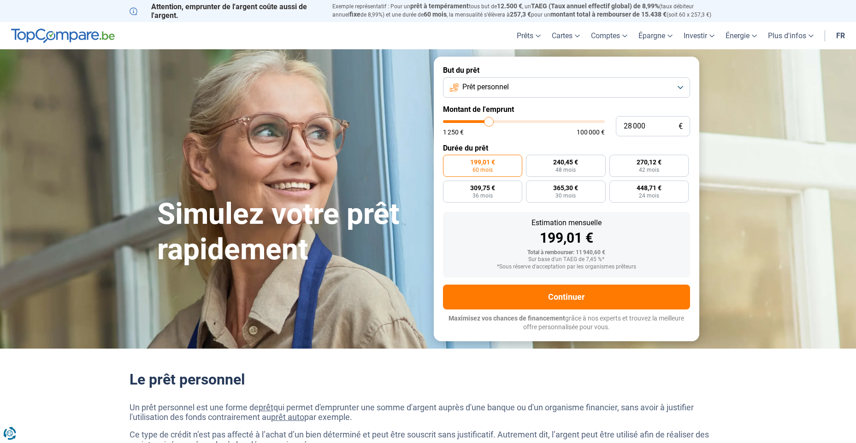
type input "28 750"
type input "28750"
type input "29 000"
type input "29000"
type input "30 250"
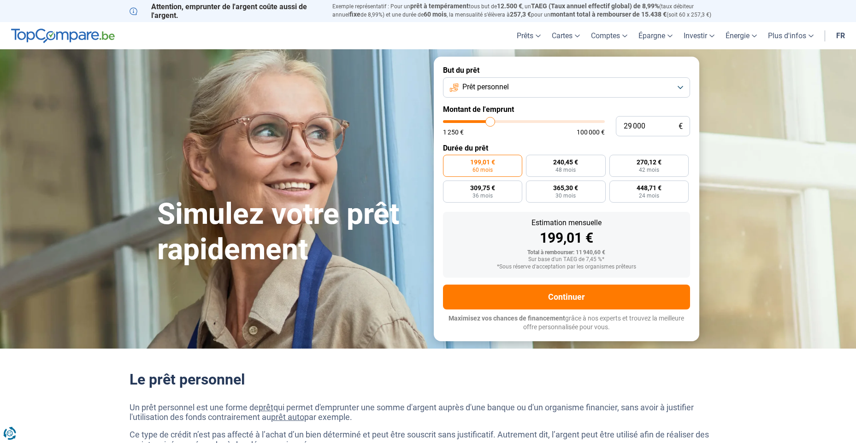
type input "30250"
type input "31 250"
type input "31250"
type input "33 250"
type input "33250"
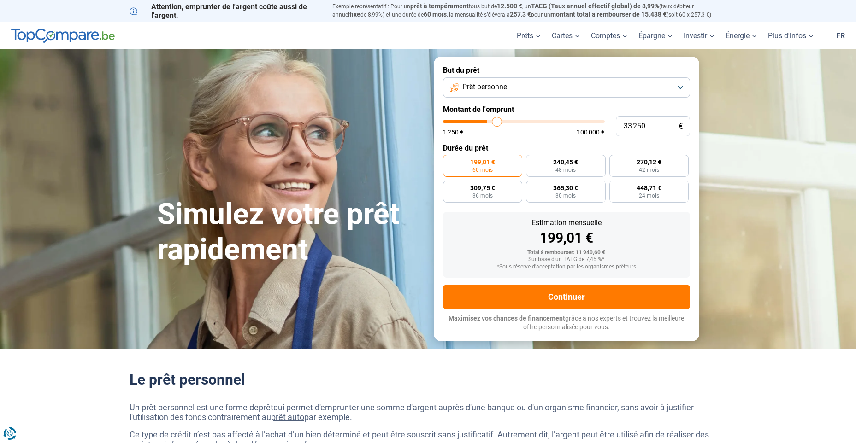
type input "33 750"
type input "33750"
type input "34 250"
type input "34250"
type input "34 750"
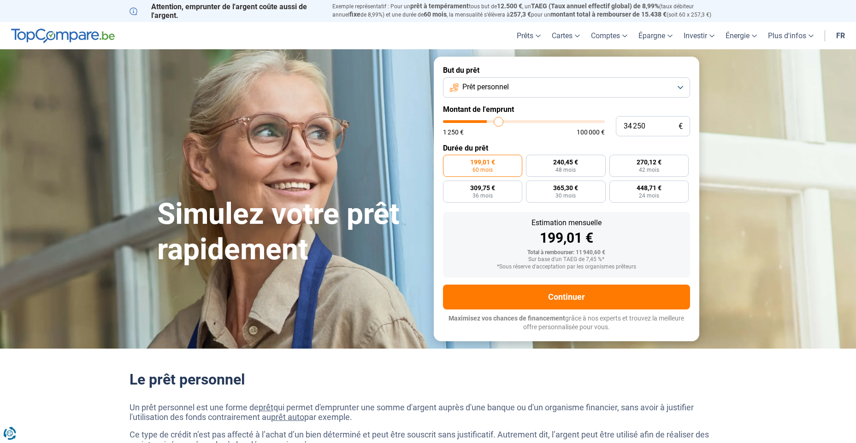
type input "34750"
type input "35 000"
type input "35000"
type input "35 500"
type input "35500"
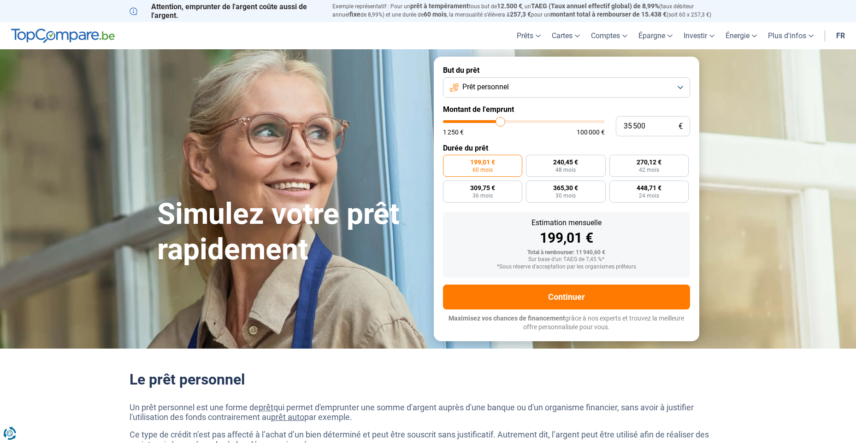
type input "37 250"
type input "37250"
type input "38 250"
type input "38250"
type input "38 750"
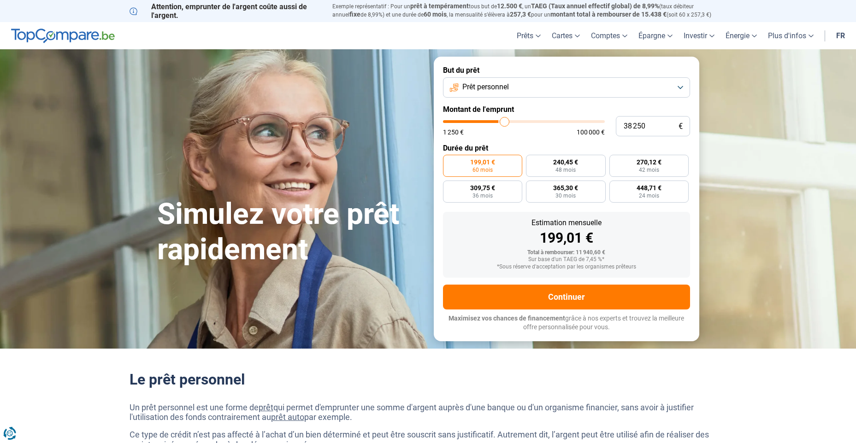
type input "38750"
type input "39 250"
type input "39250"
type input "39 500"
type input "39500"
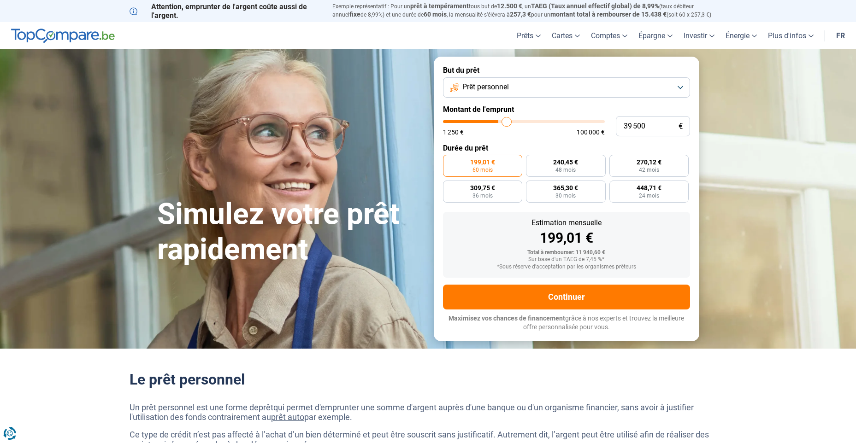
type input "39 750"
type input "39750"
type input "40 250"
type input "40250"
type input "41 500"
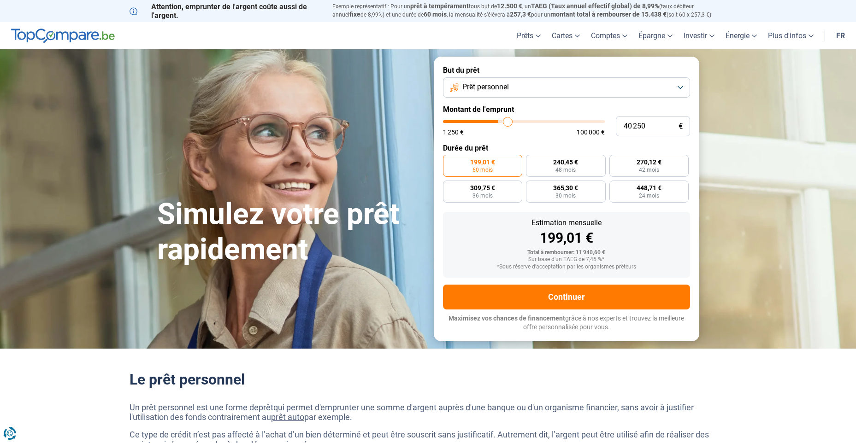
type input "41500"
type input "42 500"
type input "42500"
type input "43 500"
type input "43500"
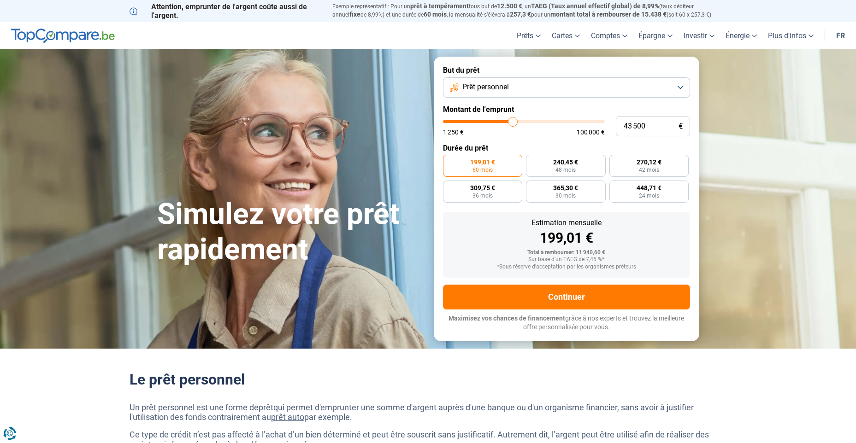
type input "43 750"
type input "43750"
type input "44 250"
type input "44250"
type input "45 500"
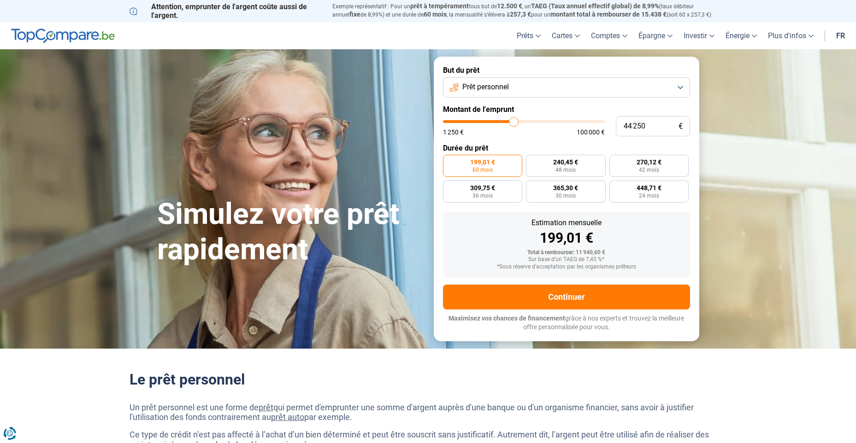
type input "45500"
type input "45 750"
type input "45750"
type input "46 000"
type input "46000"
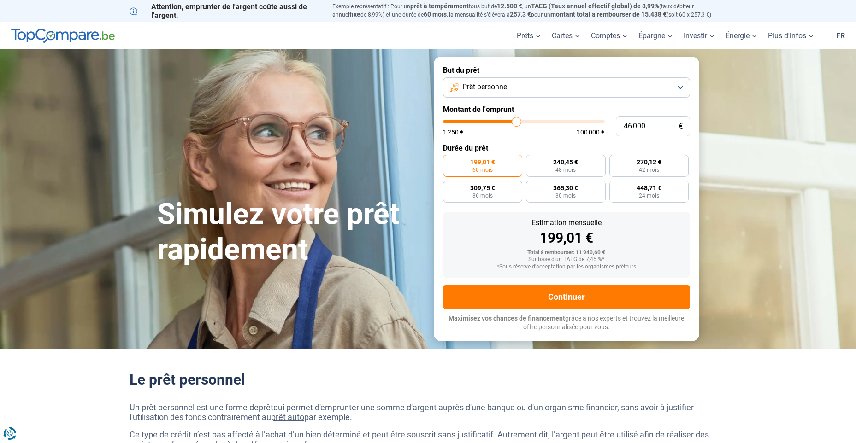
type input "46 750"
type input "46750"
type input "48 000"
type input "48000"
type input "48 750"
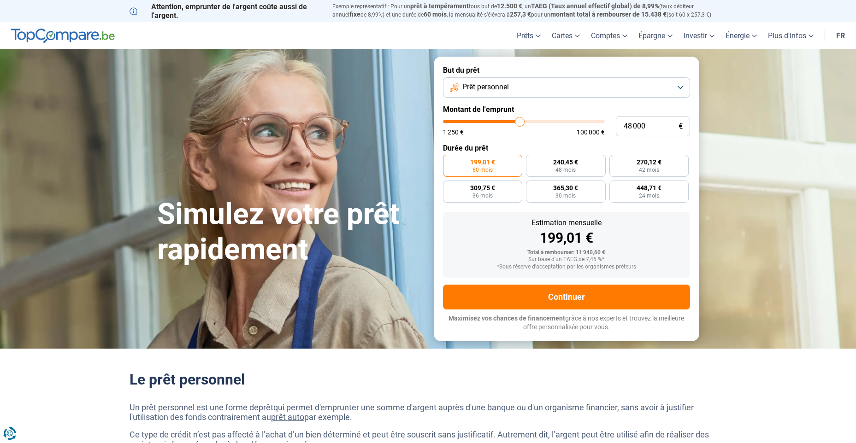
type input "48750"
type input "49 750"
type input "49750"
type input "50 000"
type input "50000"
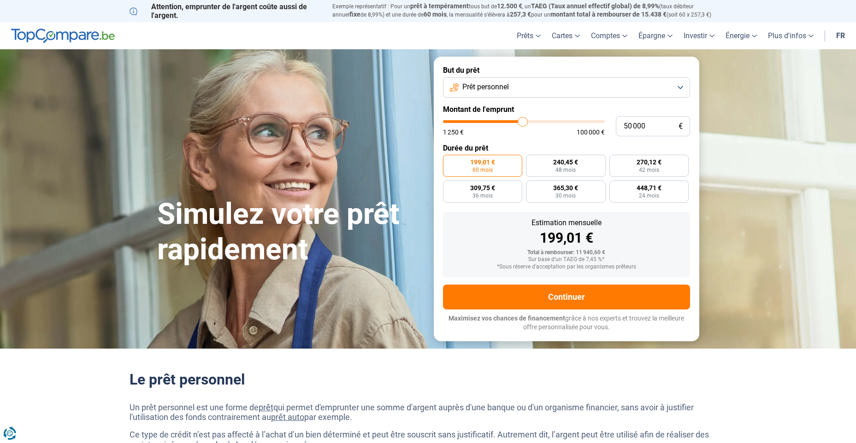
type input "50 250"
type input "50250"
type input "50 500"
type input "50500"
type input "51 250"
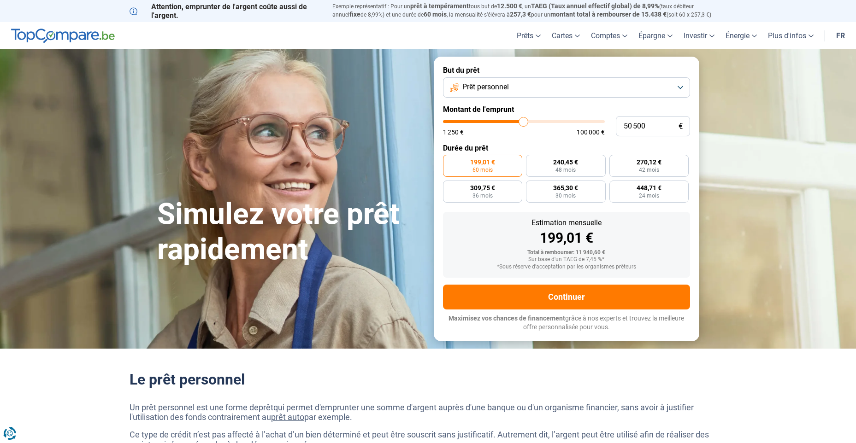
type input "51250"
type input "51 500"
type input "51500"
type input "51 750"
type input "51750"
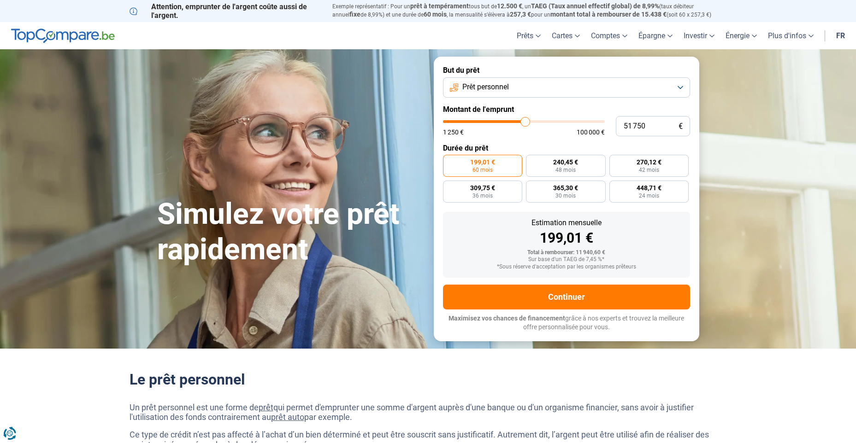
type input "52 000"
type input "52000"
type input "52 750"
type input "52750"
type input "54 000"
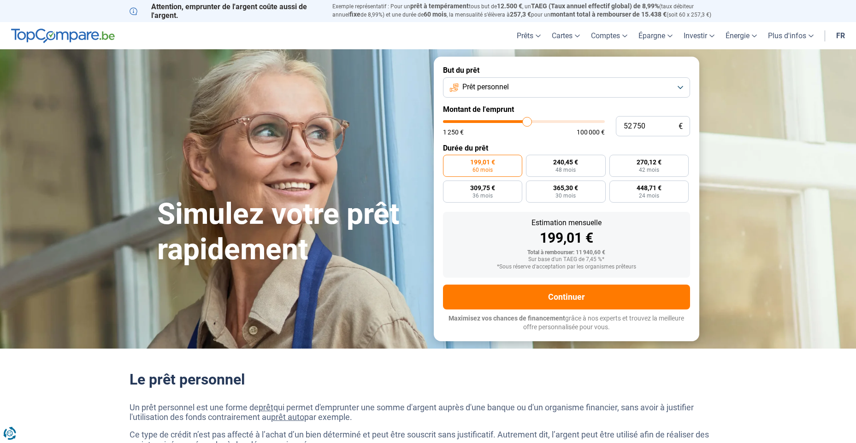
type input "54000"
type input "55 500"
type input "55500"
type input "56 000"
type input "56000"
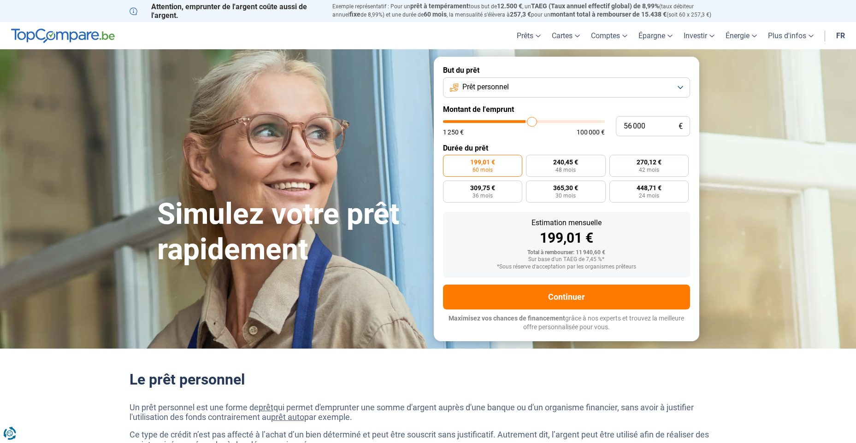
type input "56 500"
type input "56500"
type input "57 250"
type input "57250"
type input "57 500"
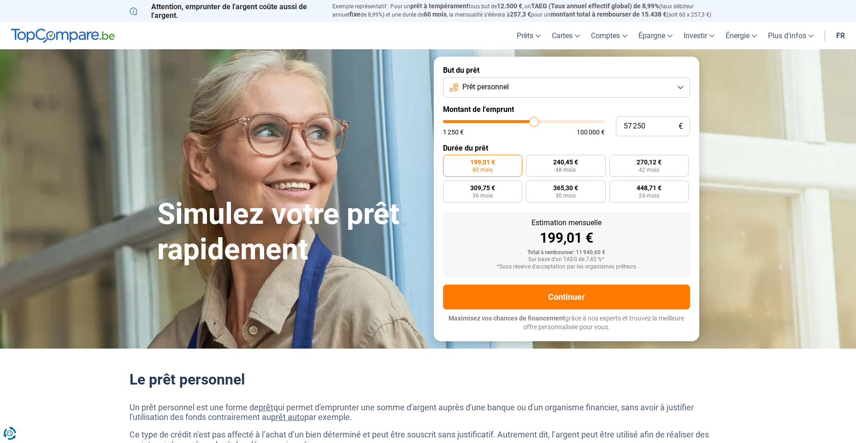
type input "57500"
type input "58 500"
type input "58500"
type input "58 750"
type input "58750"
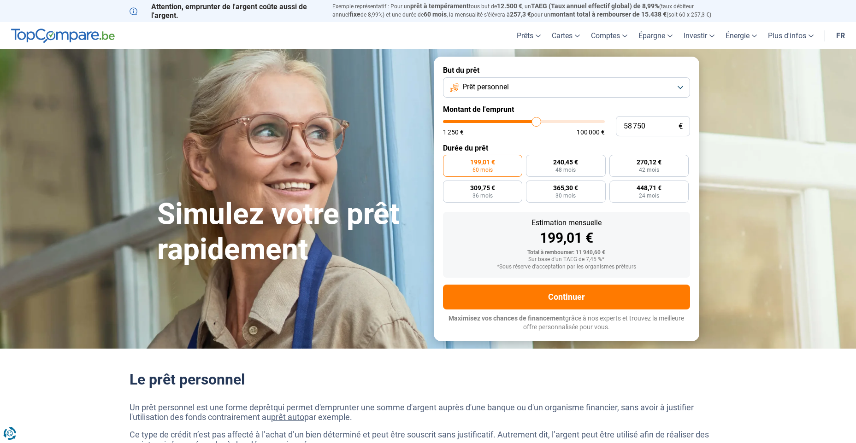
type input "59 000"
type input "59000"
type input "59 250"
type input "59250"
type input "59 500"
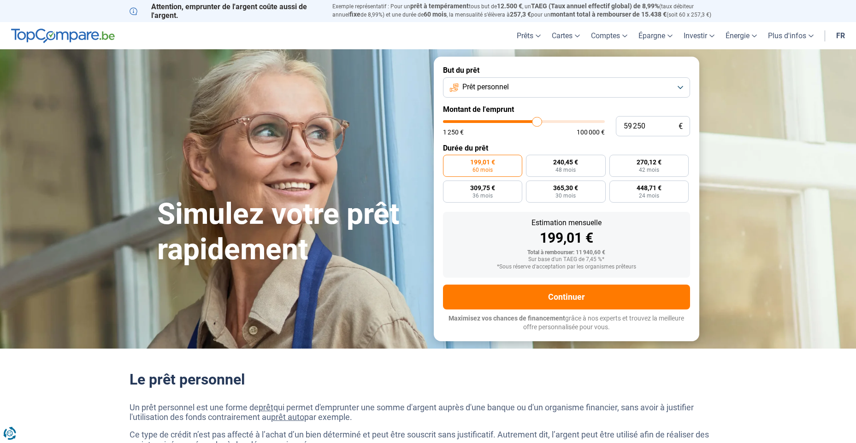
type input "59500"
type input "60 250"
type input "60250"
type input "60 750"
type input "60750"
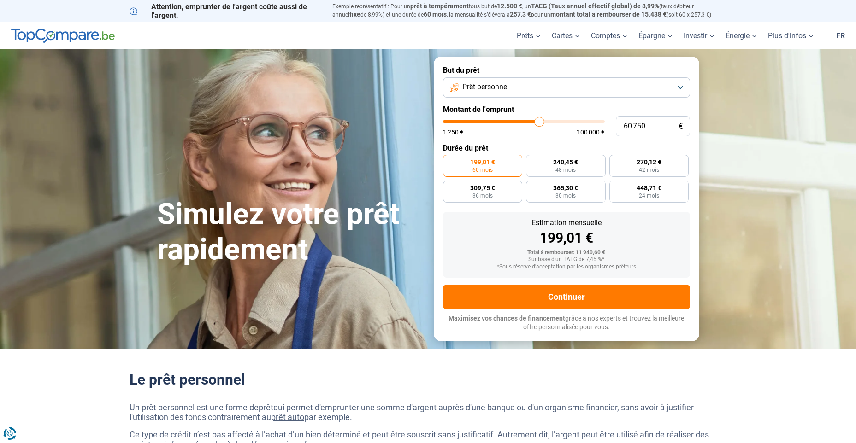
type input "61 750"
type input "61750"
type input "62 000"
type input "62000"
type input "62 250"
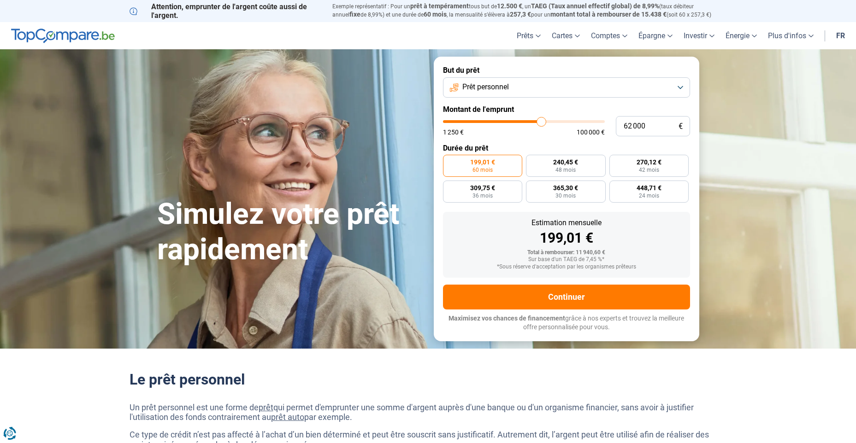
type input "62250"
type input "62 500"
type input "62500"
type input "63 000"
type input "63000"
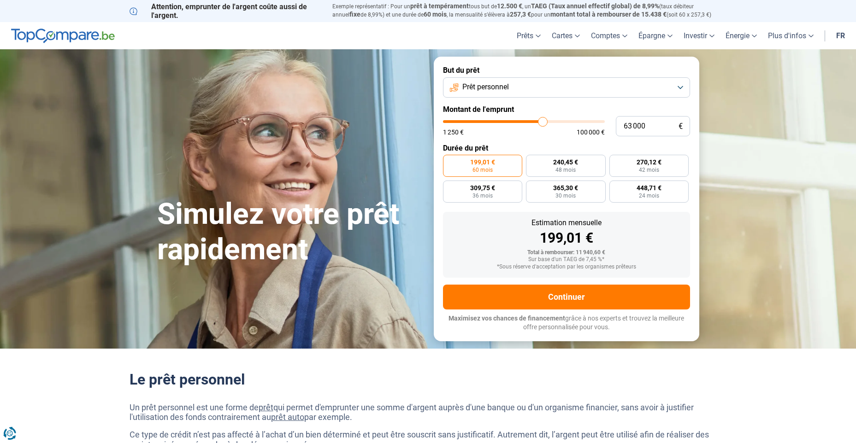
type input "63 250"
type input "63250"
type input "63 500"
type input "63500"
type input "63 750"
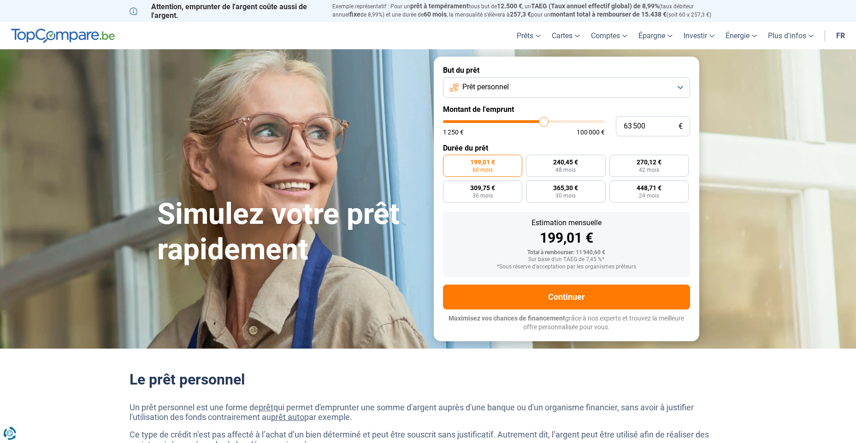
type input "63750"
type input "64 250"
type input "64250"
type input "63 750"
type input "63750"
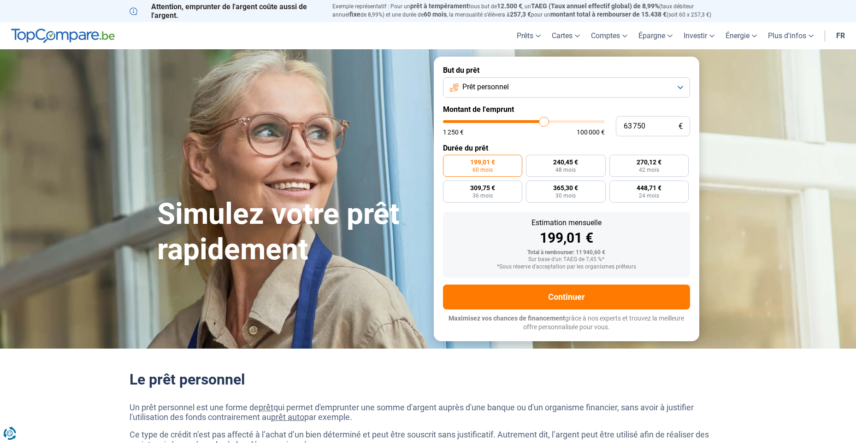
type input "63 500"
drag, startPoint x: 460, startPoint y: 123, endPoint x: 543, endPoint y: 128, distance: 83.5
type input "63500"
click at [543, 123] on input "range" at bounding box center [524, 121] width 162 height 3
radio input "false"
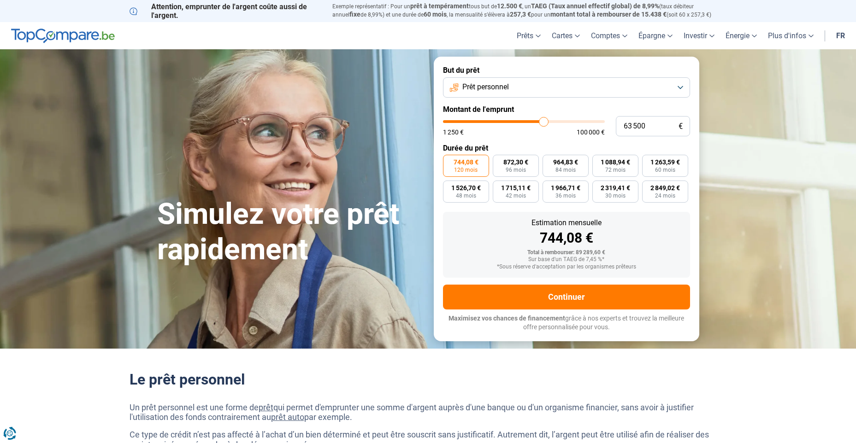
type input "63 000"
type input "63000"
type input "62 500"
type input "62500"
type input "62 000"
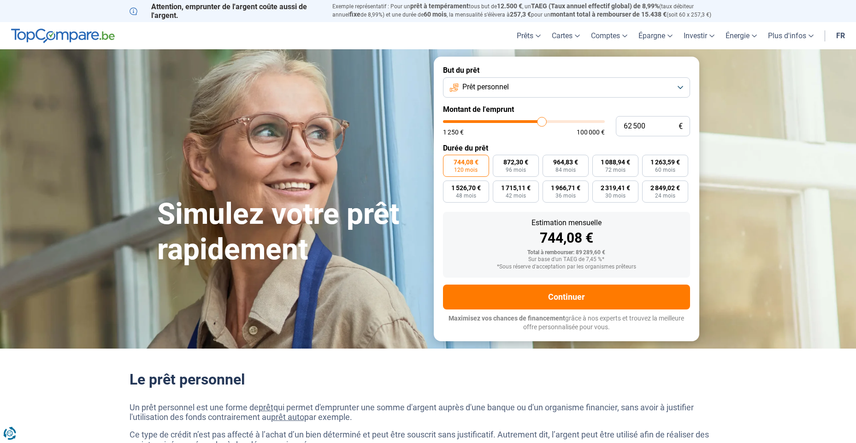
type input "62000"
type input "61 750"
type input "61750"
type input "61 500"
type input "61500"
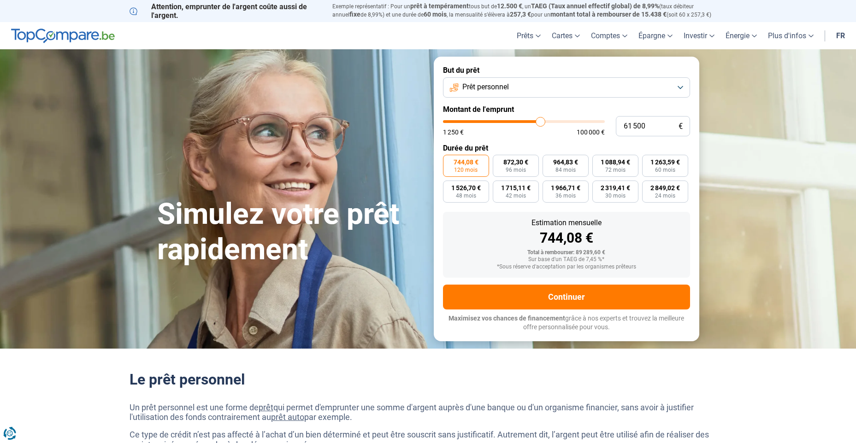
type input "61 000"
type input "61000"
type input "60 750"
type input "60750"
type input "60 500"
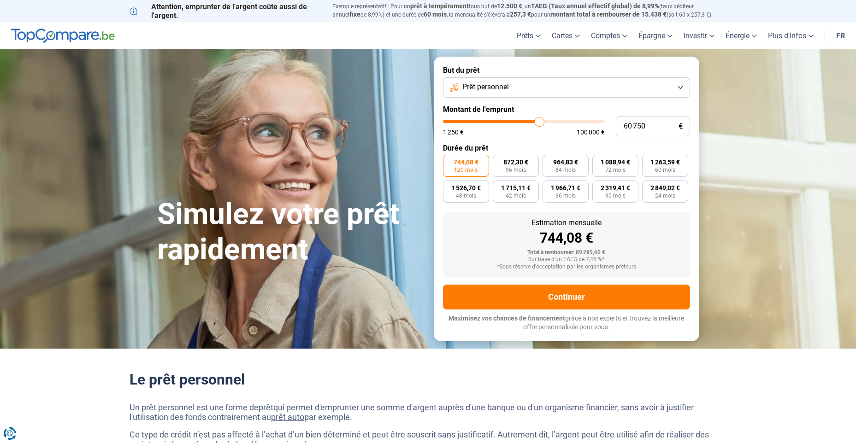
type input "60500"
type input "59 500"
type input "59500"
type input "59 250"
type input "59250"
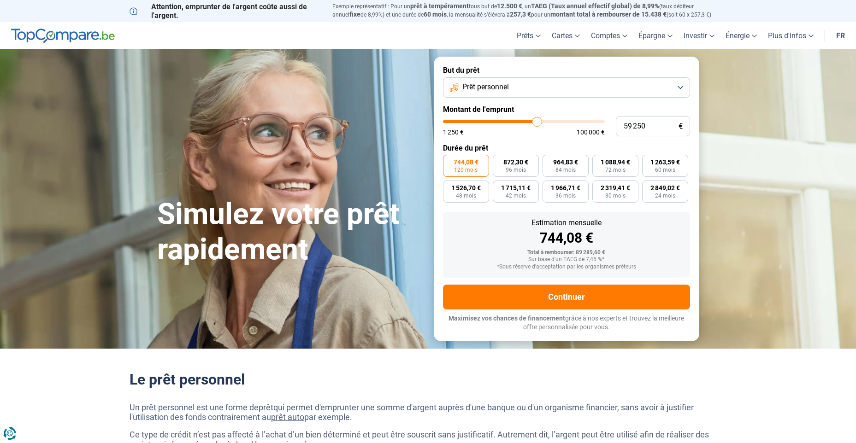
type input "59 000"
type input "59000"
type input "59 250"
type input "59250"
type input "59 500"
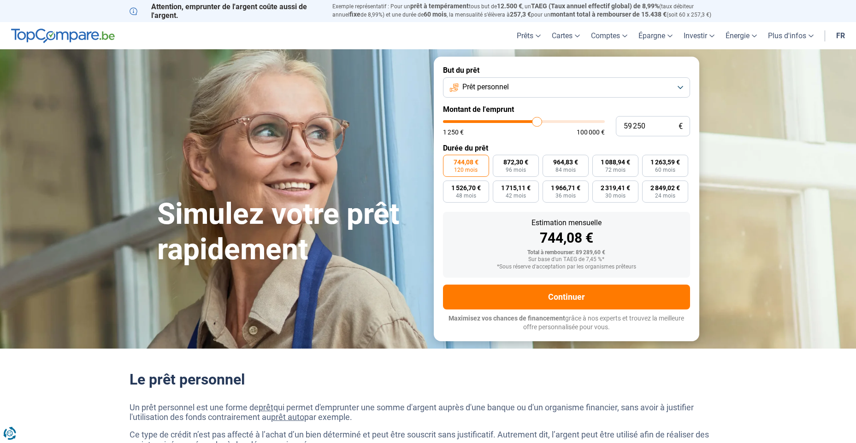
type input "59500"
type input "60 000"
type input "60000"
type input "60 250"
type input "60250"
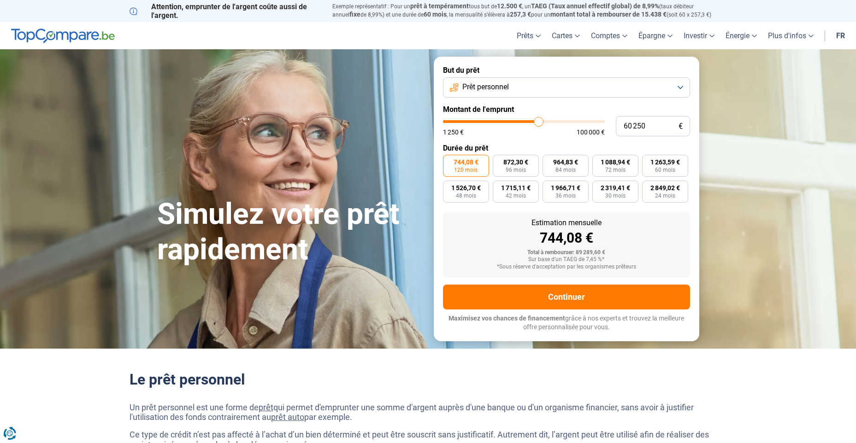
type input "60 500"
drag, startPoint x: 543, startPoint y: 120, endPoint x: 539, endPoint y: 116, distance: 5.5
type input "60500"
click at [539, 120] on input "range" at bounding box center [524, 121] width 162 height 3
